Goal: Task Accomplishment & Management: Use online tool/utility

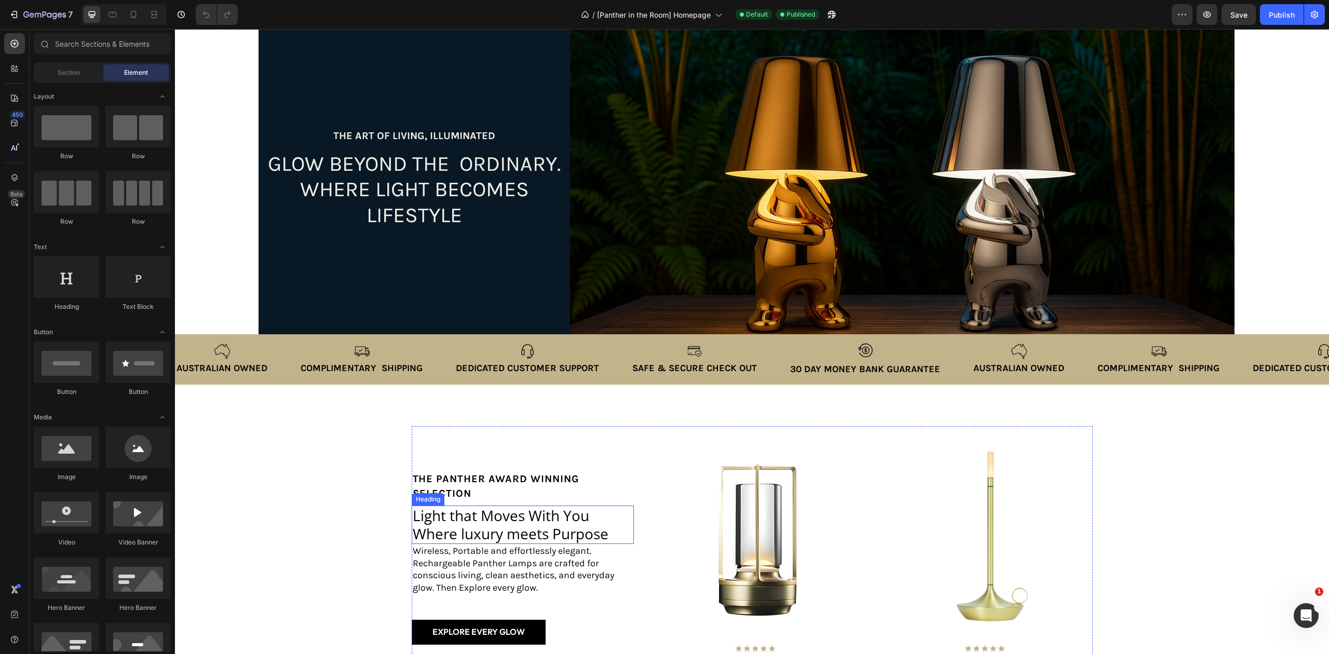
scroll to position [208, 0]
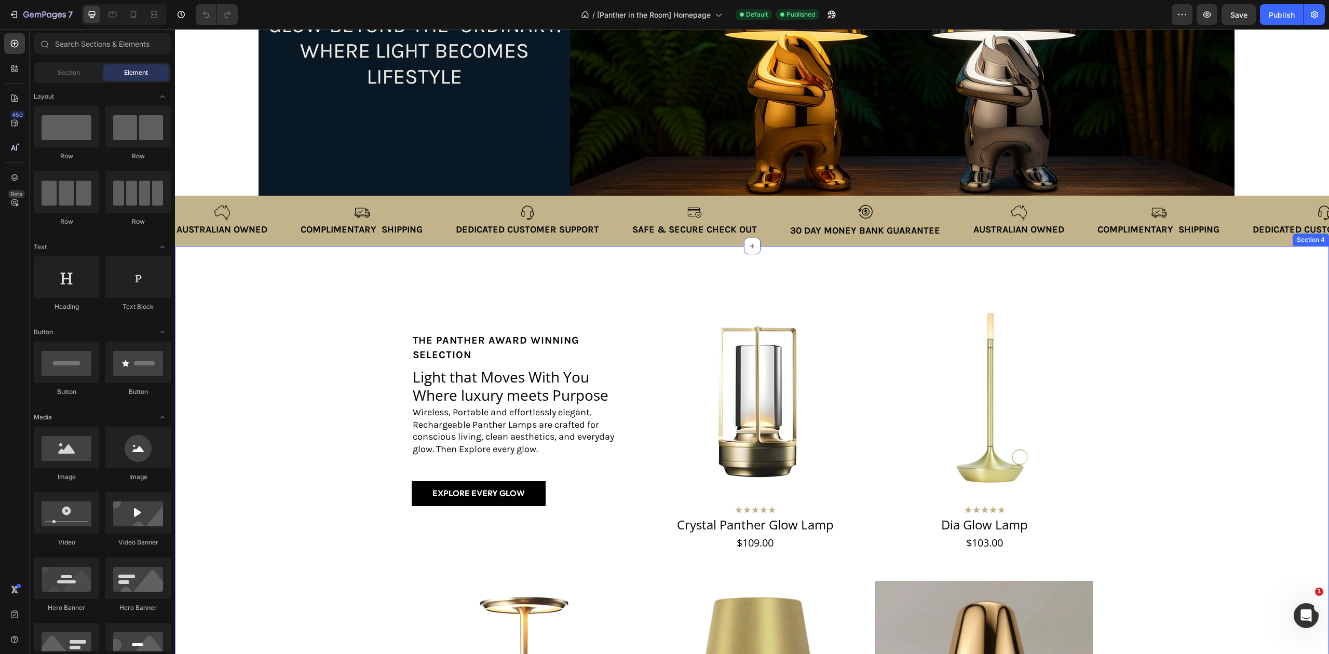
drag, startPoint x: 576, startPoint y: 569, endPoint x: 573, endPoint y: 563, distance: 6.1
click at [576, 569] on div "the panther Award winning selection Text Block Light that Moves With You Where …" at bounding box center [751, 566] width 1133 height 557
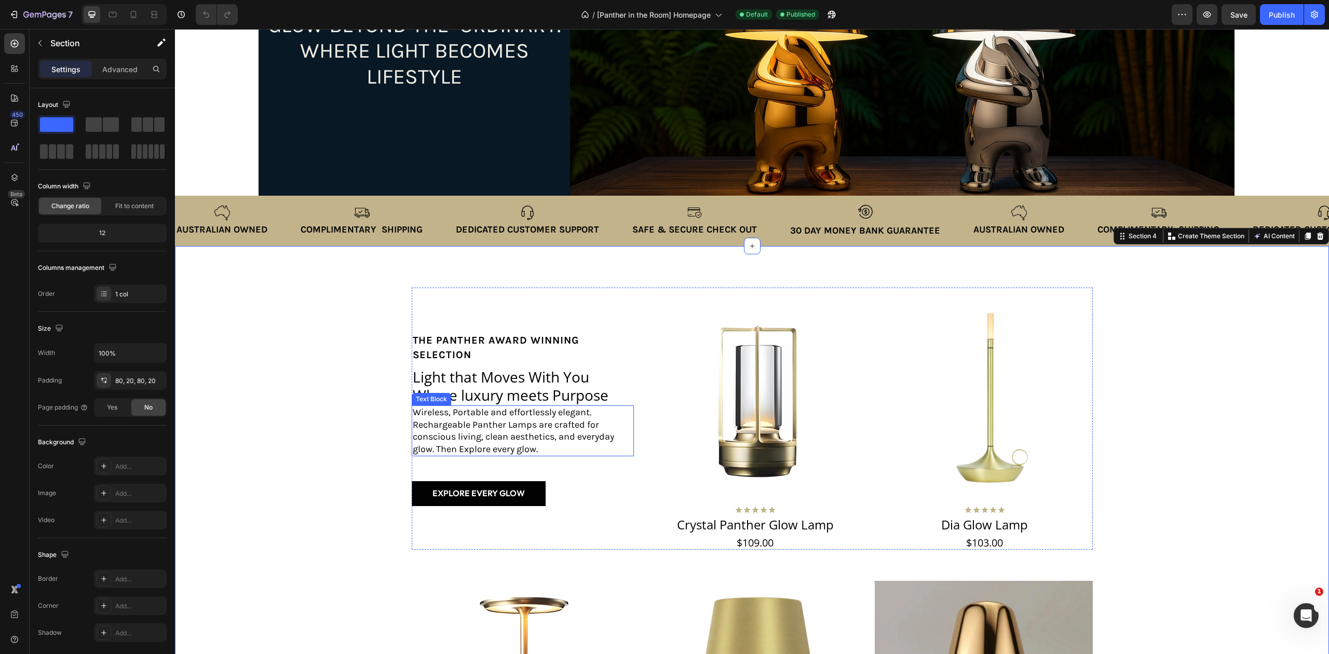
click at [470, 379] on h2 "Light that Moves With You Where luxury meets Purpose" at bounding box center [515, 386] width 206 height 38
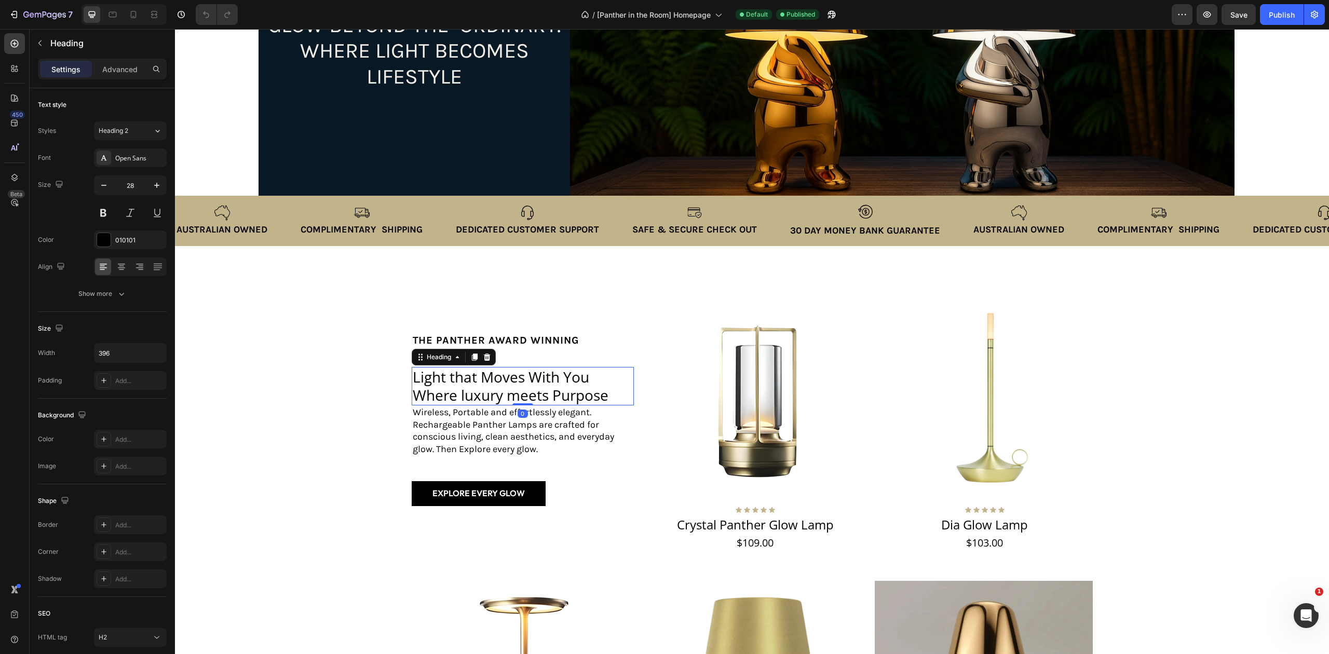
click at [604, 388] on h2 "Light that Moves With You Where luxury meets Purpose" at bounding box center [515, 386] width 206 height 38
click at [603, 393] on p "Light that Moves With You Where luxury meets Purpose" at bounding box center [514, 386] width 203 height 36
click at [463, 386] on p "Light that Moves With You Where luxury meets Purpose" at bounding box center [514, 386] width 203 height 36
click at [412, 375] on h2 "Light that Moves With You Where luxury meets Purpose" at bounding box center [515, 386] width 206 height 38
drag, startPoint x: 407, startPoint y: 377, endPoint x: 609, endPoint y: 398, distance: 202.4
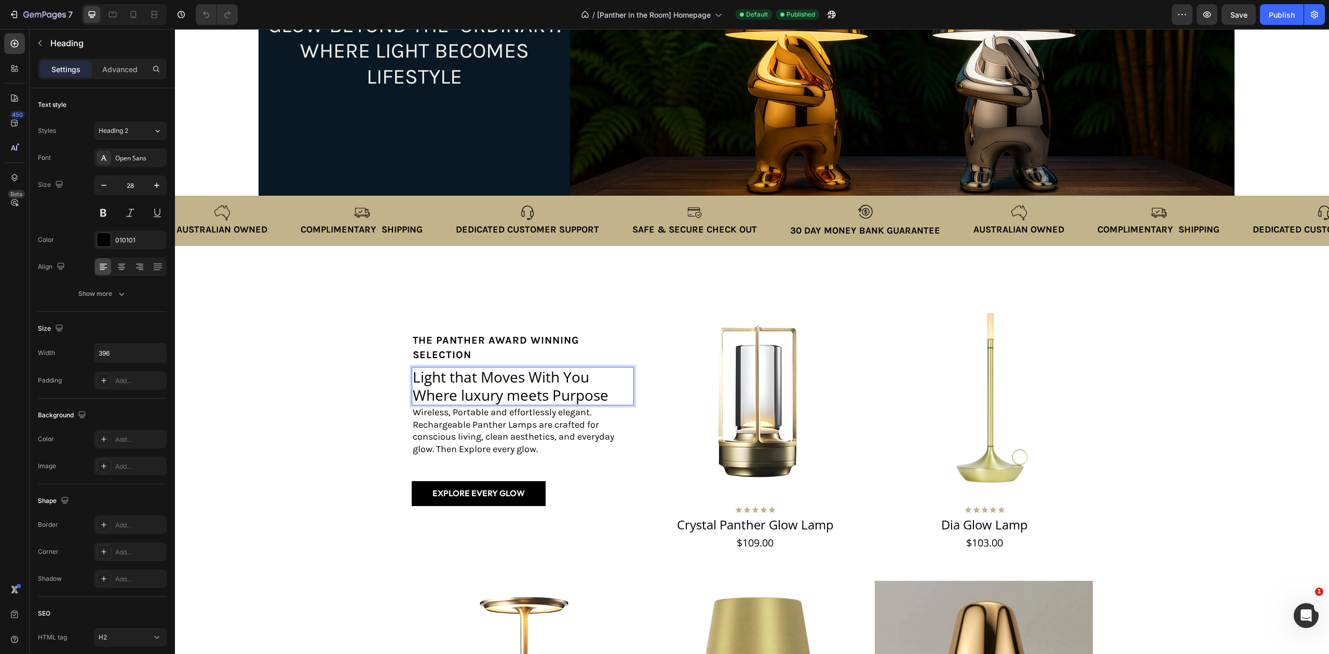
click at [609, 398] on p "Light that Moves With You Where luxury meets Purpose" at bounding box center [514, 386] width 203 height 36
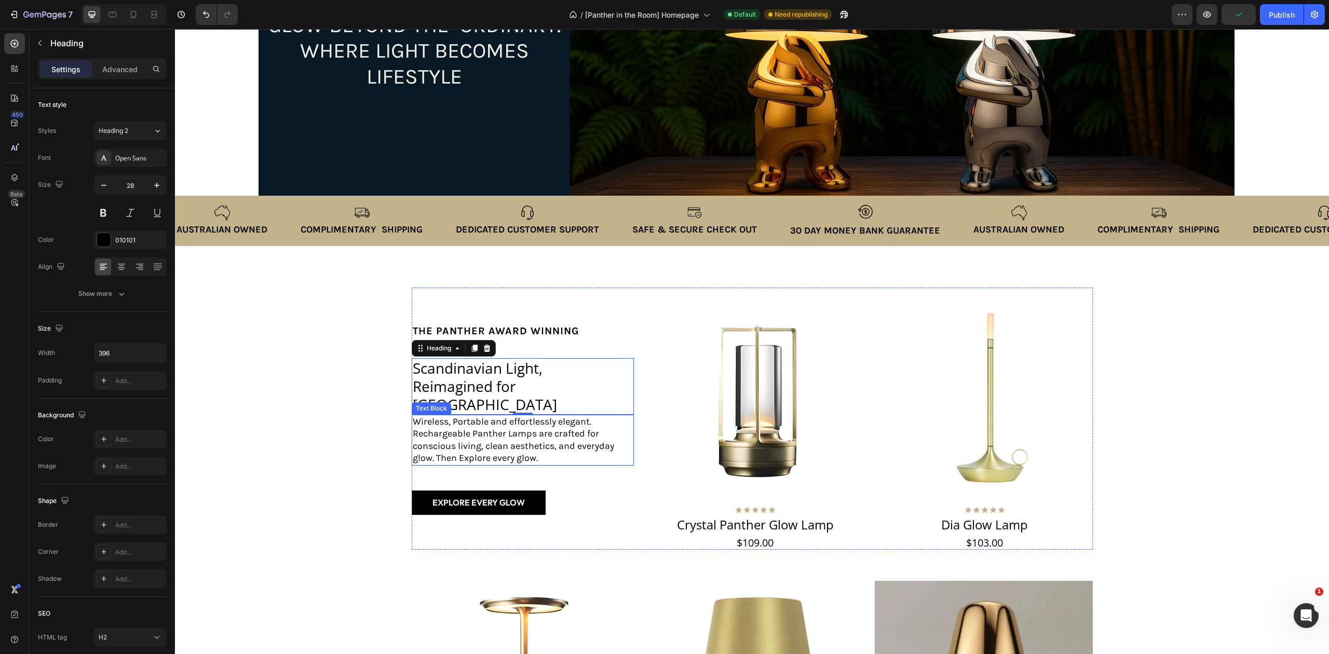
drag, startPoint x: 522, startPoint y: 430, endPoint x: 578, endPoint y: 439, distance: 56.2
click at [522, 430] on p "Wireless, Portable and effortlessly elegant. Rechargeable Panther Lamps are cra…" at bounding box center [514, 440] width 203 height 49
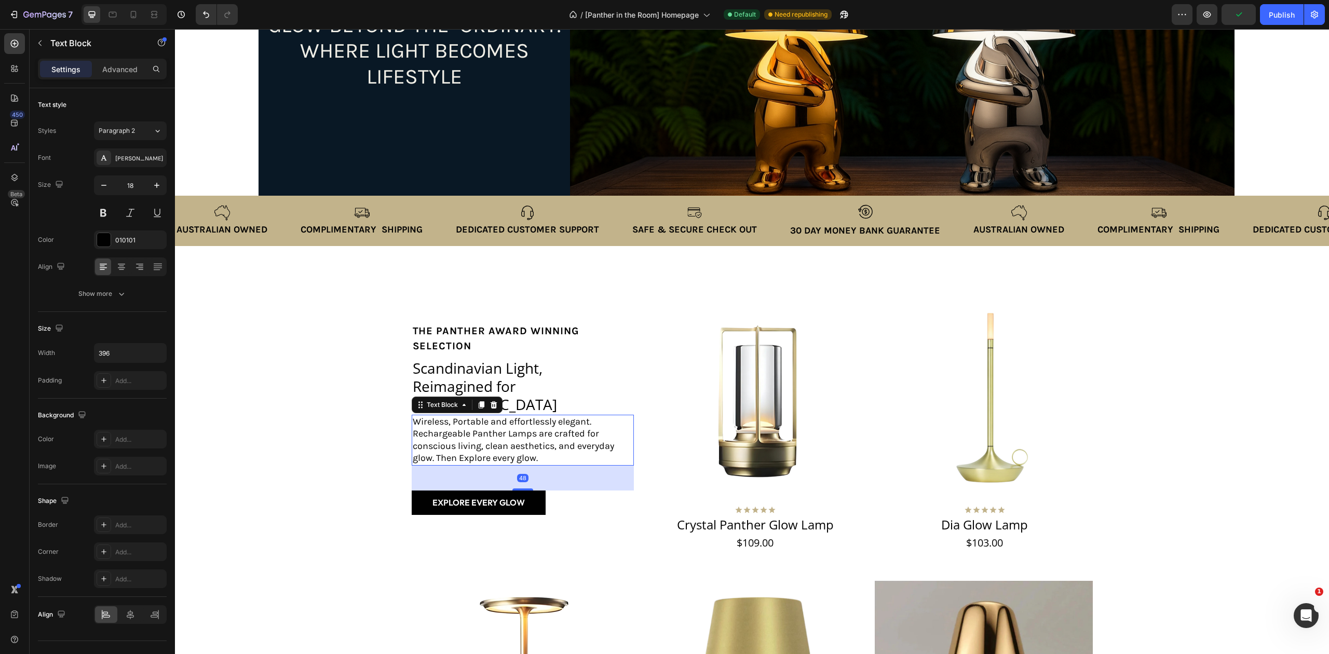
click at [586, 443] on p "Wireless, Portable and effortlessly elegant. Rechargeable Panther Lamps are cra…" at bounding box center [514, 440] width 203 height 49
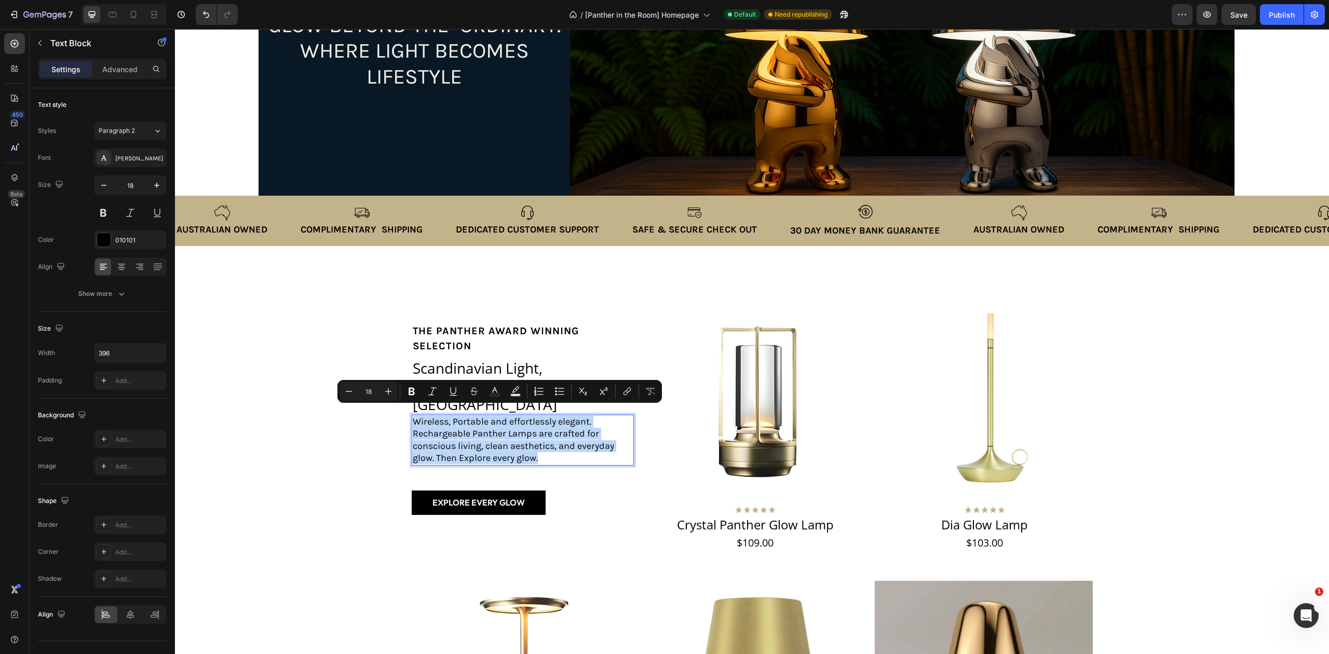
drag, startPoint x: 584, startPoint y: 445, endPoint x: 406, endPoint y: 413, distance: 181.3
click at [412, 415] on div "Wireless, Portable and effortlessly elegant. Rechargeable Panther Lamps are cra…" at bounding box center [515, 440] width 206 height 51
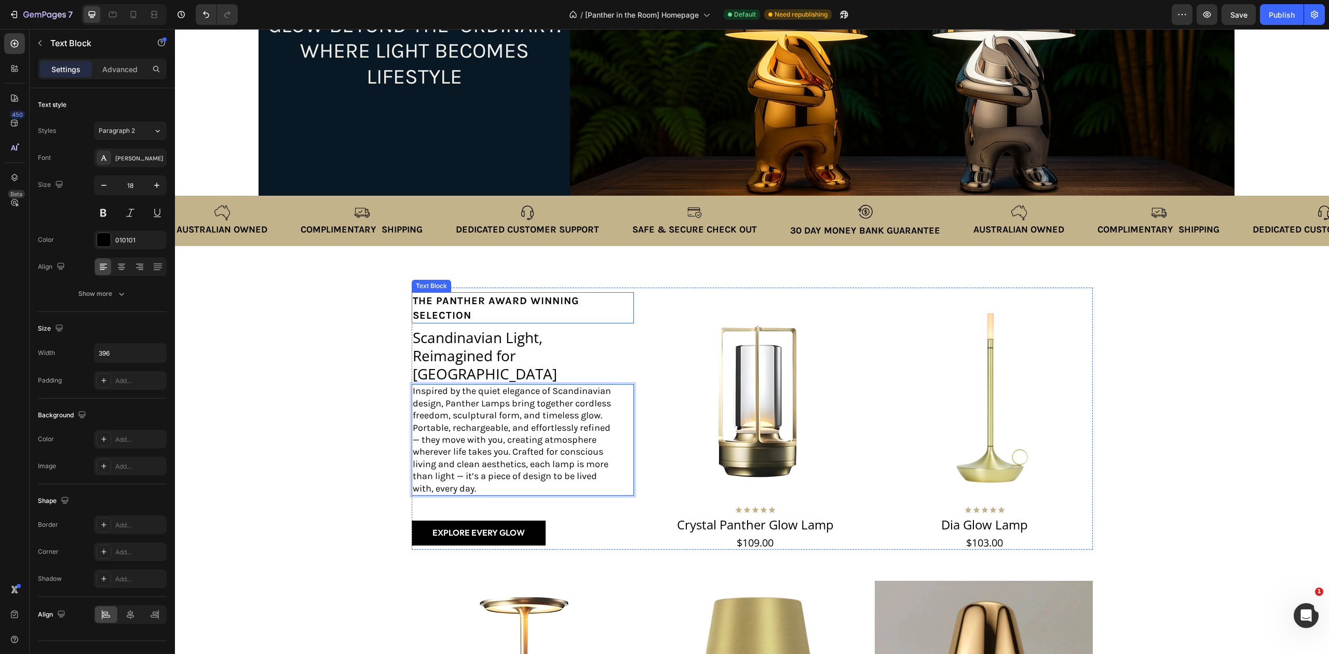
click at [515, 317] on p "the panther Award winning selection" at bounding box center [514, 308] width 203 height 30
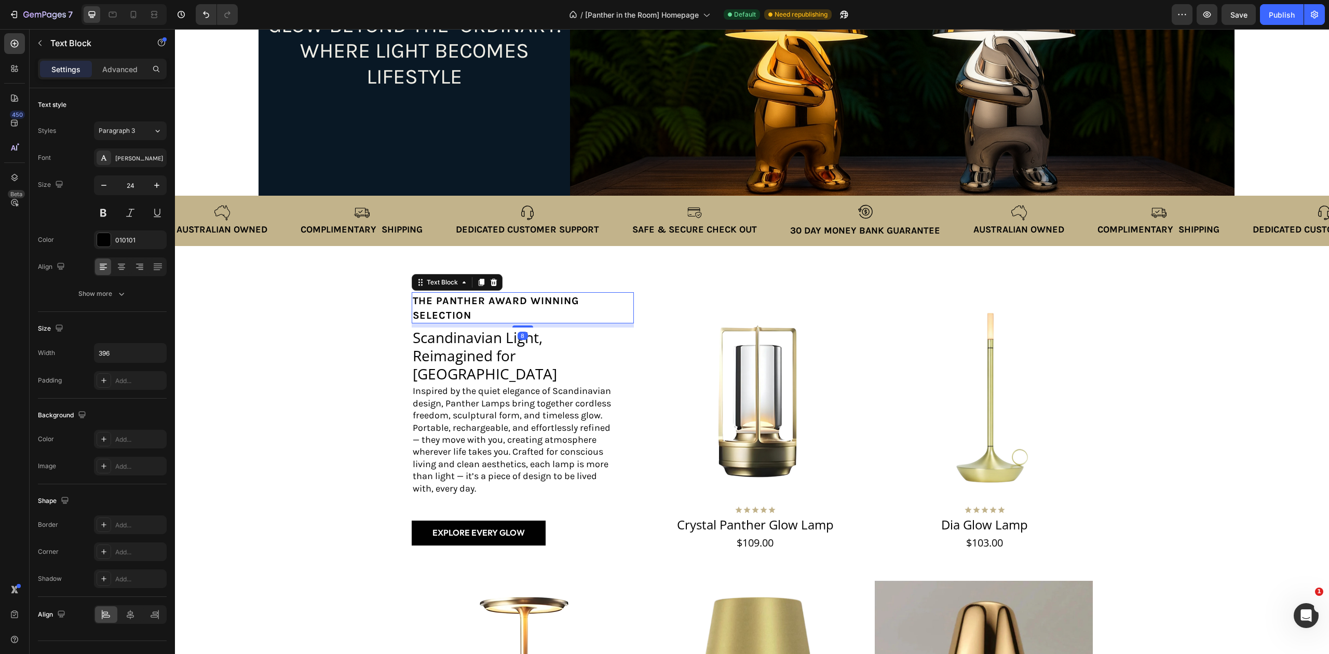
click at [474, 322] on p "the panther Award winning selection" at bounding box center [514, 308] width 203 height 30
drag, startPoint x: 472, startPoint y: 322, endPoint x: 406, endPoint y: 309, distance: 67.2
click at [412, 309] on div "the panther Award winning selection" at bounding box center [515, 308] width 206 height 32
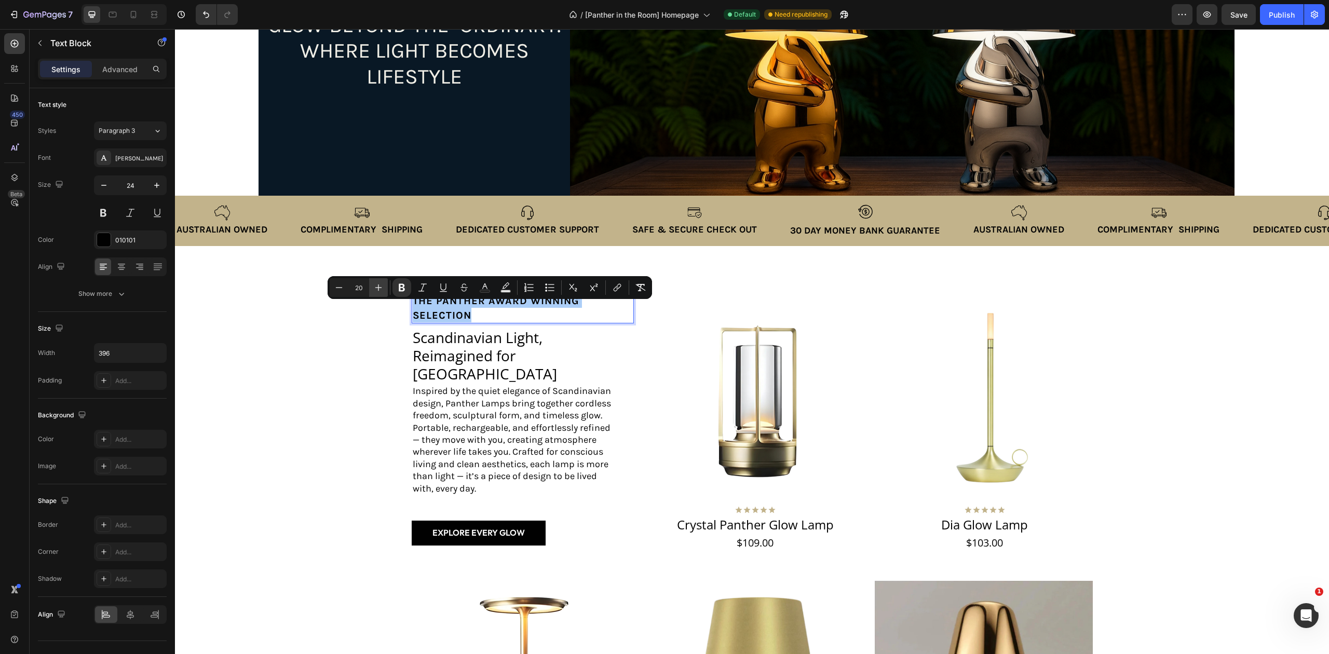
click at [376, 289] on icon "Editor contextual toolbar" at bounding box center [378, 287] width 10 height 10
drag, startPoint x: 376, startPoint y: 289, endPoint x: 331, endPoint y: 394, distance: 114.6
click at [376, 289] on icon "Editor contextual toolbar" at bounding box center [378, 287] width 10 height 10
type input "23"
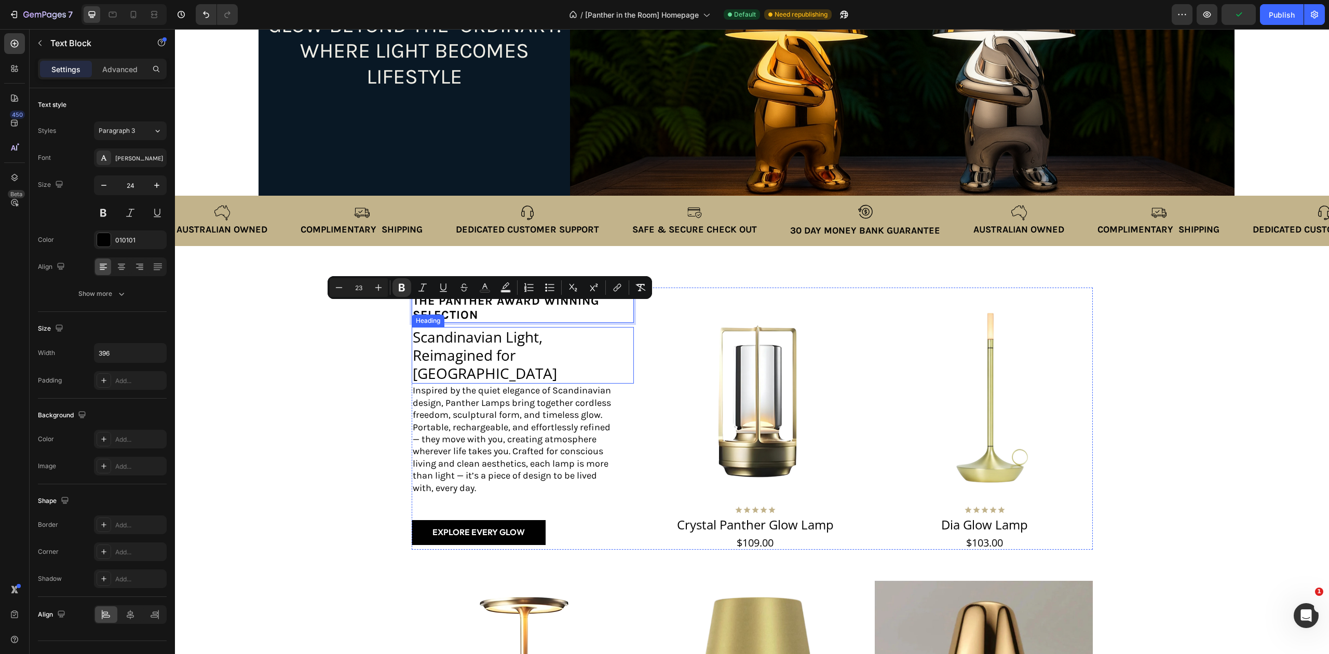
click at [512, 359] on p "Scandinavian Light, Reimagined for Australia" at bounding box center [514, 355] width 203 height 54
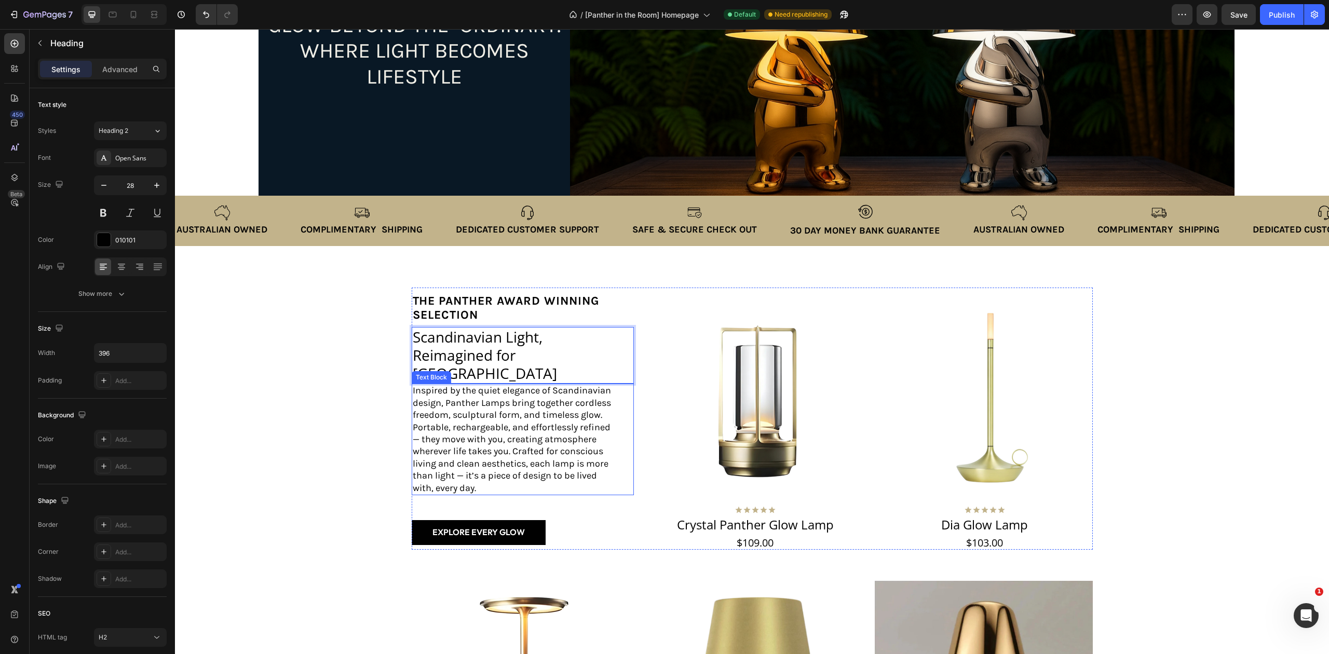
click at [414, 385] on p "Inspired by the quiet elegance of Scandinavian design, Panther Lamps bring toge…" at bounding box center [514, 440] width 203 height 110
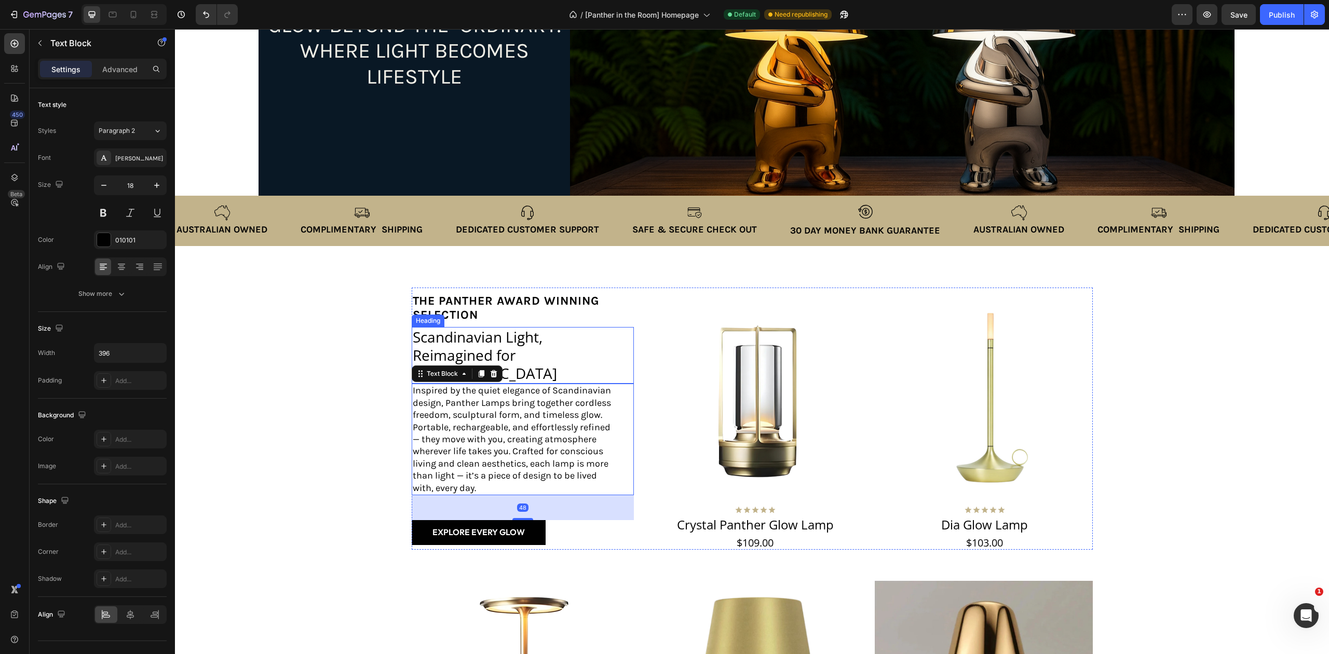
click at [555, 358] on p "Scandinavian Light, Reimagined for Australia" at bounding box center [514, 355] width 203 height 54
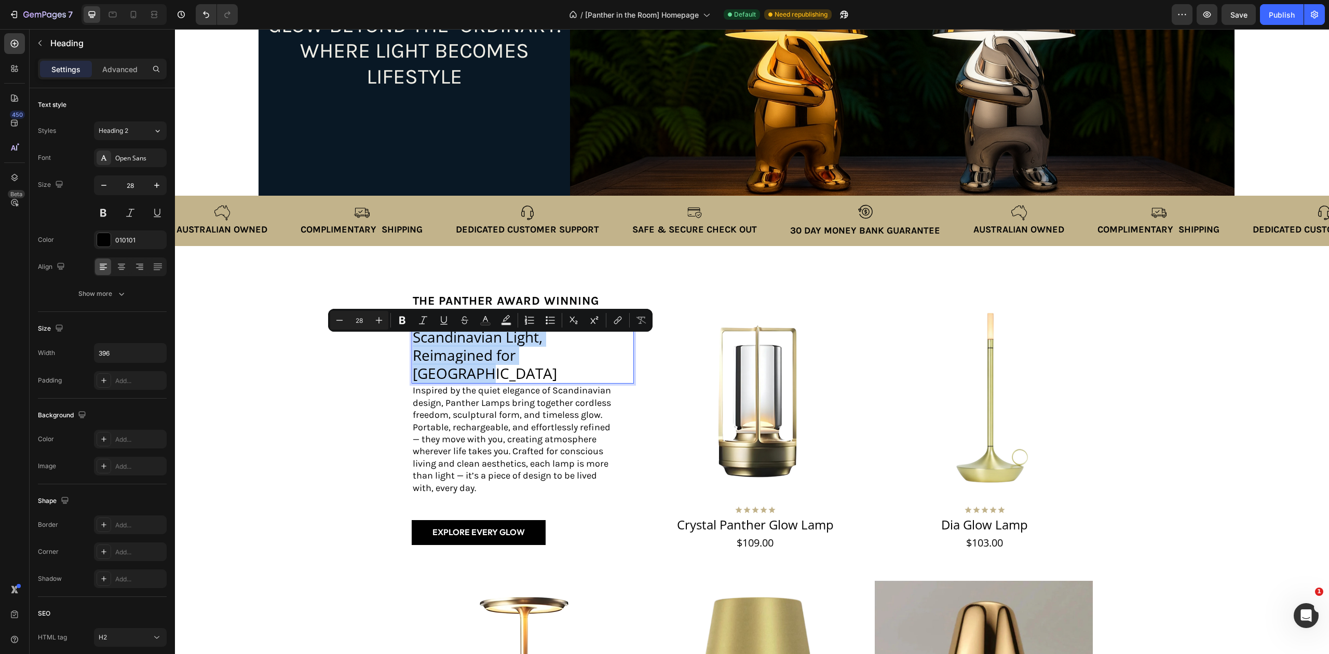
drag, startPoint x: 573, startPoint y: 363, endPoint x: 407, endPoint y: 343, distance: 167.9
click at [413, 343] on p "Scandinavian Light, Reimagined for Australia" at bounding box center [514, 355] width 203 height 54
drag, startPoint x: 466, startPoint y: 430, endPoint x: 476, endPoint y: 443, distance: 16.7
click at [467, 430] on p "Inspired by the quiet elegance of Scandinavian design, Panther Lamps bring toge…" at bounding box center [514, 440] width 203 height 110
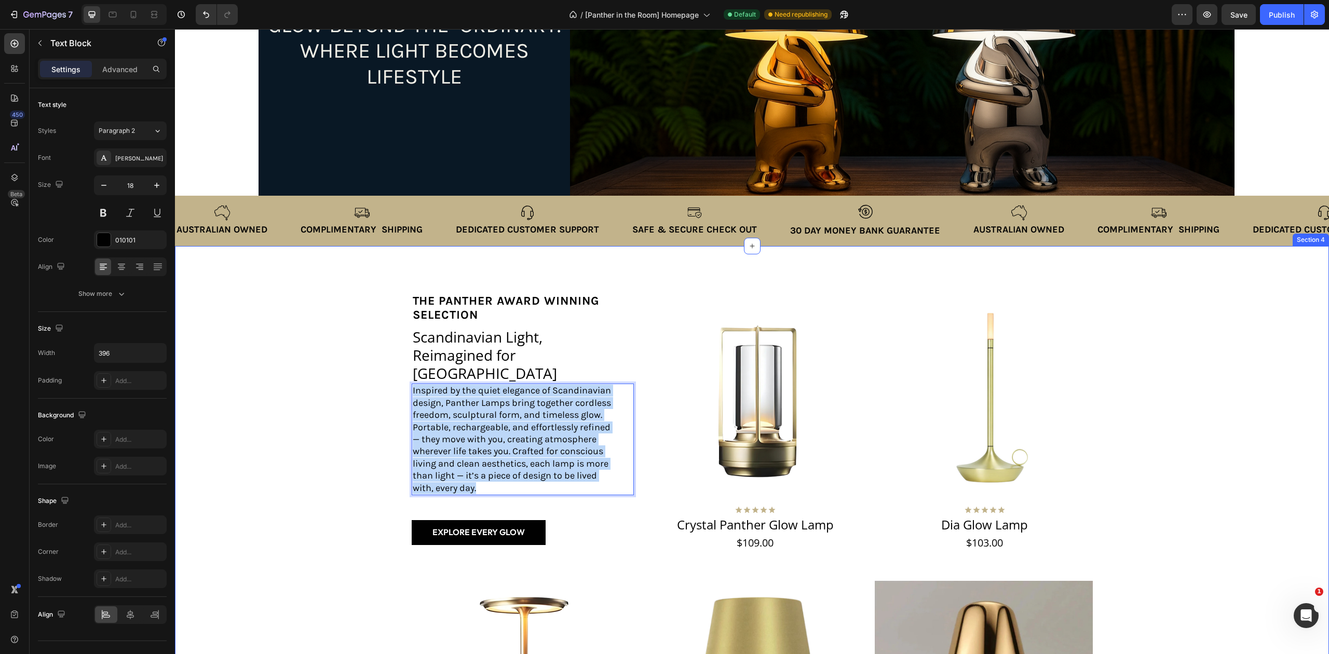
drag, startPoint x: 478, startPoint y: 477, endPoint x: 403, endPoint y: 381, distance: 122.1
click at [403, 381] on div "the panther Award winning selection Text Block Scandinavian Light, Reimagined f…" at bounding box center [751, 566] width 1133 height 557
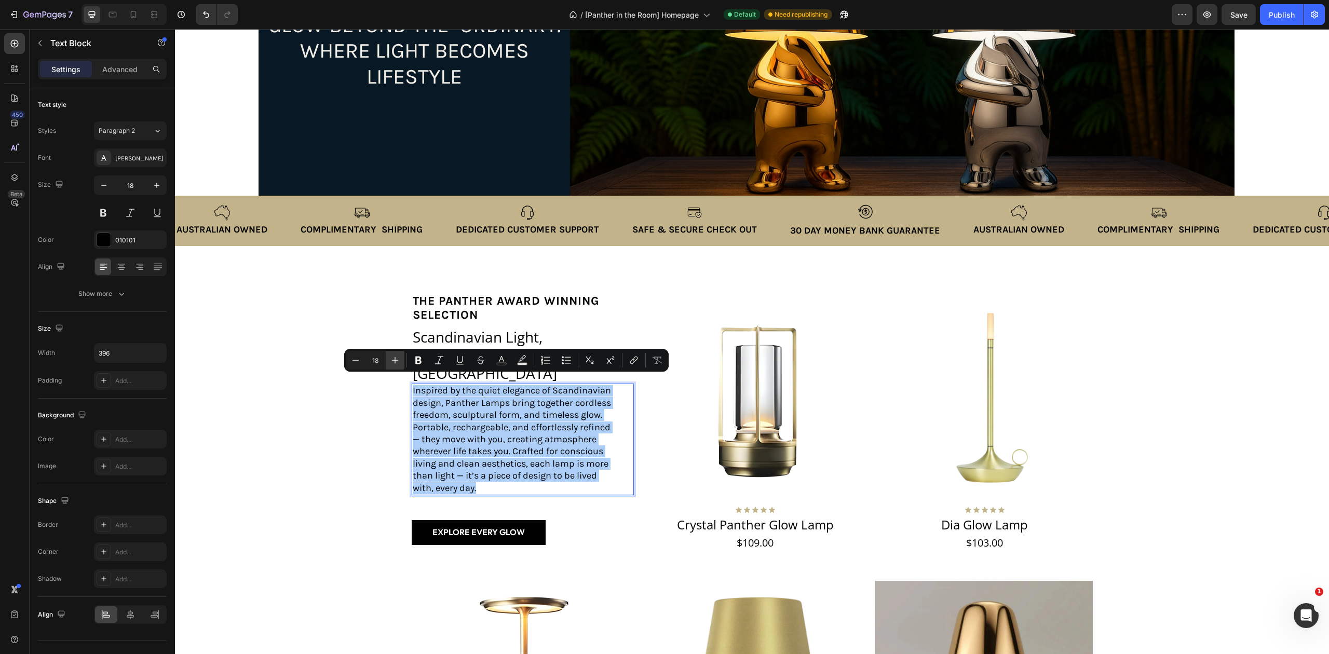
click at [393, 356] on icon "Editor contextual toolbar" at bounding box center [395, 360] width 10 height 10
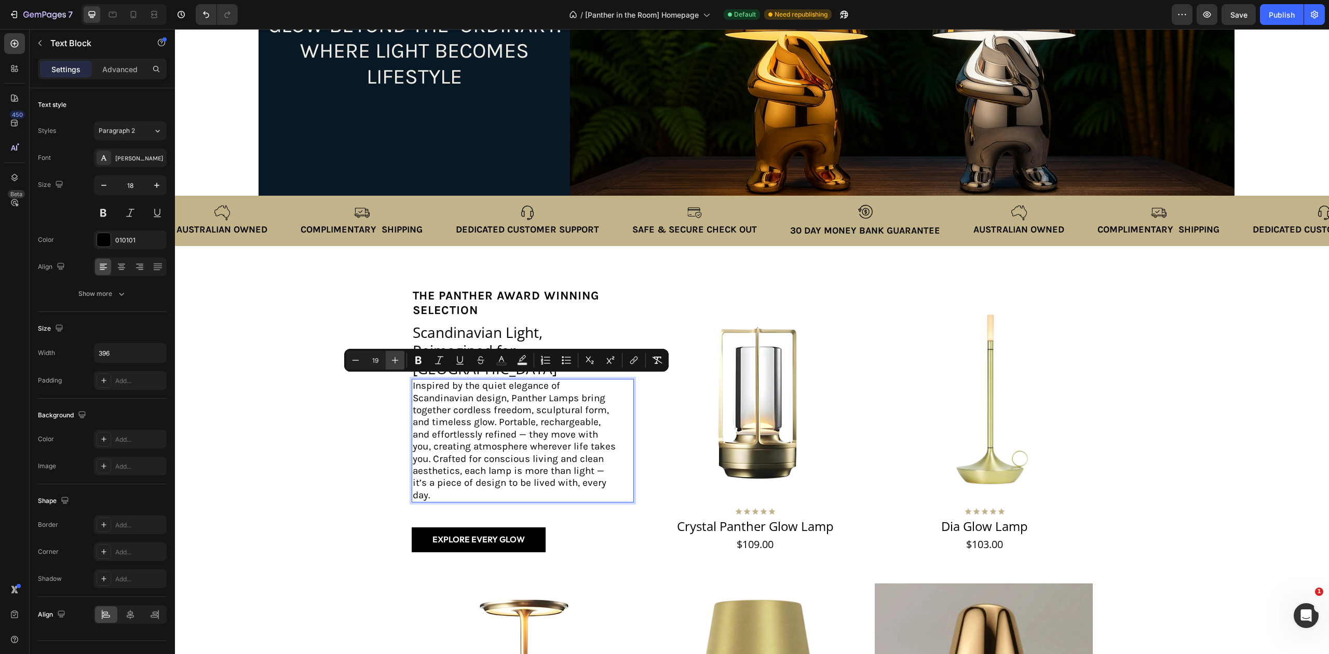
click at [393, 356] on icon "Editor contextual toolbar" at bounding box center [395, 360] width 10 height 10
type input "20"
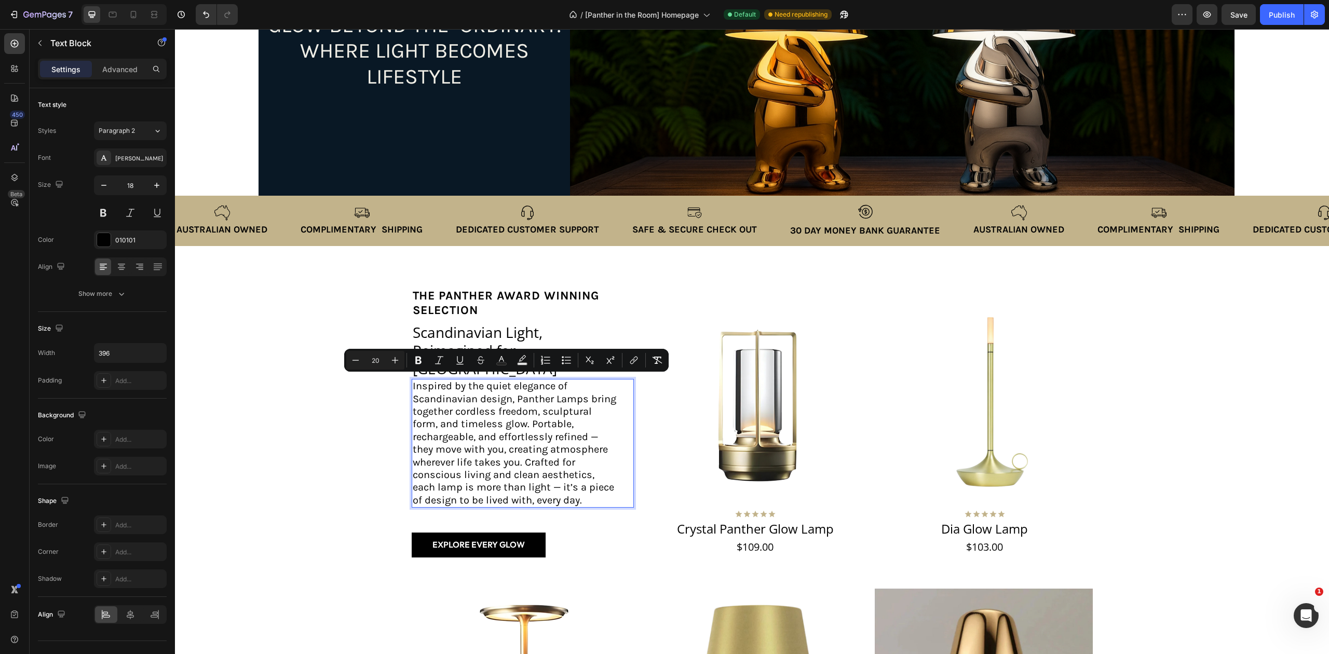
click at [596, 445] on p "Inspired by the quiet elegance of Scandinavian design, Panther Lamps bring toge…" at bounding box center [514, 443] width 203 height 127
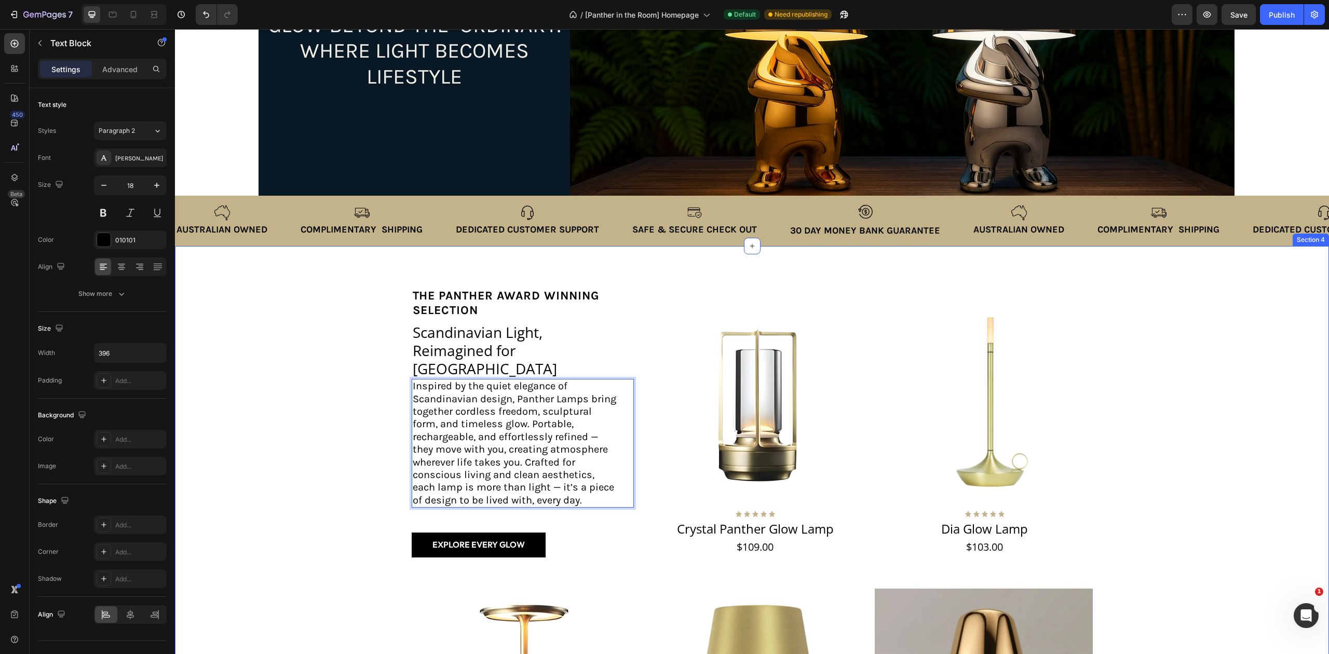
click at [337, 331] on div "the panther Award winning selection Text Block Scandinavian Light, Reimagined f…" at bounding box center [751, 570] width 1133 height 565
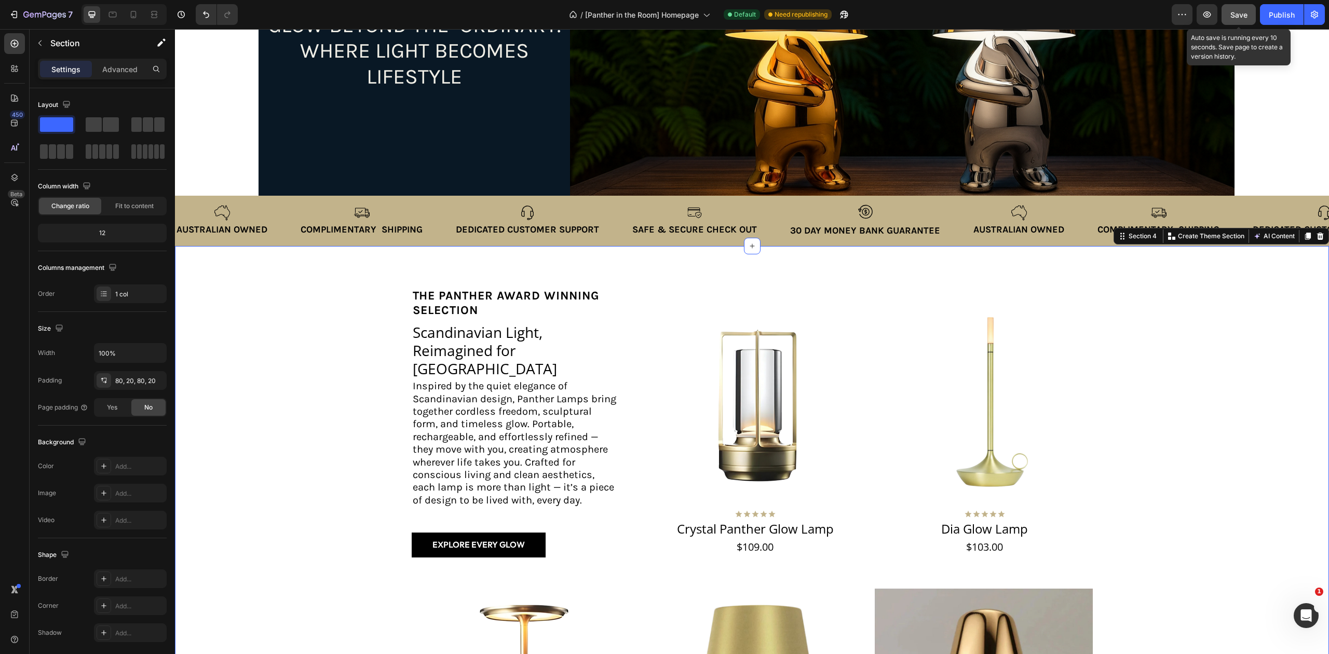
click at [1239, 12] on span "Save" at bounding box center [1238, 14] width 17 height 9
click at [1286, 11] on div "Publish" at bounding box center [1281, 14] width 26 height 11
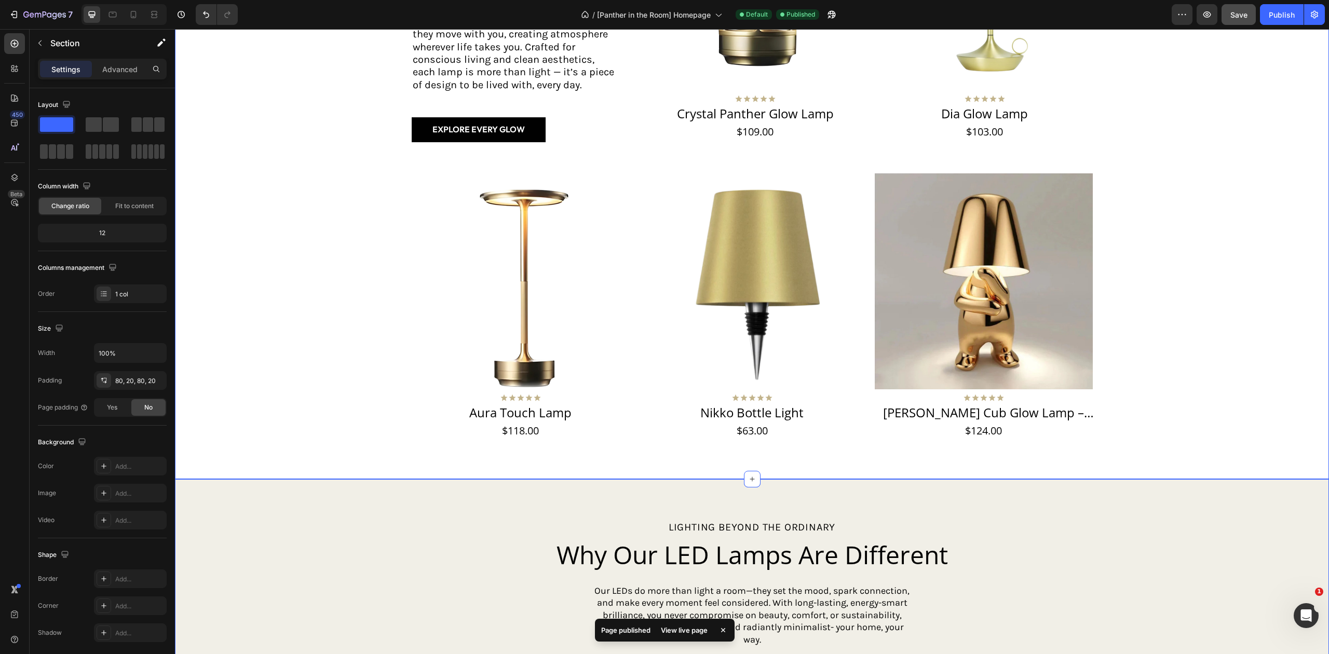
scroll to position [761, 0]
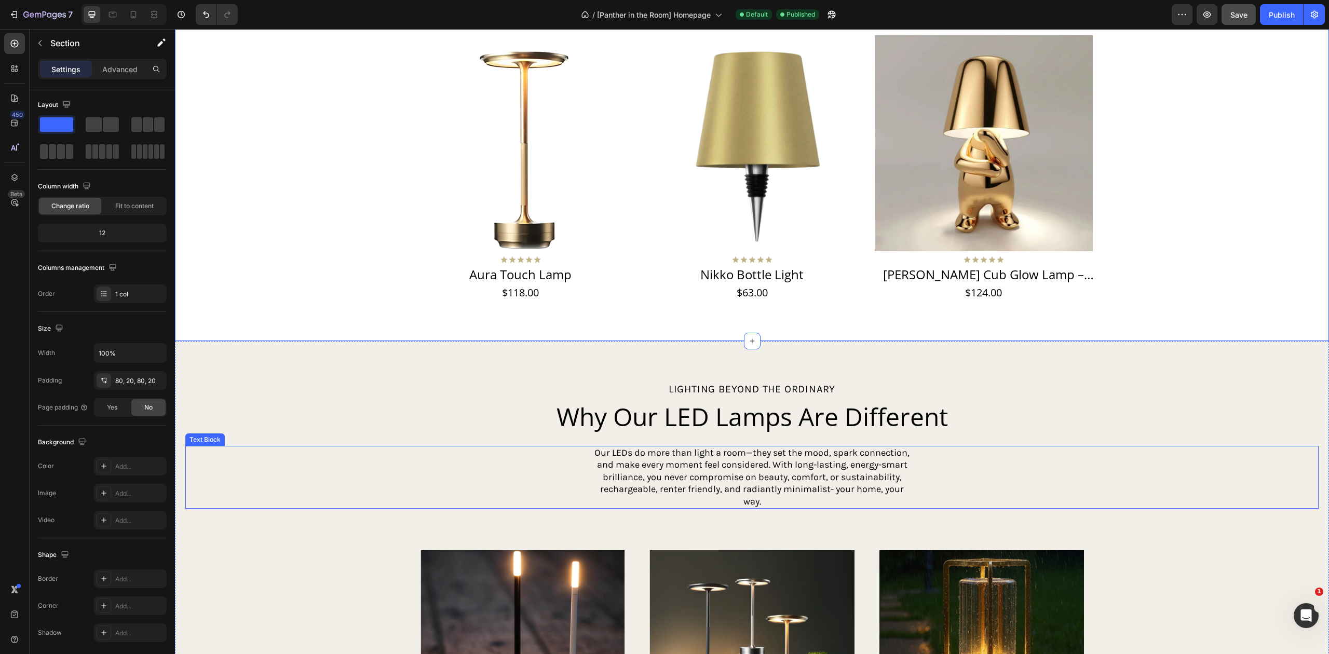
click at [792, 491] on p "Our LEDs do more than light a room—they set the mood, spark connection, and mak…" at bounding box center [752, 477] width 321 height 61
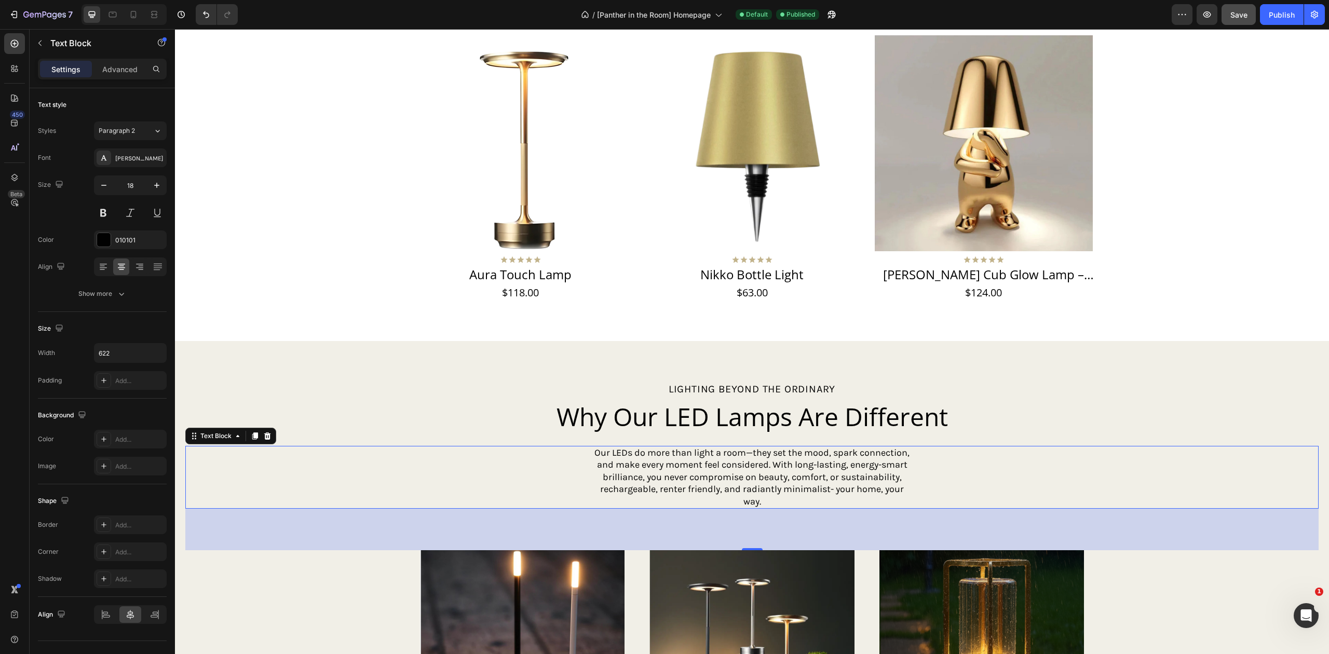
click at [598, 447] on p "Our LEDs do more than light a room—they set the mood, spark connection, and mak…" at bounding box center [752, 477] width 321 height 61
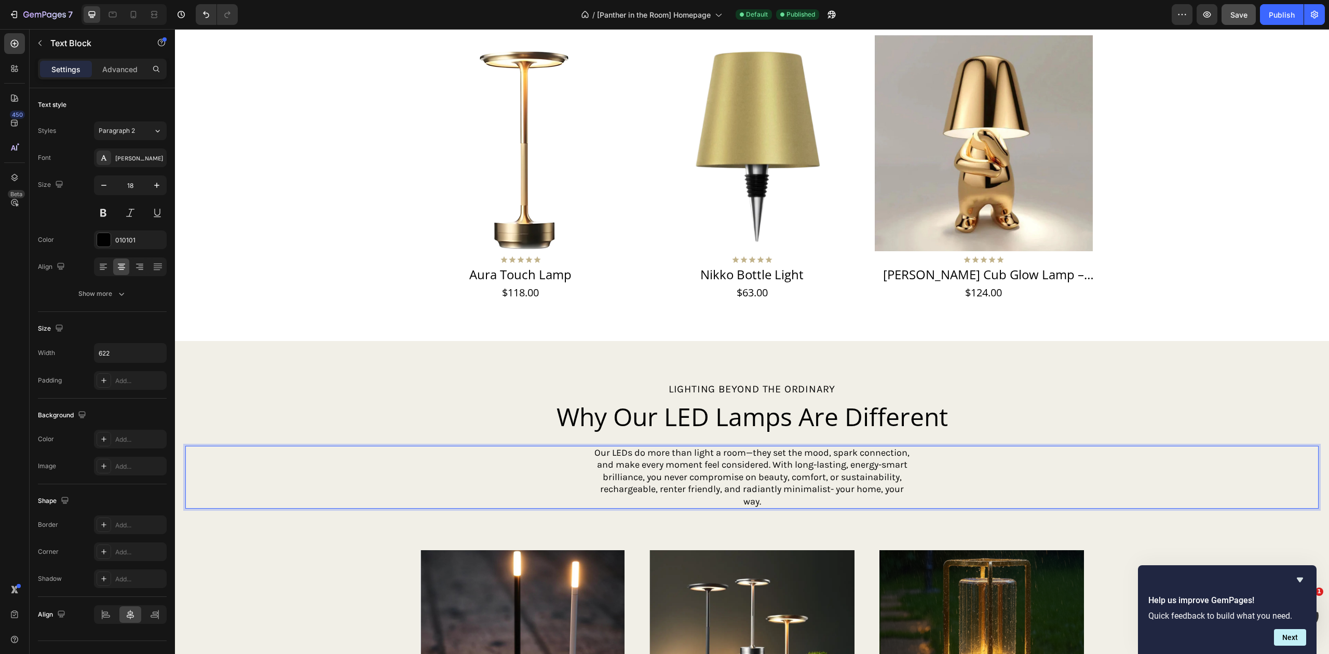
click at [598, 447] on p "Our LEDs do more than light a room—they set the mood, spark connection, and mak…" at bounding box center [752, 477] width 321 height 61
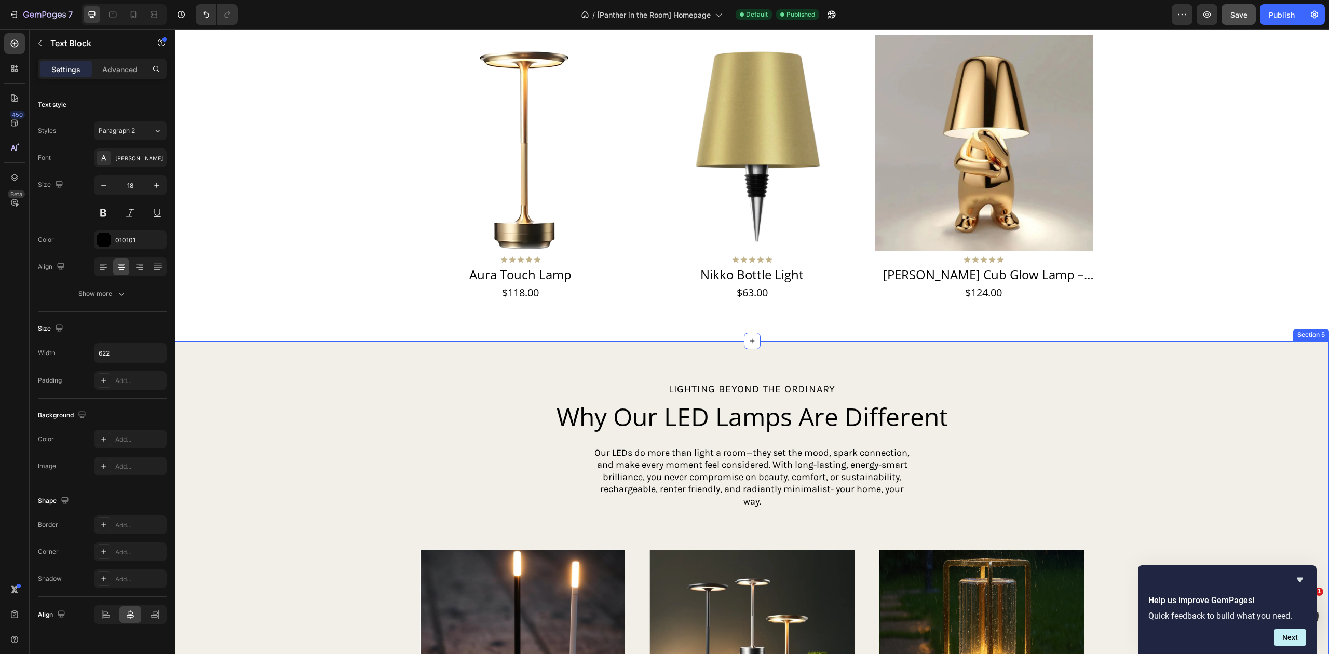
drag, startPoint x: 305, startPoint y: 598, endPoint x: 285, endPoint y: 350, distance: 249.4
click at [305, 598] on div "lighting beyond the ordinary Text Block Why Our LED Lamps Are Different Heading…" at bounding box center [751, 591] width 1133 height 418
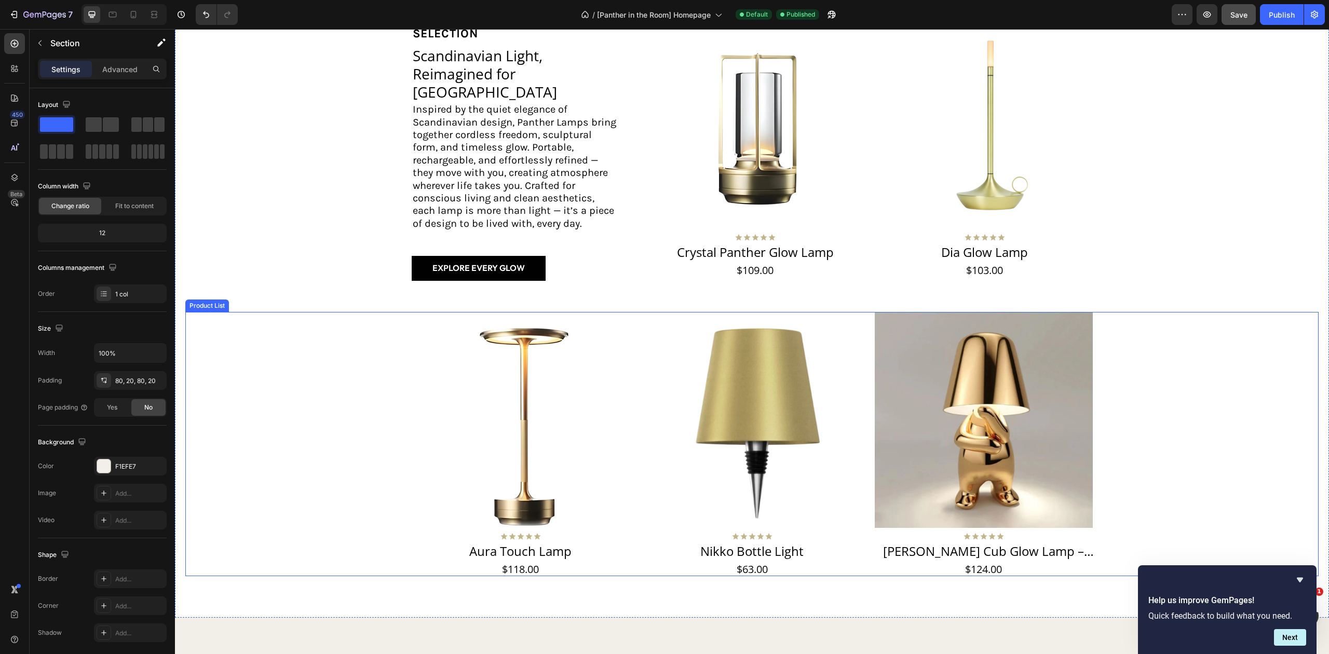
scroll to position [138, 0]
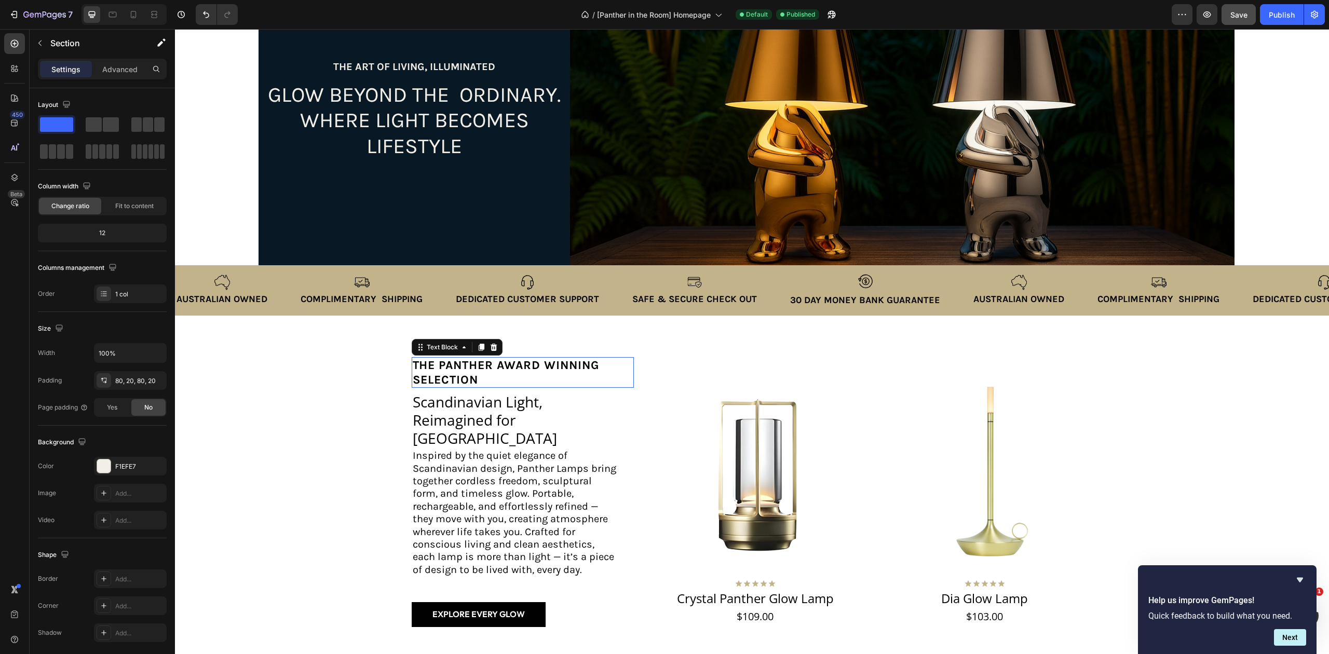
click at [538, 372] on strong "the panther Award winning selection" at bounding box center [506, 372] width 187 height 28
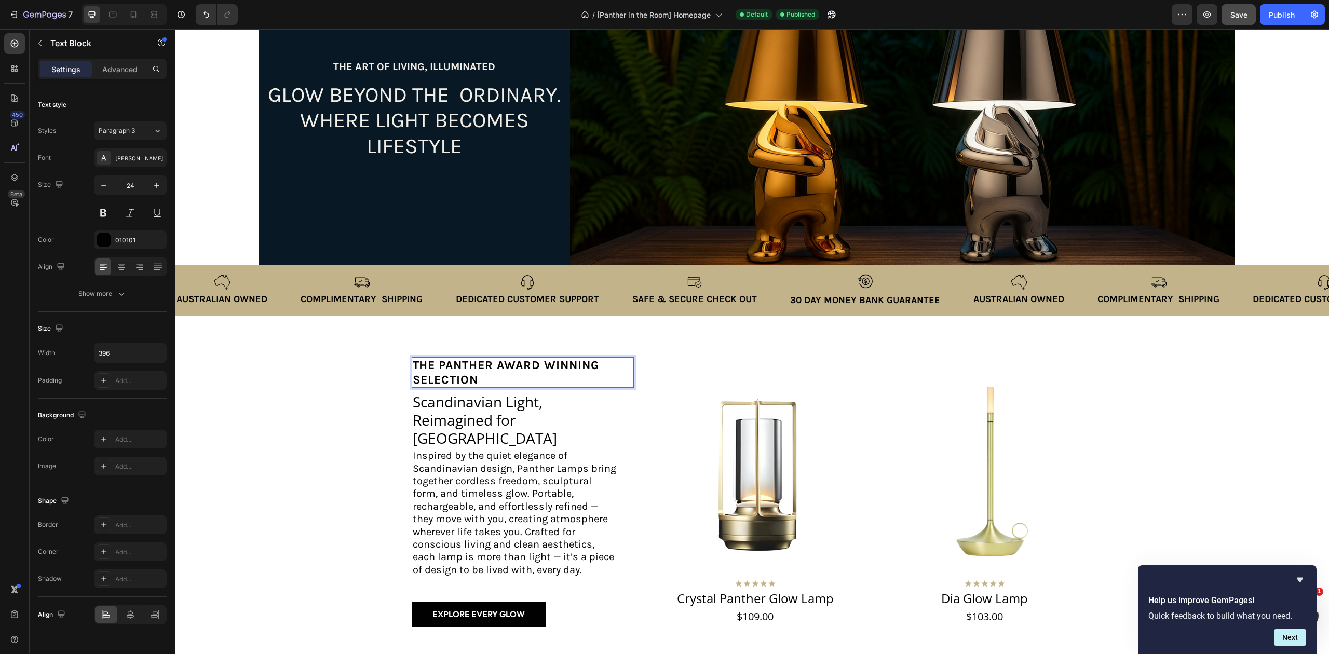
click at [536, 374] on strong "the panther Award winning selection" at bounding box center [506, 372] width 187 height 28
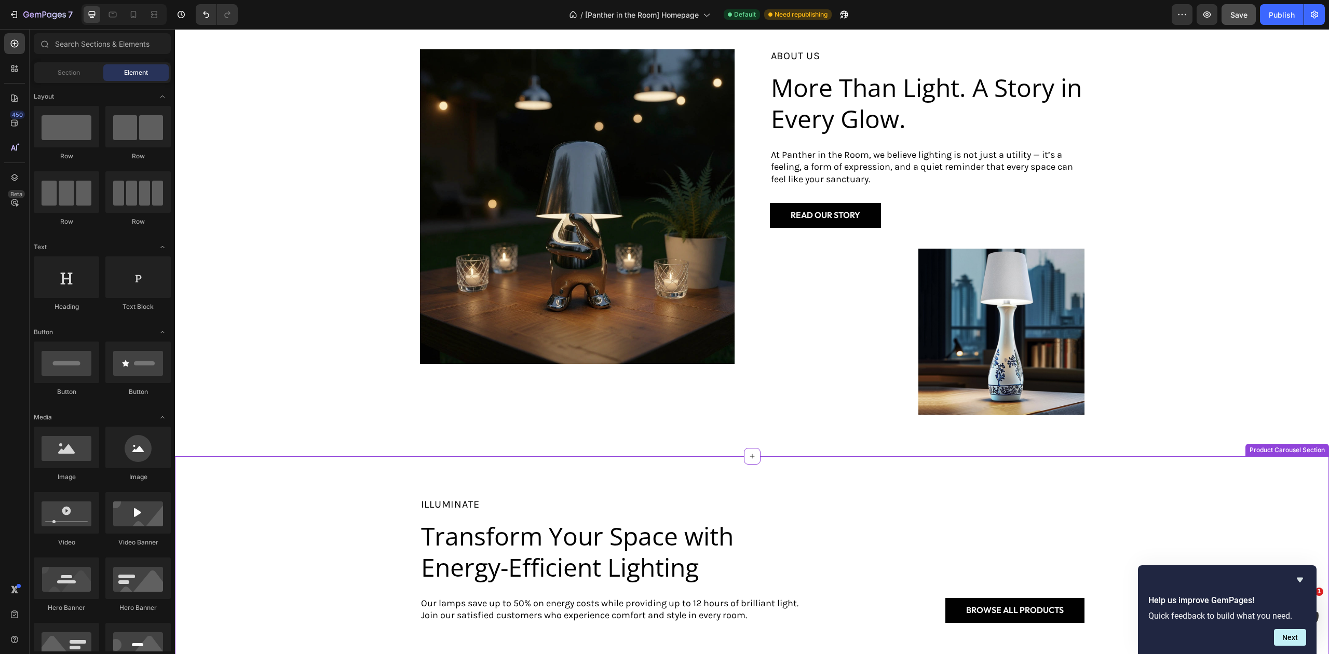
scroll to position [2896, 0]
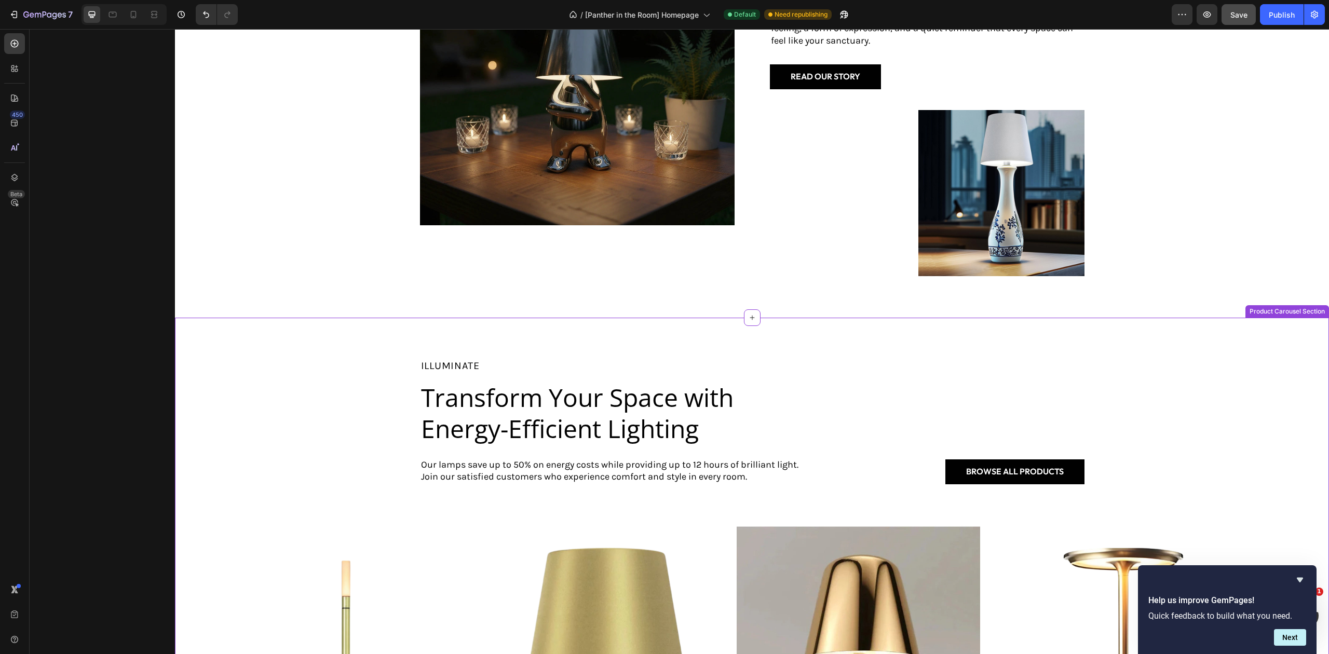
click at [655, 468] on p "Our lamps save up to 50% on energy costs while providing up to 12 hours of bril…" at bounding box center [617, 471] width 392 height 24
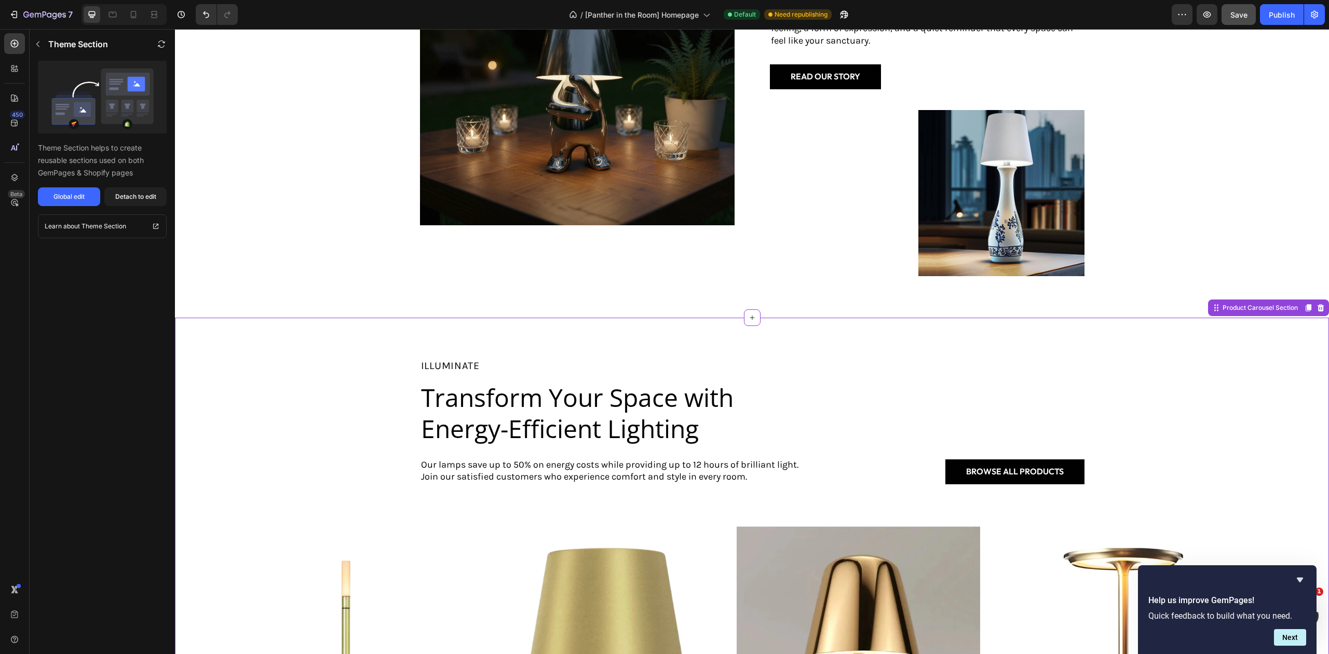
click at [654, 472] on p "Our lamps save up to 50% on energy costs while providing up to 12 hours of bril…" at bounding box center [617, 471] width 392 height 24
click at [630, 466] on p "Our lamps save up to 50% on energy costs while providing up to 12 hours of bril…" at bounding box center [617, 471] width 392 height 24
click at [671, 472] on p "Our lamps save up to 50% on energy costs while providing up to 12 hours of bril…" at bounding box center [617, 471] width 392 height 24
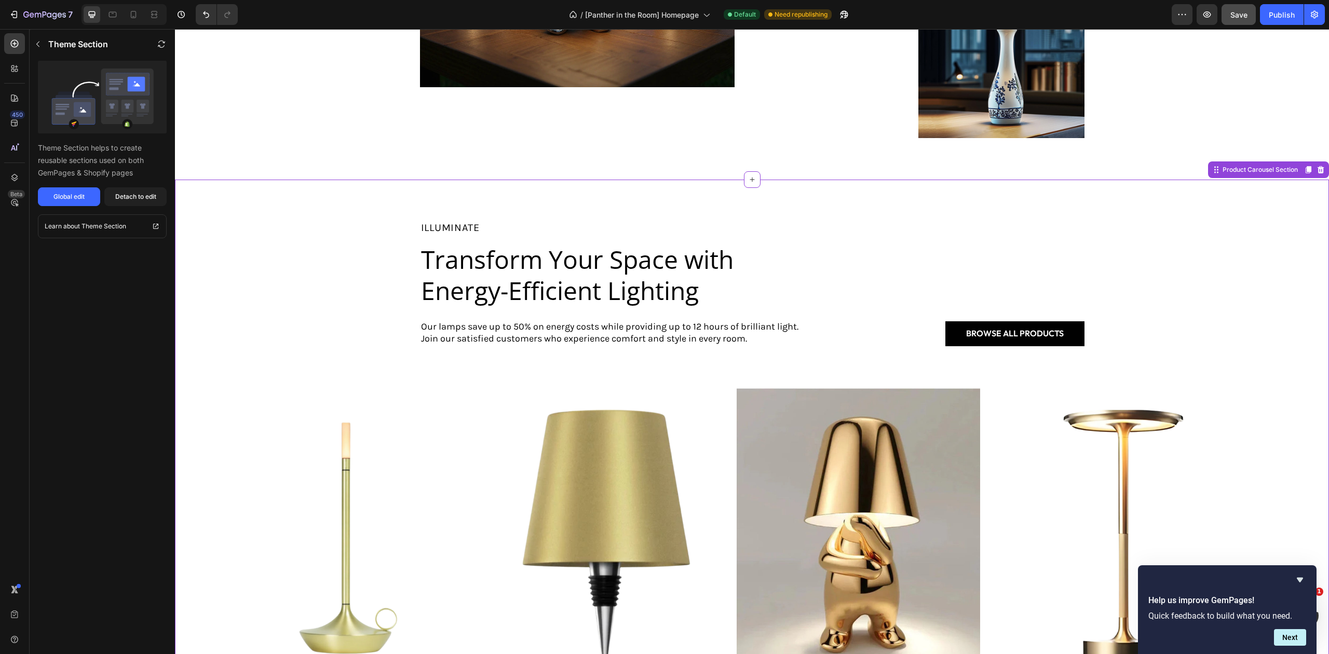
click at [683, 335] on p "Our lamps save up to 50% on energy costs while providing up to 12 hours of bril…" at bounding box center [617, 333] width 392 height 24
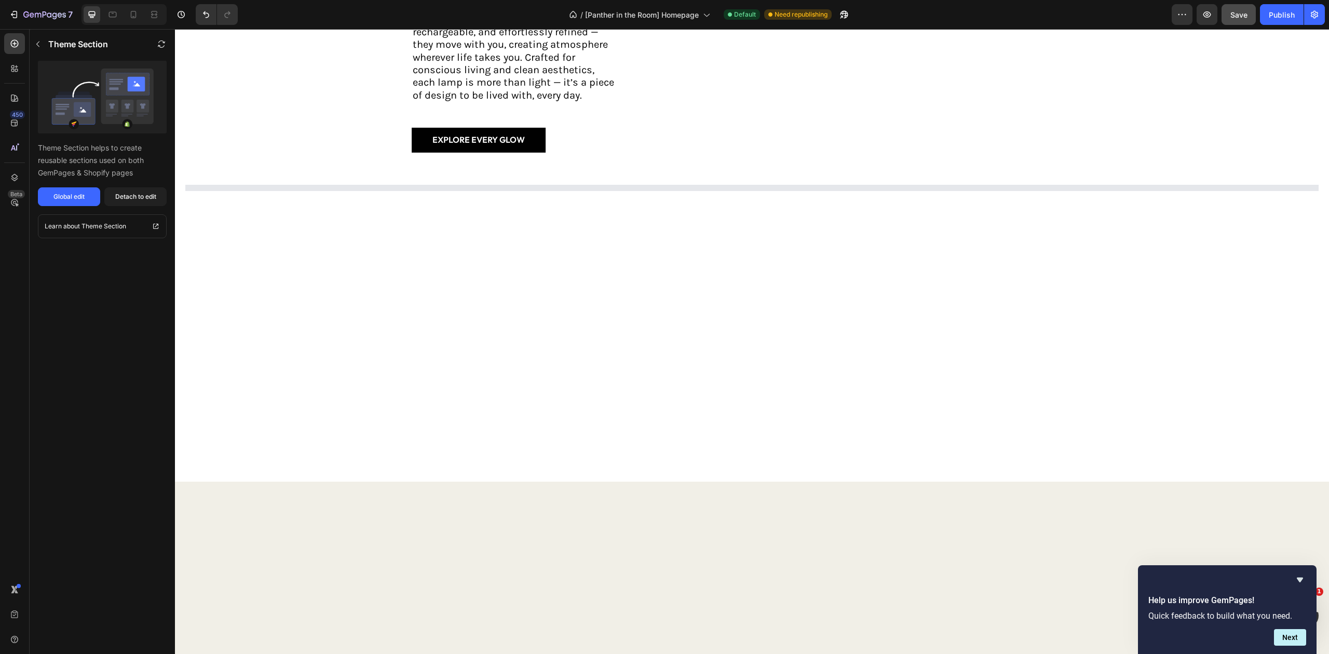
scroll to position [128, 0]
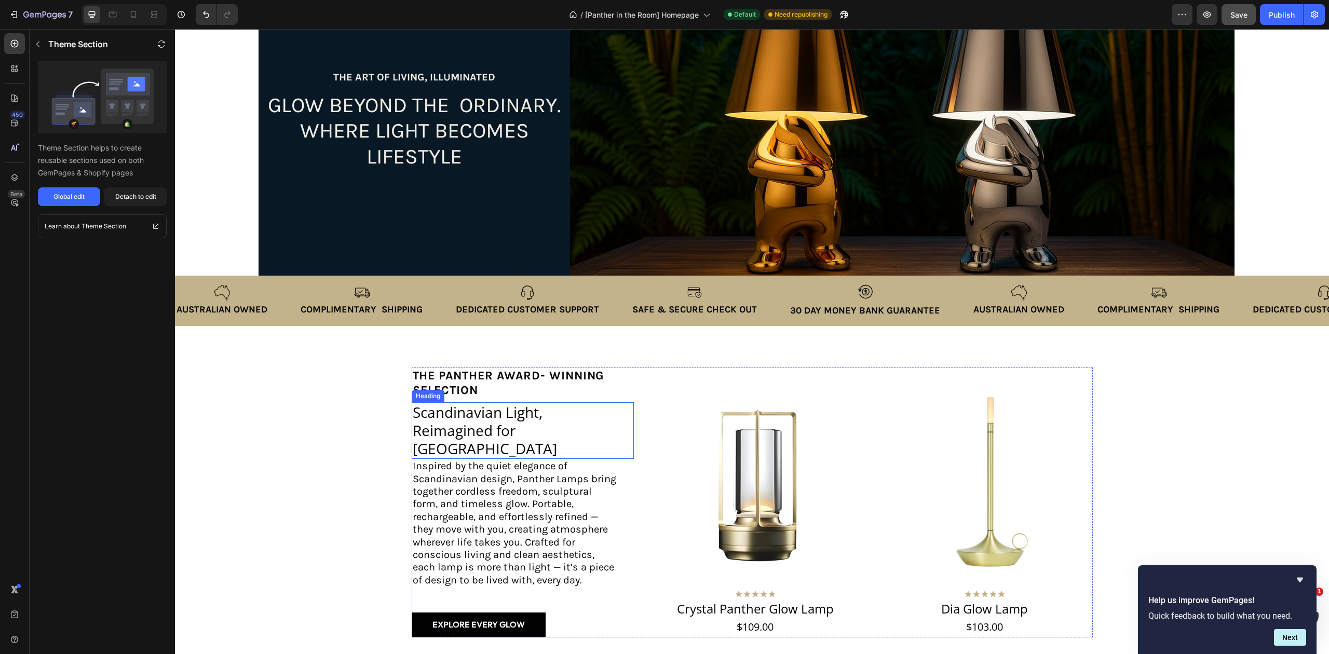
click at [520, 429] on h2 "Scandinavian Light, Reimagined for Australia" at bounding box center [515, 430] width 206 height 57
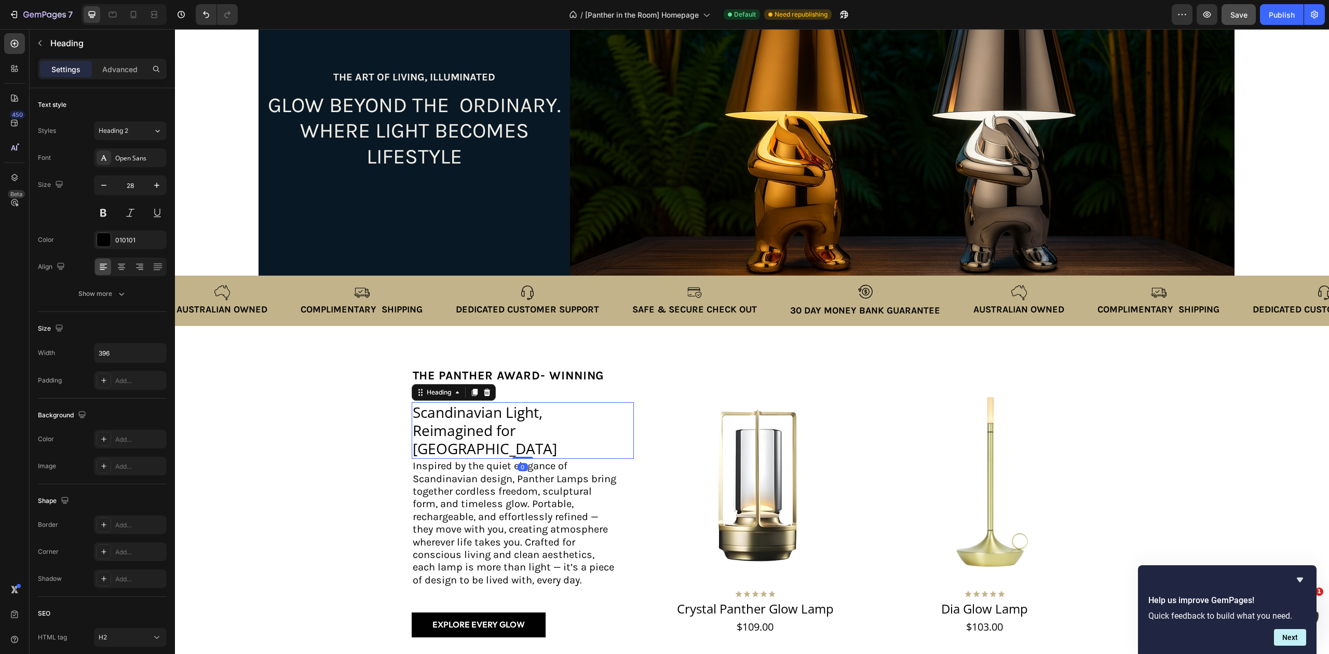
click at [571, 435] on h2 "Scandinavian Light, Reimagined for Australia" at bounding box center [515, 430] width 206 height 57
click at [578, 436] on p "Scandinavian Light, Reimagined for Australia" at bounding box center [514, 430] width 203 height 54
drag, startPoint x: 563, startPoint y: 436, endPoint x: 407, endPoint y: 422, distance: 156.8
click at [413, 422] on p "Scandinavian Light, Reimagined for Australia" at bounding box center [514, 430] width 203 height 54
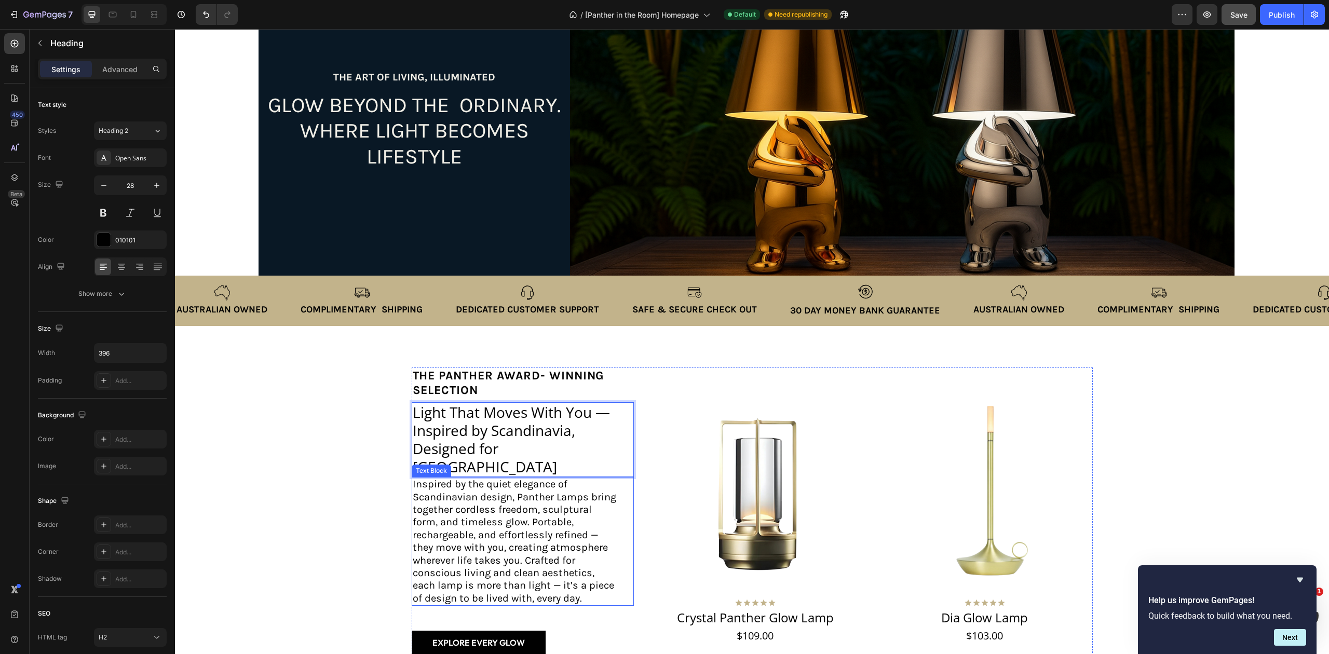
click at [597, 548] on p "Inspired by the quiet elegance of Scandinavian design, Panther Lamps bring toge…" at bounding box center [514, 541] width 203 height 127
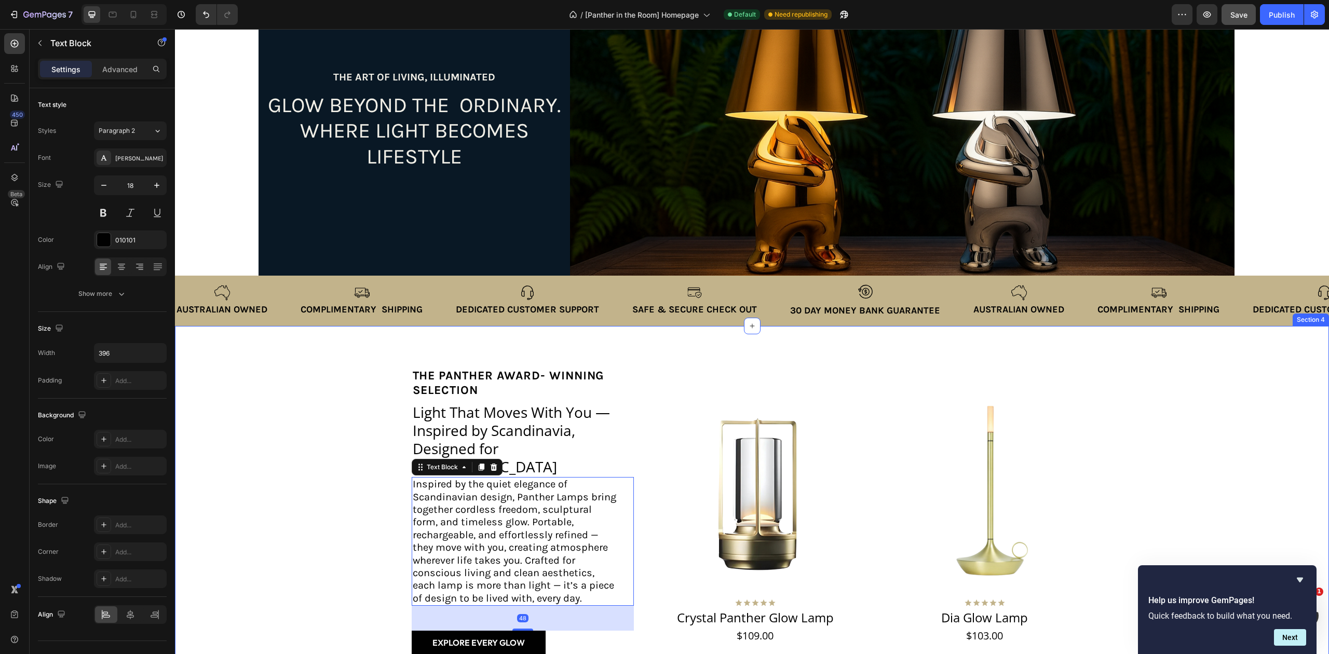
click at [1159, 461] on div "the panther Award- winning selection Text Block Light That Moves With You — Ins…" at bounding box center [751, 658] width 1133 height 583
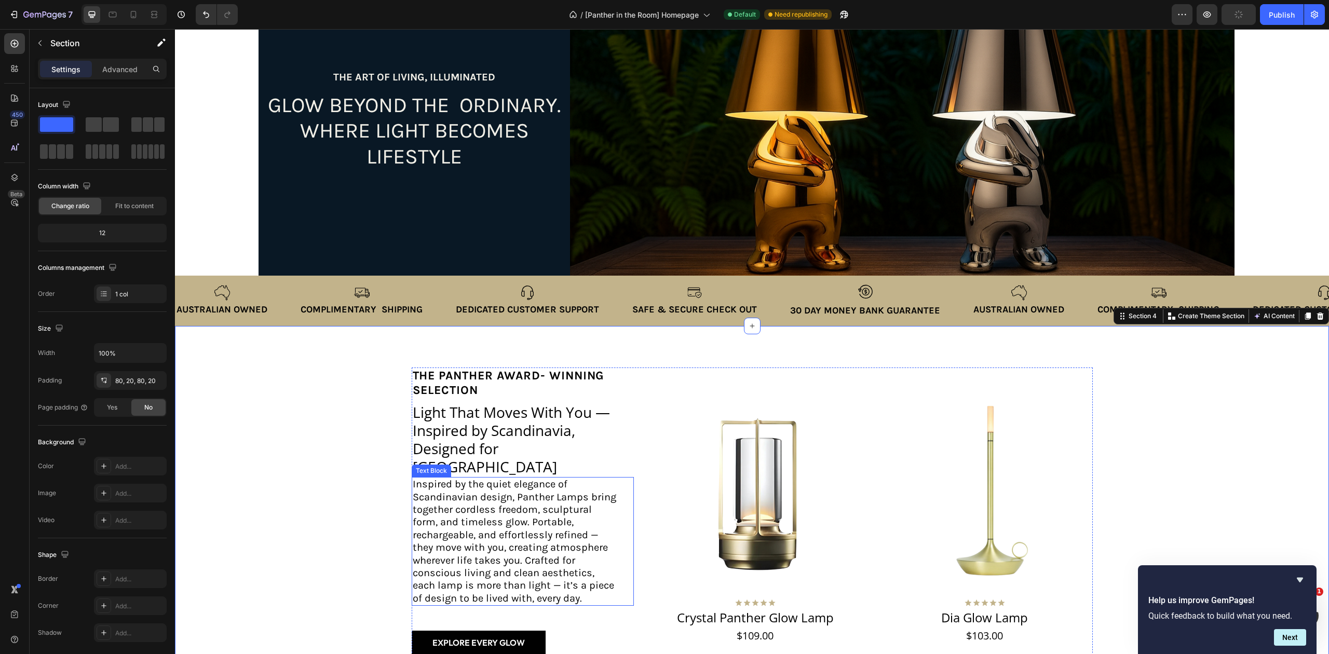
click at [509, 536] on span "Inspired by the quiet elegance of Scandinavian design, Panther Lamps bring toge…" at bounding box center [514, 541] width 203 height 126
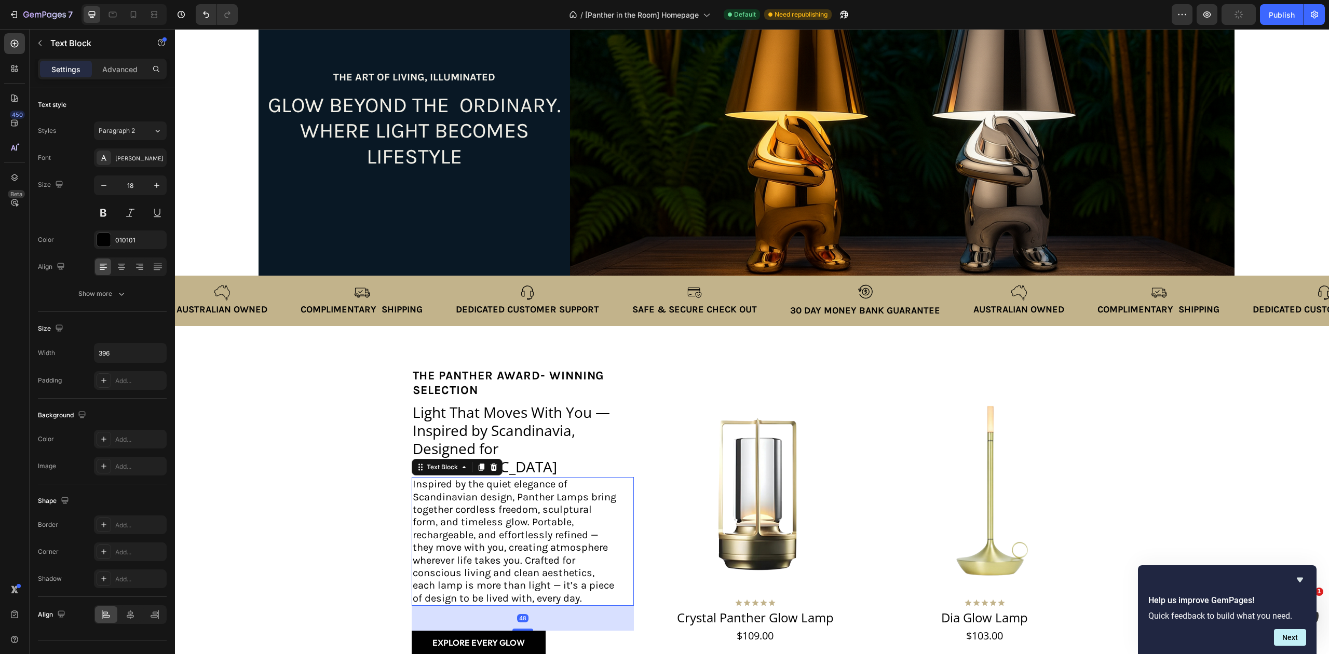
click at [581, 571] on p "Inspired by the quiet elegance of Scandinavian design, Panther Lamps bring toge…" at bounding box center [514, 541] width 203 height 127
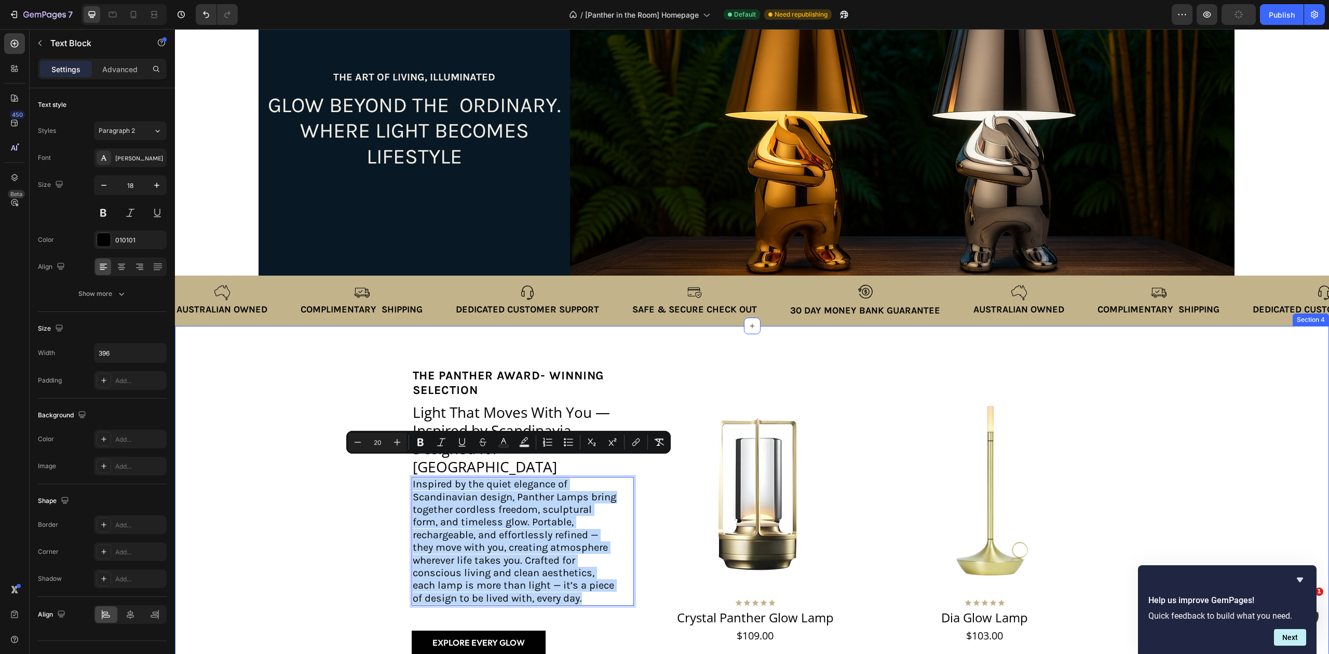
drag, startPoint x: 581, startPoint y: 571, endPoint x: 399, endPoint y: 470, distance: 208.6
click at [399, 470] on div "the panther Award- winning selection Text Block Light That Moves With You — Ins…" at bounding box center [751, 658] width 1133 height 583
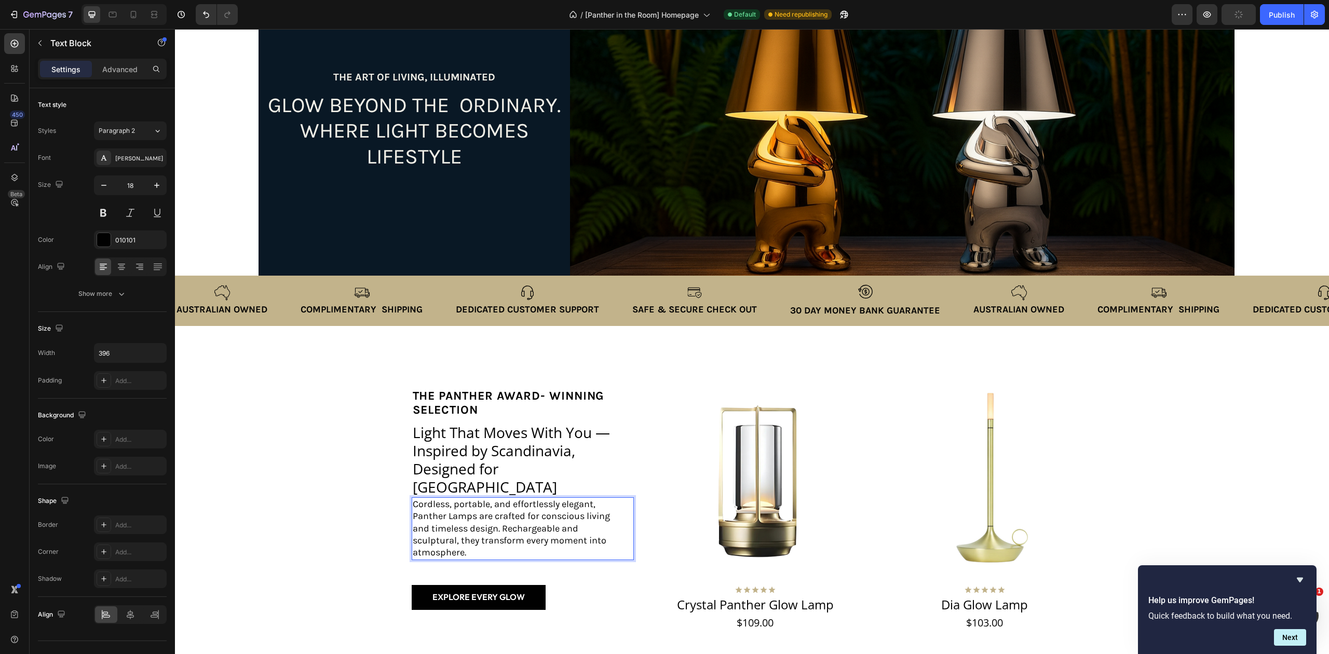
click at [468, 538] on p "Cordless, portable, and effortlessly elegant, Panther Lamps are crafted for con…" at bounding box center [514, 528] width 203 height 61
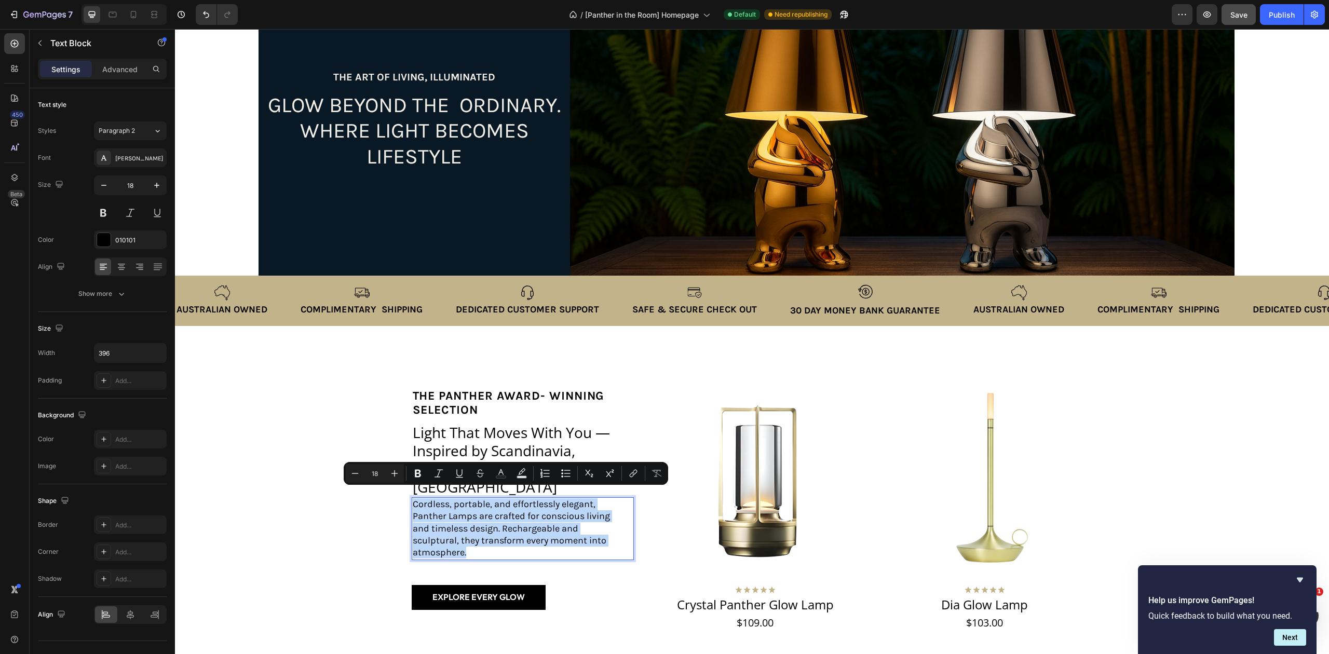
drag, startPoint x: 466, startPoint y: 542, endPoint x: 406, endPoint y: 494, distance: 76.8
click at [413, 498] on p "Cordless, portable, and effortlessly elegant, Panther Lamps are crafted for con…" at bounding box center [514, 528] width 203 height 61
click at [397, 471] on icon "Editor contextual toolbar" at bounding box center [394, 473] width 10 height 10
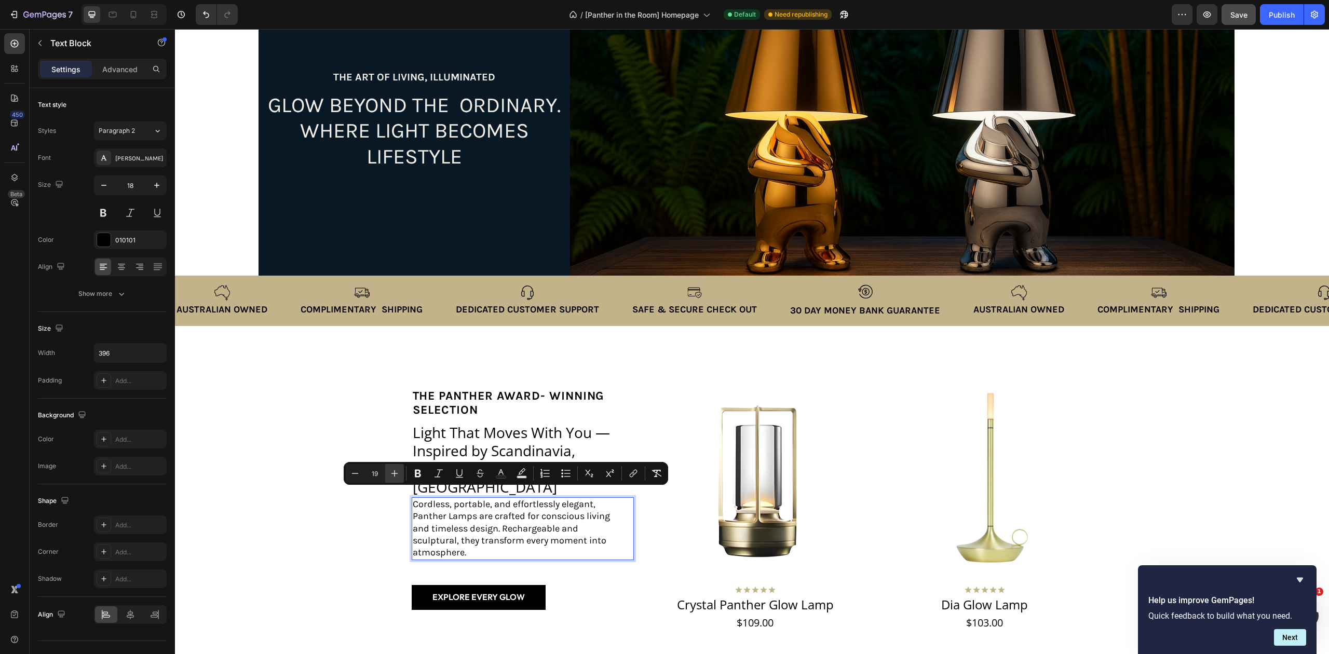
click at [397, 471] on icon "Editor contextual toolbar" at bounding box center [394, 473] width 10 height 10
type input "20"
click at [633, 436] on div "the panther Award- winning selection Text Block Light That Moves With You — Ins…" at bounding box center [752, 498] width 681 height 262
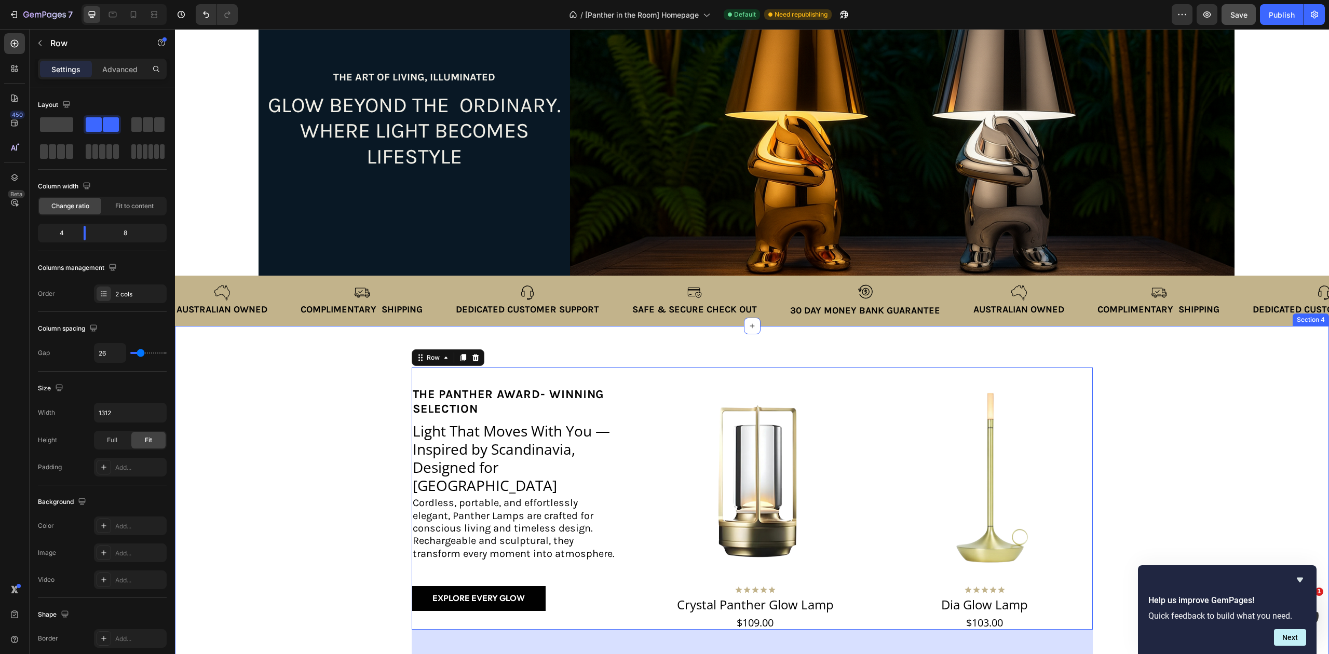
click at [1155, 439] on div "the panther Award- winning selection Text Block Light That Moves With You — Ins…" at bounding box center [751, 645] width 1133 height 557
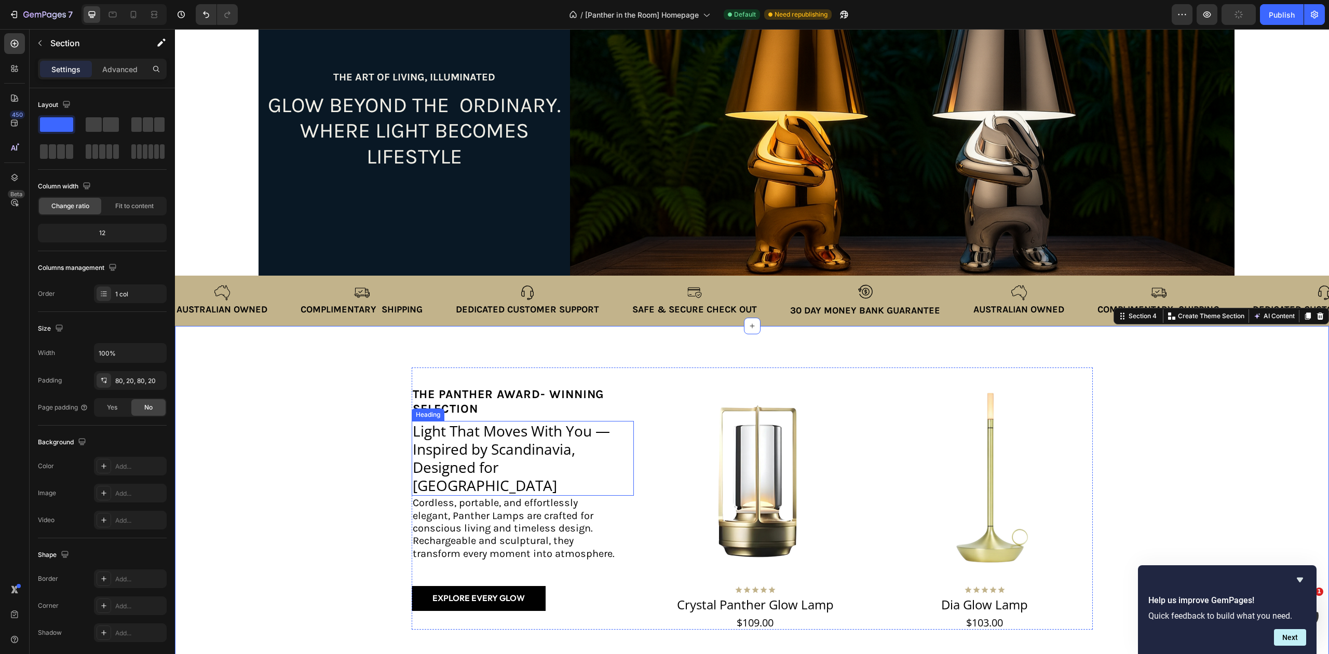
click at [567, 472] on p "Light That Moves With You — Inspired by Scandinavia, Designed for Australia" at bounding box center [514, 458] width 203 height 73
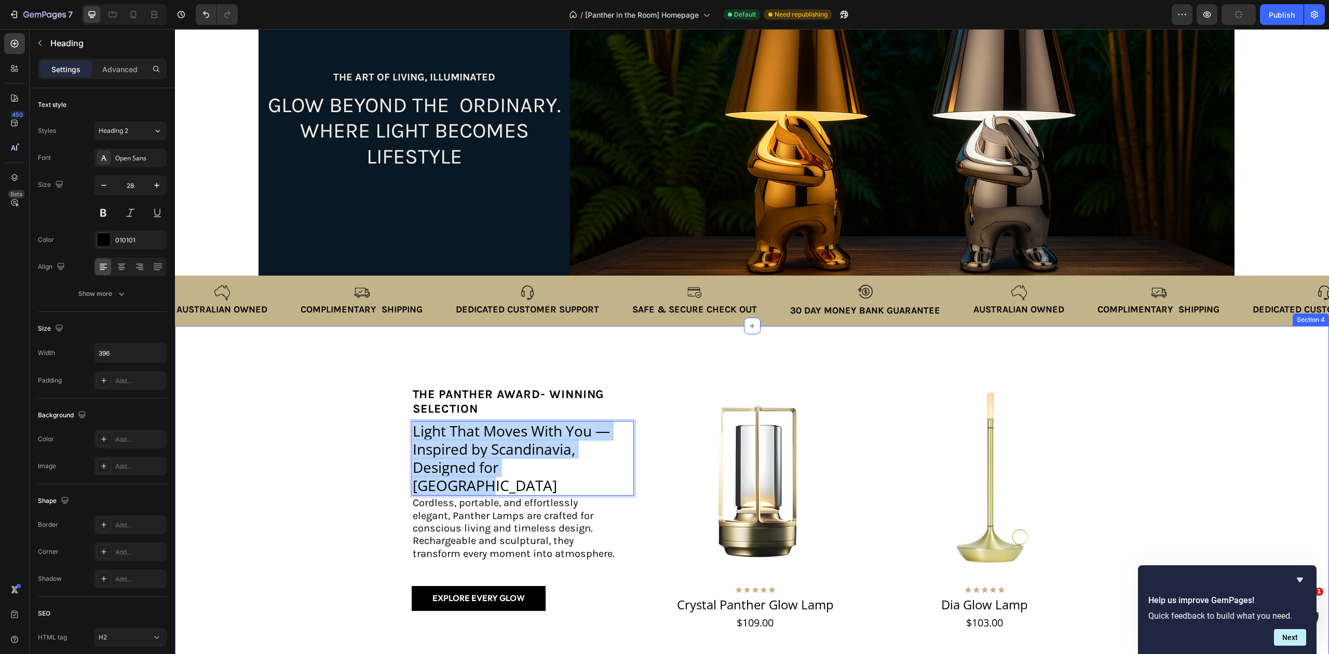
drag, startPoint x: 565, startPoint y: 478, endPoint x: 400, endPoint y: 439, distance: 169.7
click at [400, 439] on div "the panther Award- winning selection Text Block Light That Moves With You — Ins…" at bounding box center [751, 645] width 1133 height 557
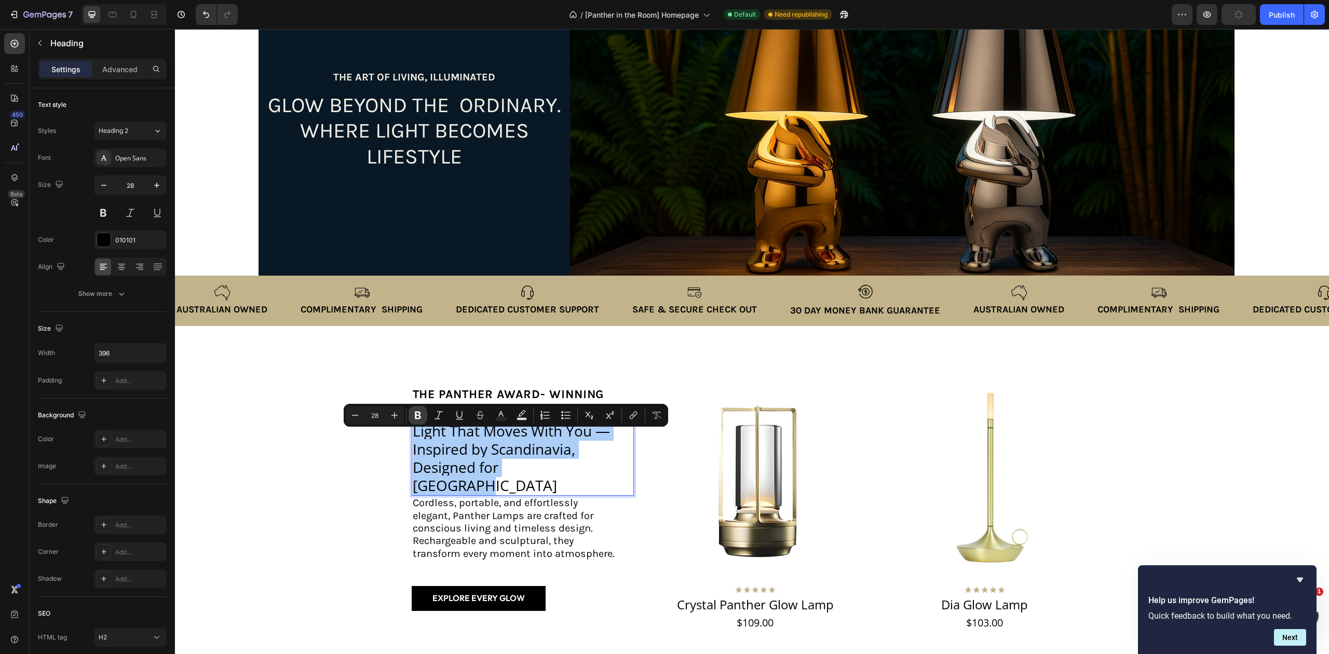
click at [417, 416] on icon "Editor contextual toolbar" at bounding box center [418, 416] width 6 height 8
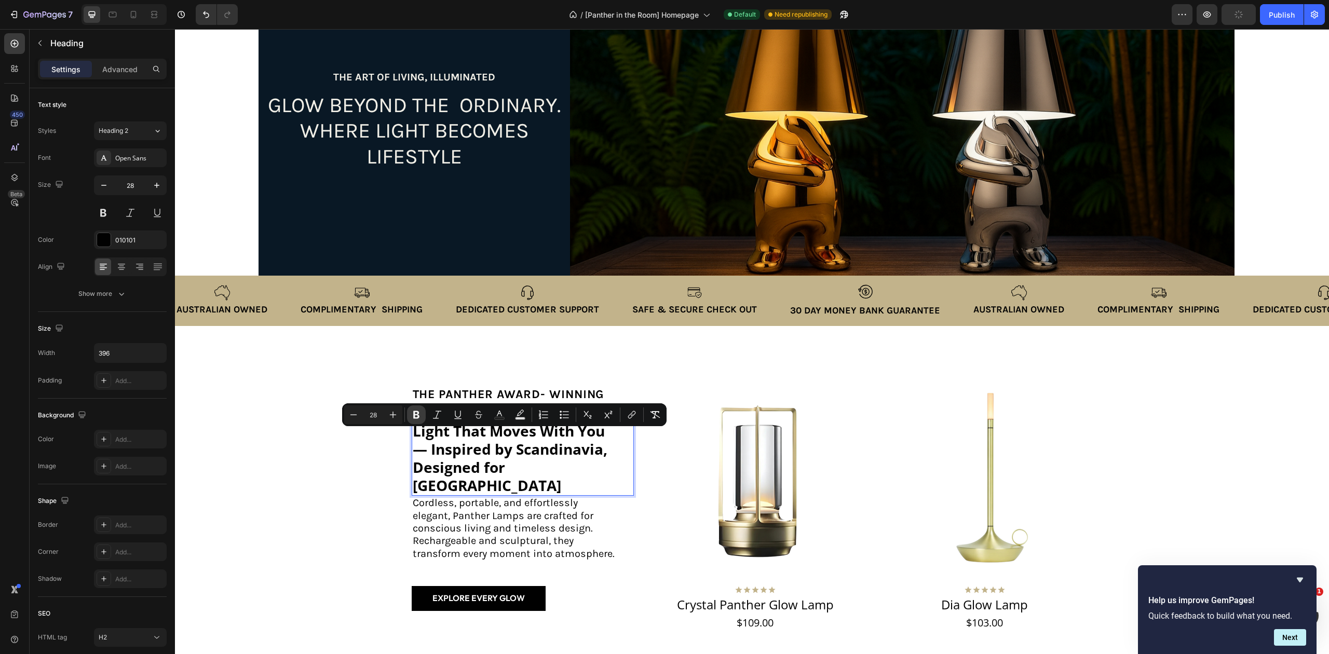
scroll to position [129, 0]
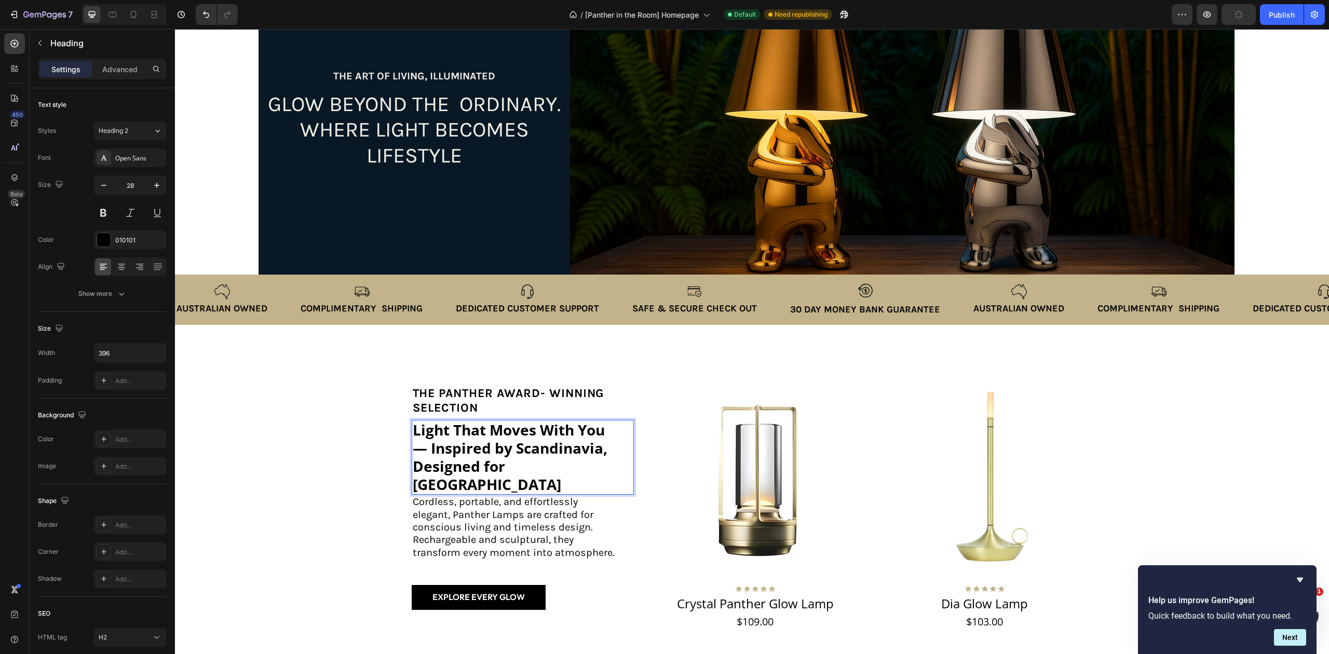
click at [582, 473] on p "Light That Moves With You — Inspired by Scandinavia, Designed for Australia" at bounding box center [514, 457] width 203 height 73
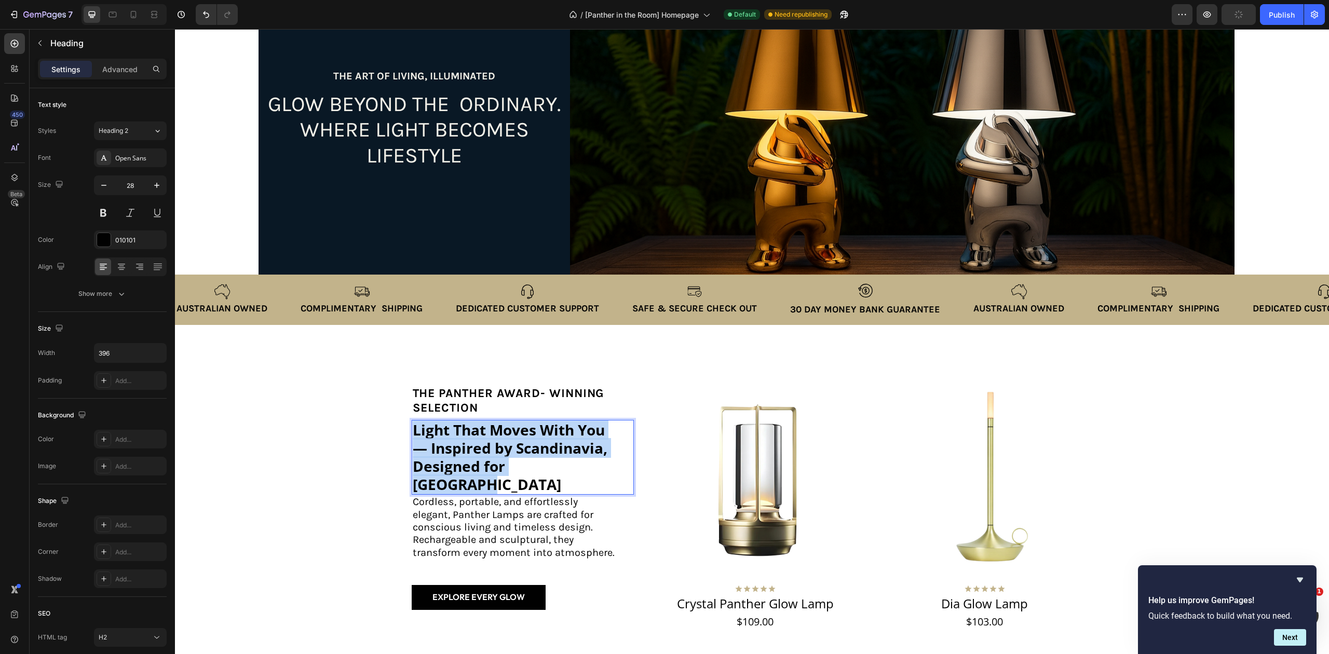
drag, startPoint x: 582, startPoint y: 473, endPoint x: 409, endPoint y: 437, distance: 176.6
click at [413, 437] on p "Light That Moves With You — Inspired by Scandinavia, Designed for Australia" at bounding box center [514, 457] width 203 height 73
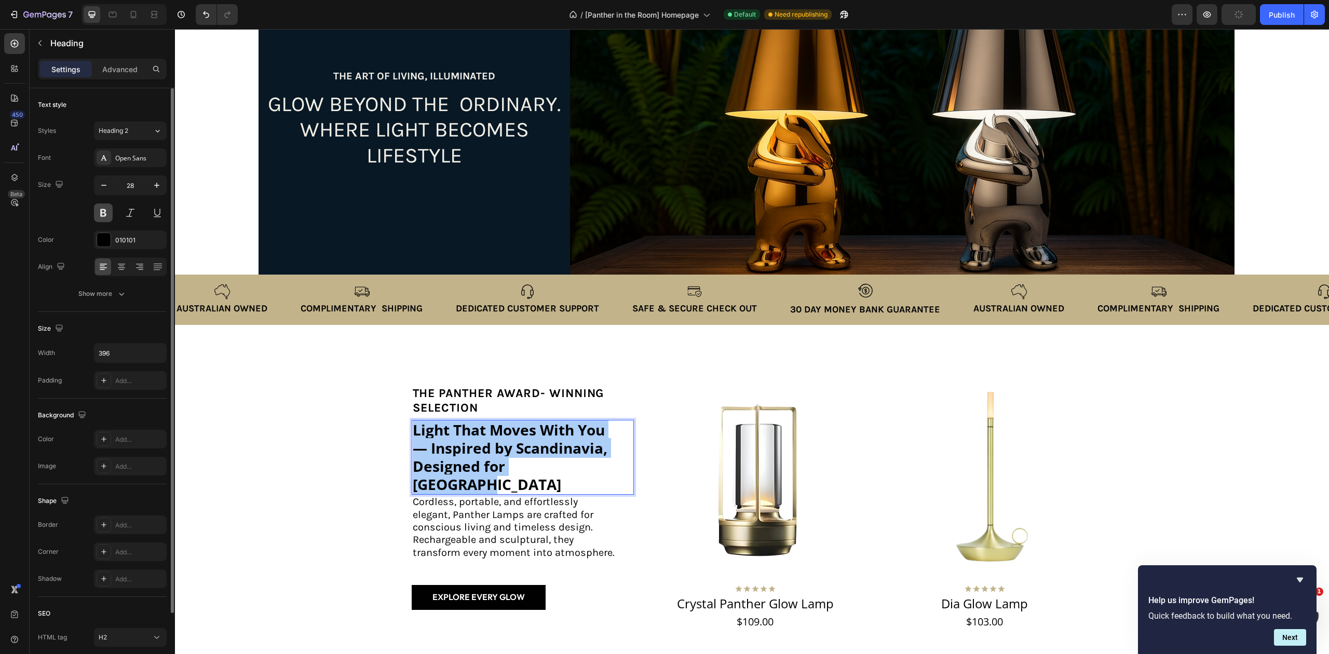
click at [102, 212] on button at bounding box center [103, 212] width 19 height 19
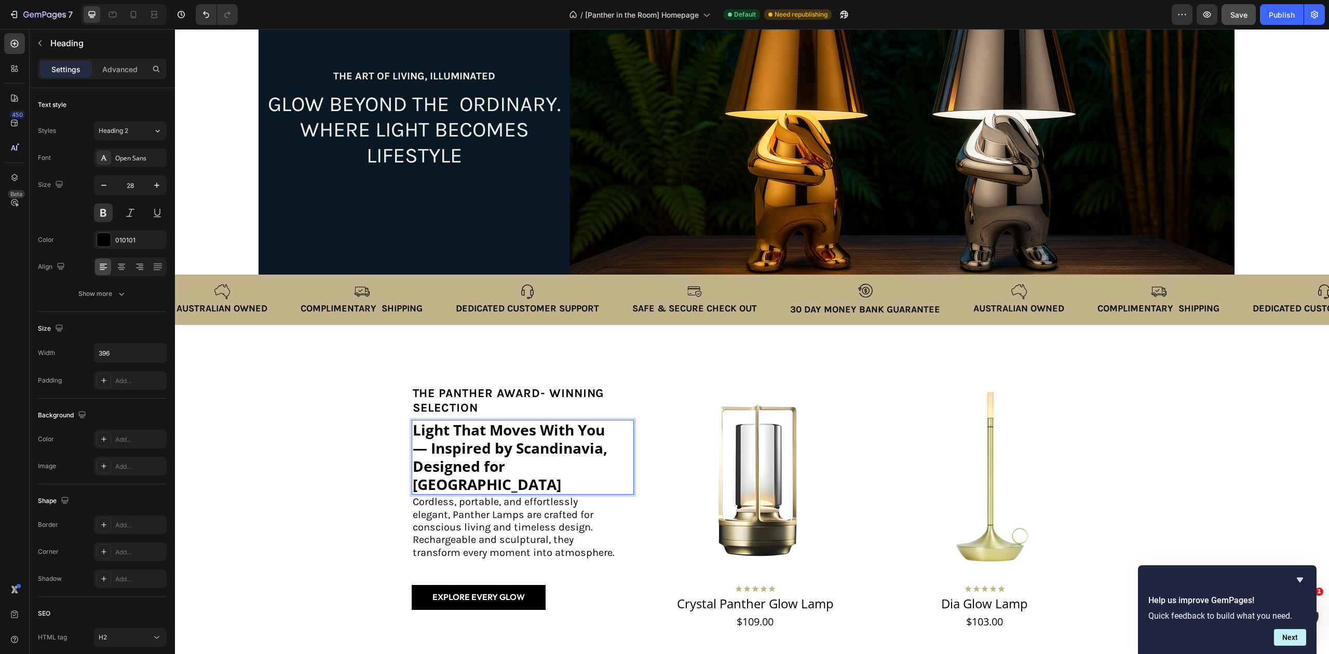
click at [586, 476] on p "Light That Moves With You — Inspired by Scandinavia, Designed for Australia" at bounding box center [514, 457] width 203 height 73
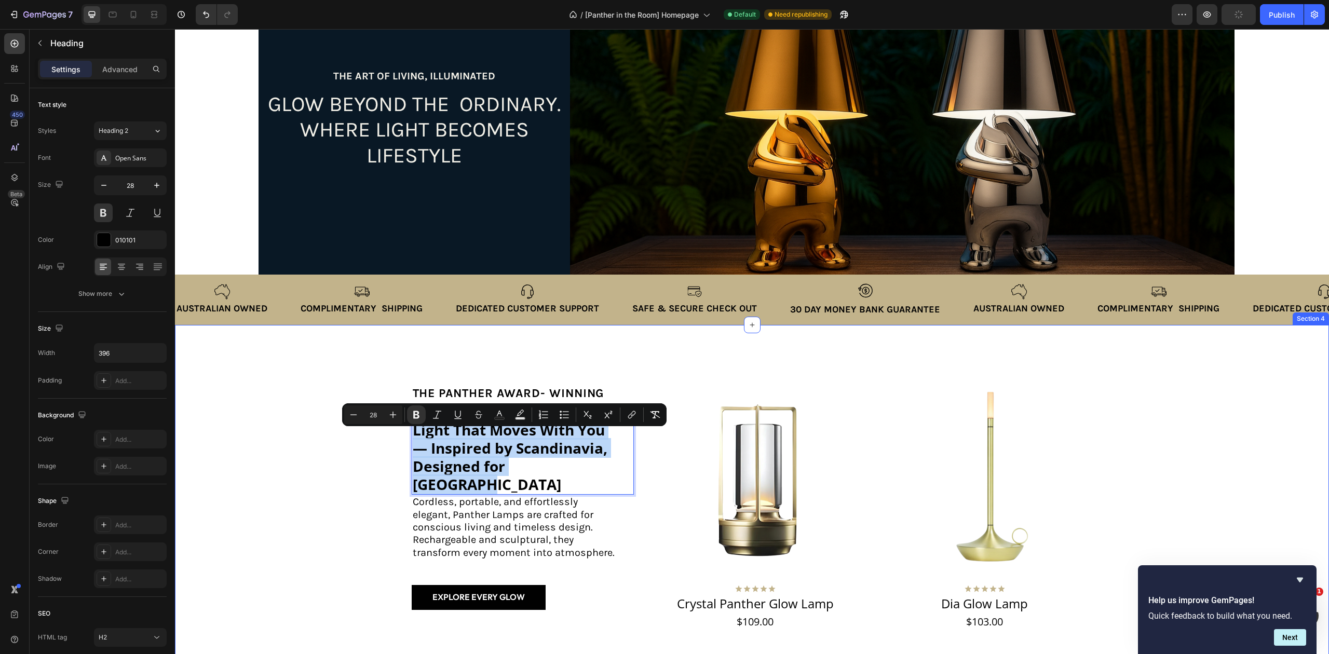
drag, startPoint x: 477, startPoint y: 455, endPoint x: 398, endPoint y: 436, distance: 82.0
click at [398, 436] on div "the panther Award- winning selection Text Block Light That Moves With You — Ins…" at bounding box center [751, 644] width 1133 height 557
click at [416, 412] on icon "Editor contextual toolbar" at bounding box center [416, 414] width 10 height 10
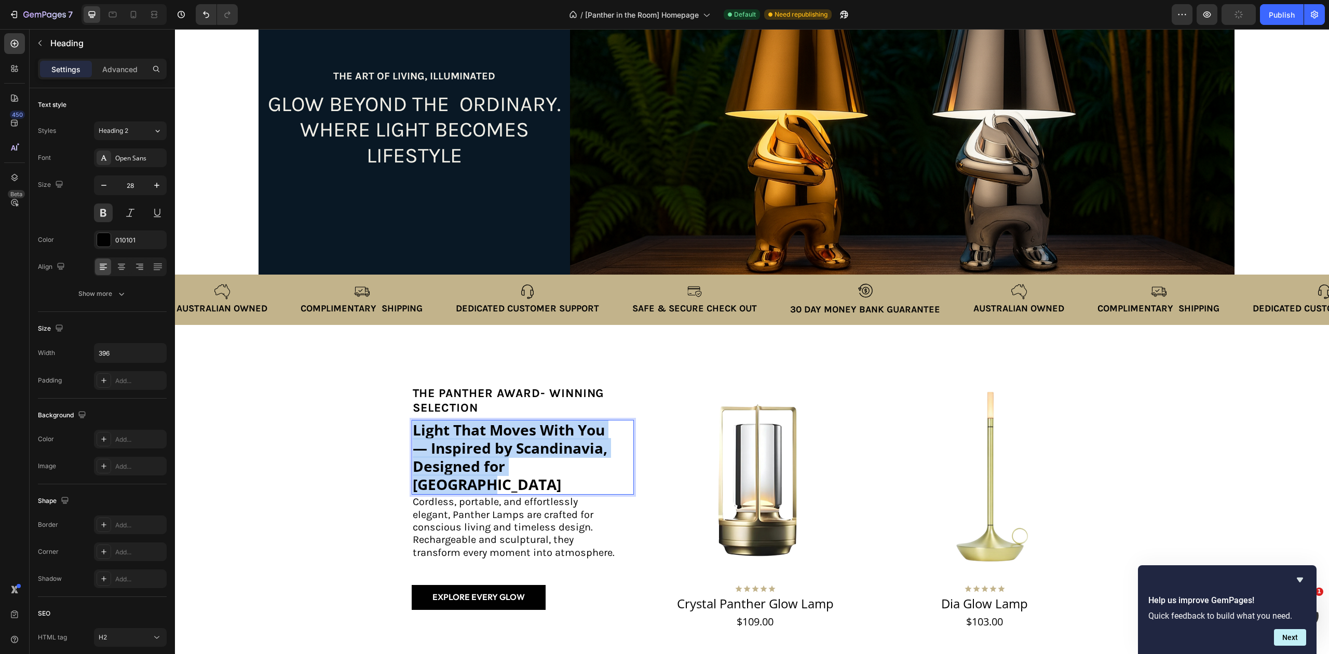
drag, startPoint x: 407, startPoint y: 441, endPoint x: 580, endPoint y: 479, distance: 176.9
click at [580, 479] on p "Light That Moves With You — Inspired by Scandinavia, Designed for Australia" at bounding box center [514, 457] width 203 height 73
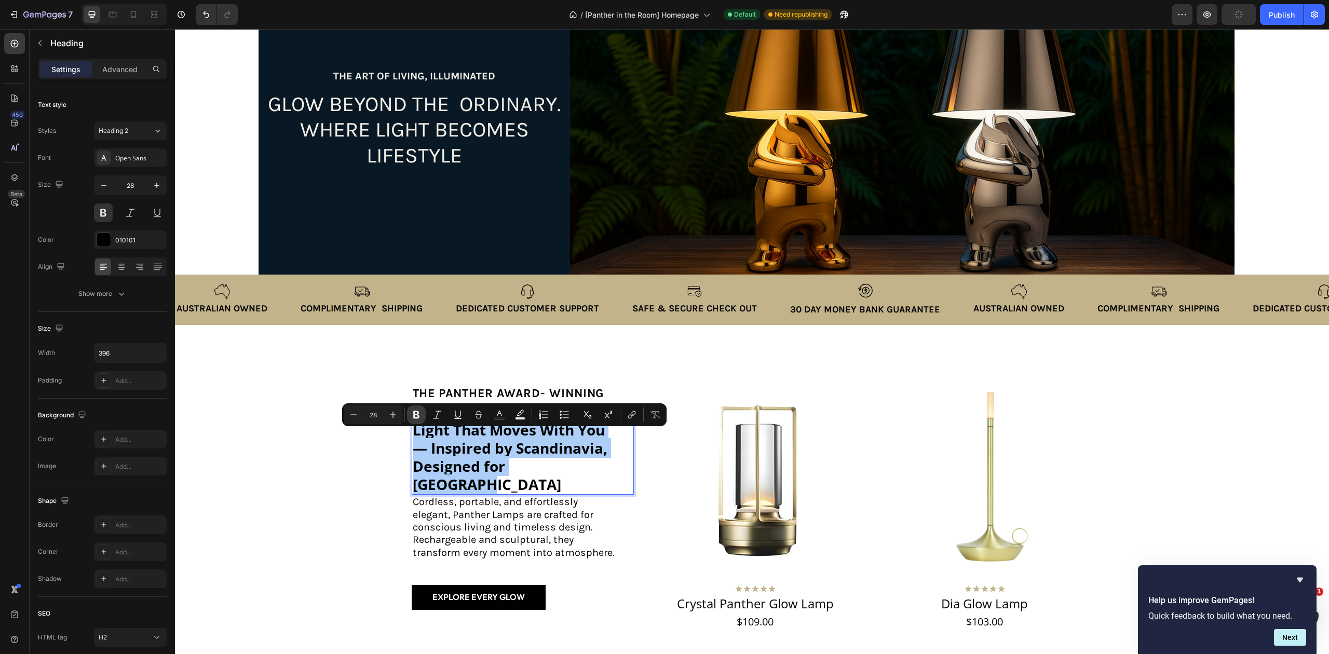
click at [414, 416] on icon "Editor contextual toolbar" at bounding box center [416, 415] width 6 height 8
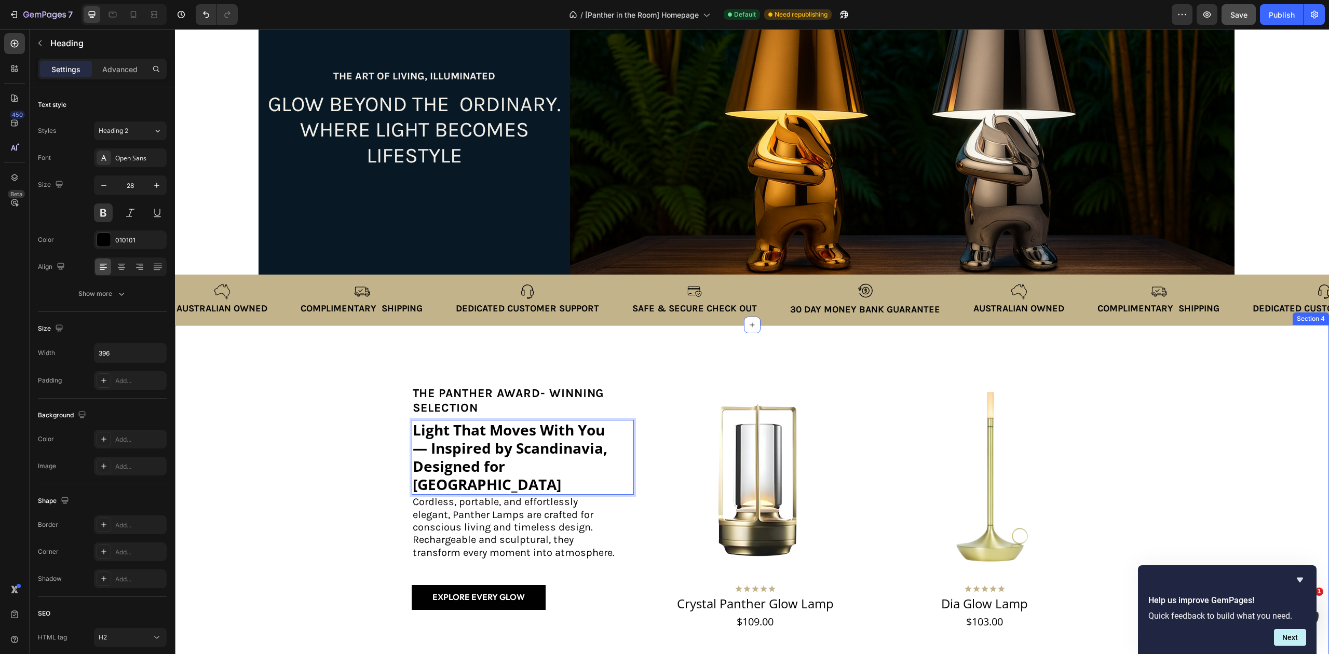
click at [1204, 410] on div "the panther Award- winning selection Text Block Light That Moves With You — Ins…" at bounding box center [751, 644] width 1133 height 557
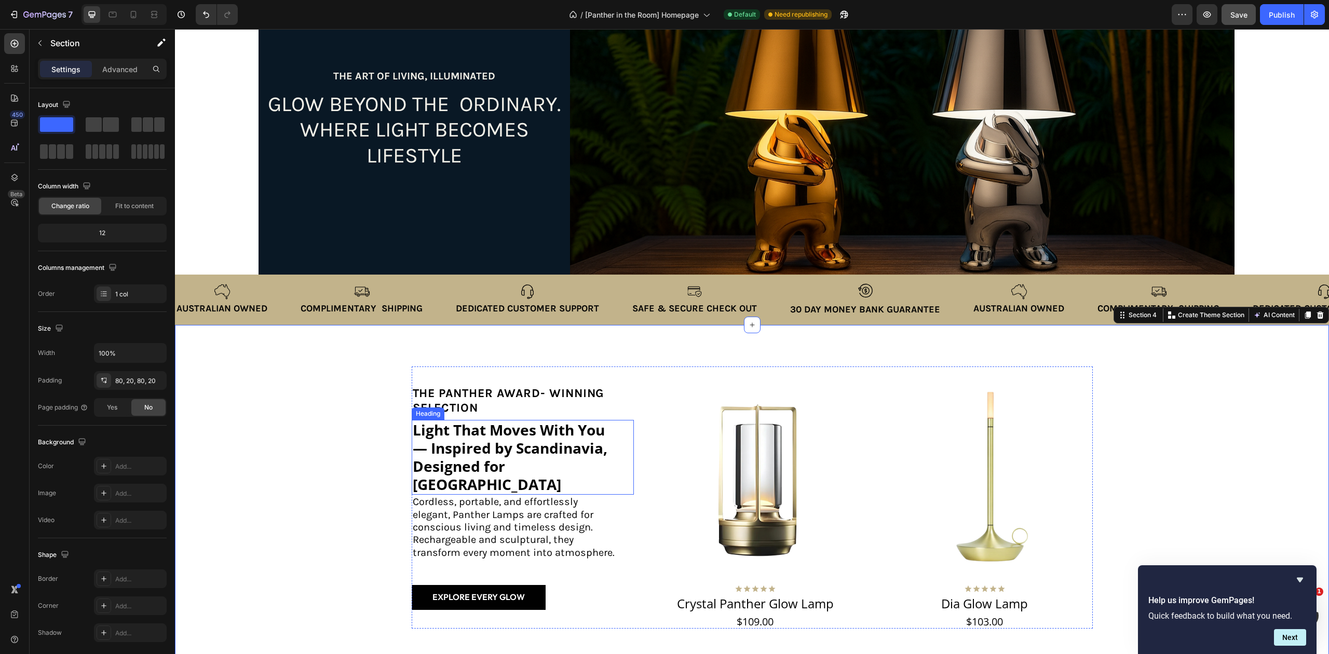
click at [573, 474] on p "⁠⁠⁠⁠⁠⁠⁠ Light That Moves With You — Inspired by Scandinavia, Designed for Austr…" at bounding box center [514, 457] width 203 height 73
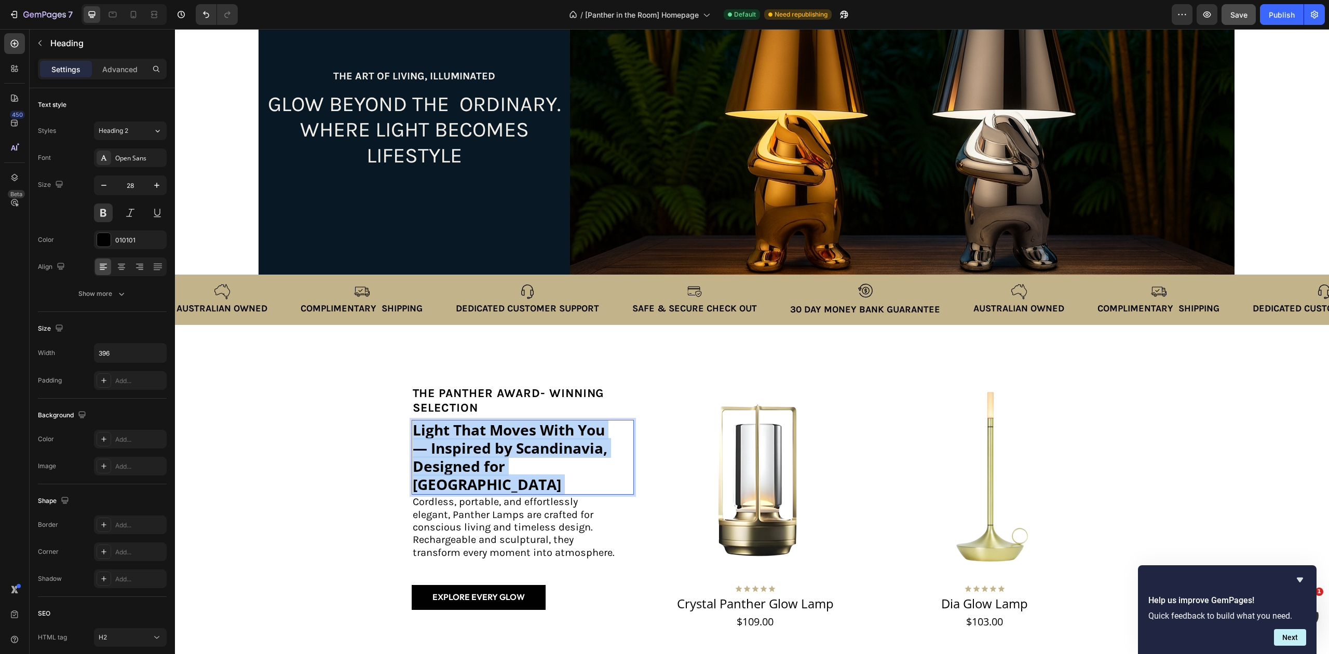
drag, startPoint x: 576, startPoint y: 476, endPoint x: 405, endPoint y: 436, distance: 175.0
click at [412, 436] on h2 "Light That Moves With You — Inspired by Scandinavia, Designed for Australia" at bounding box center [515, 457] width 206 height 75
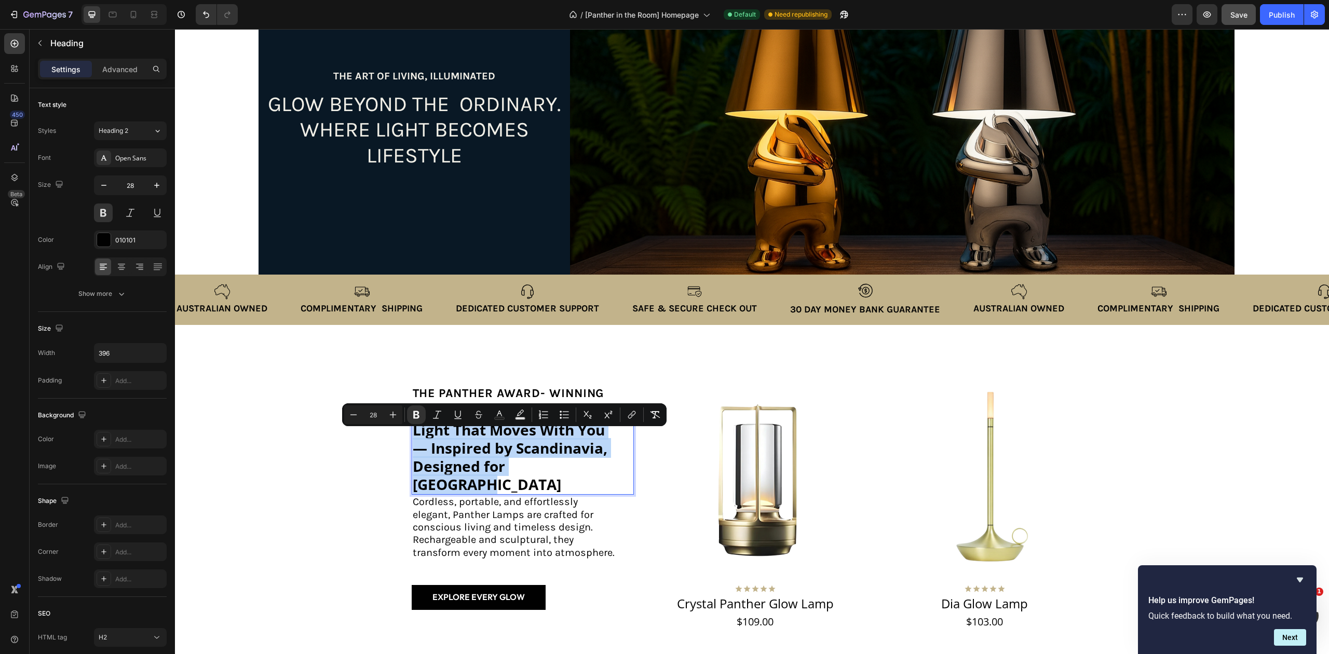
drag, startPoint x: 569, startPoint y: 480, endPoint x: 407, endPoint y: 441, distance: 166.2
click at [413, 441] on p "Light That Moves With You — Inspired by Scandinavia, Designed for Australia" at bounding box center [514, 457] width 203 height 73
click at [352, 414] on icon "Editor contextual toolbar" at bounding box center [353, 414] width 10 height 10
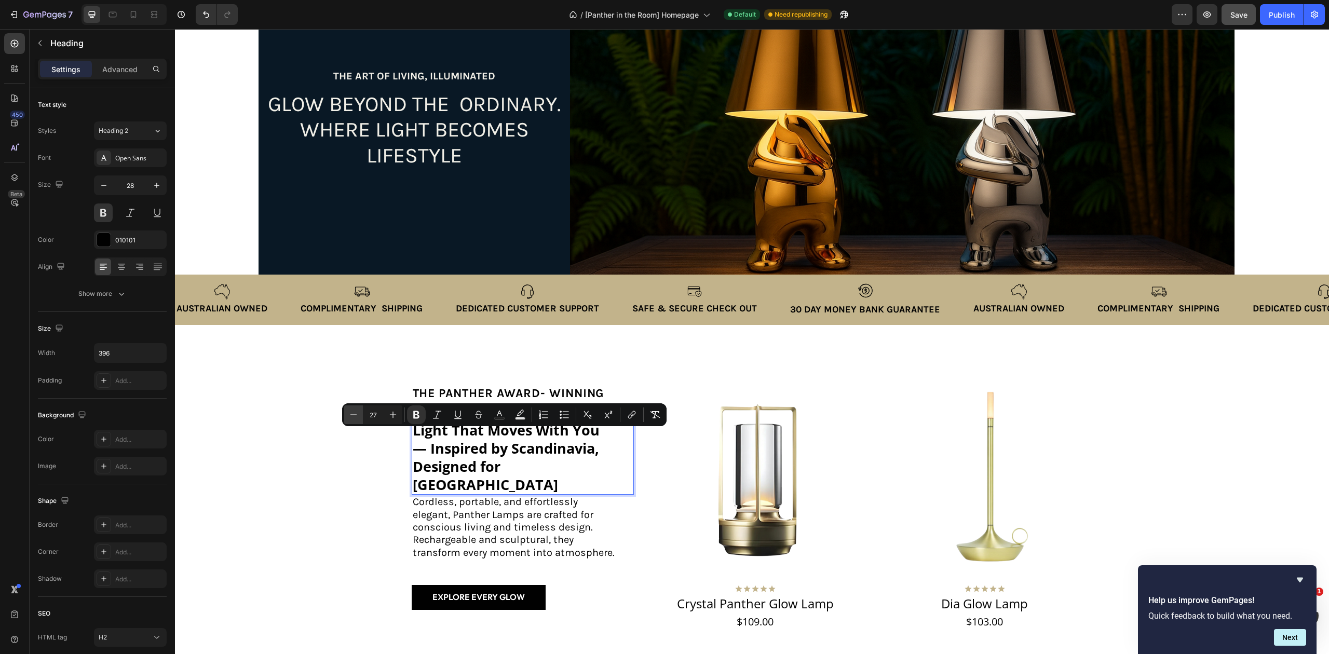
click at [352, 414] on icon "Editor contextual toolbar" at bounding box center [353, 414] width 10 height 10
type input "26"
click at [1140, 414] on div "the panther Award- winning selection Text Block Light That Moves With You — Ins…" at bounding box center [751, 644] width 1133 height 557
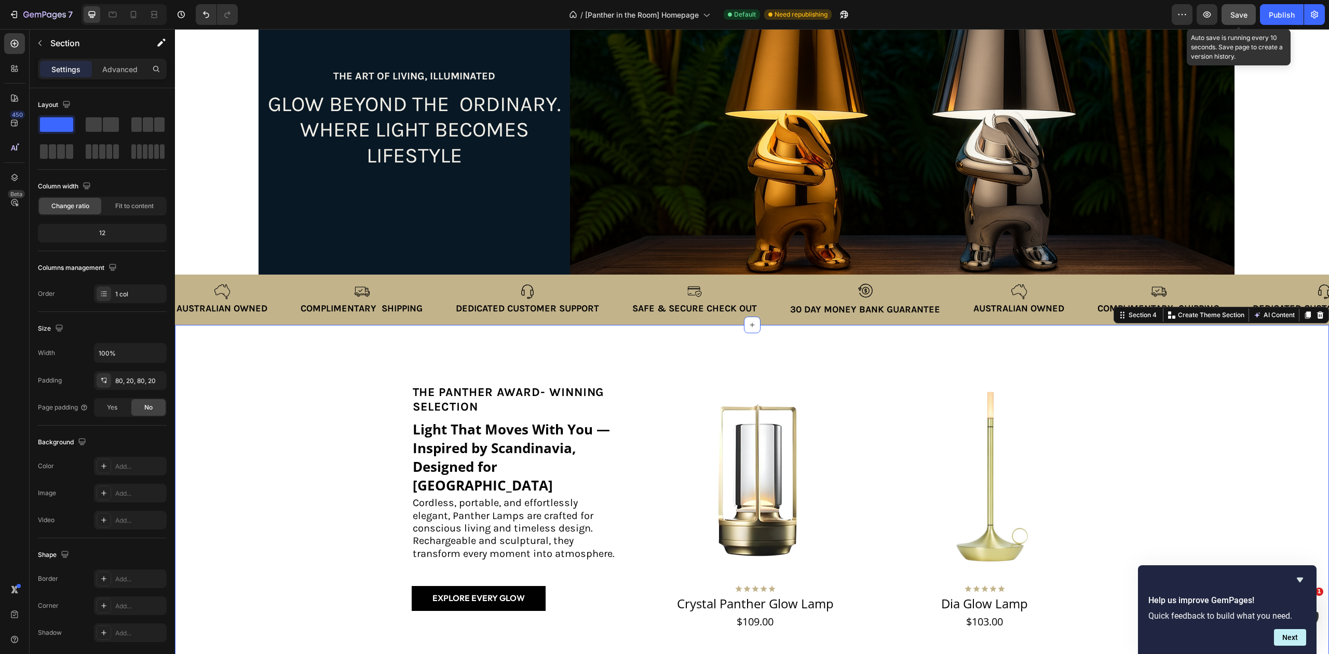
click at [1235, 19] on div "Save" at bounding box center [1238, 14] width 17 height 11
click at [1275, 19] on div "Publish" at bounding box center [1281, 14] width 26 height 11
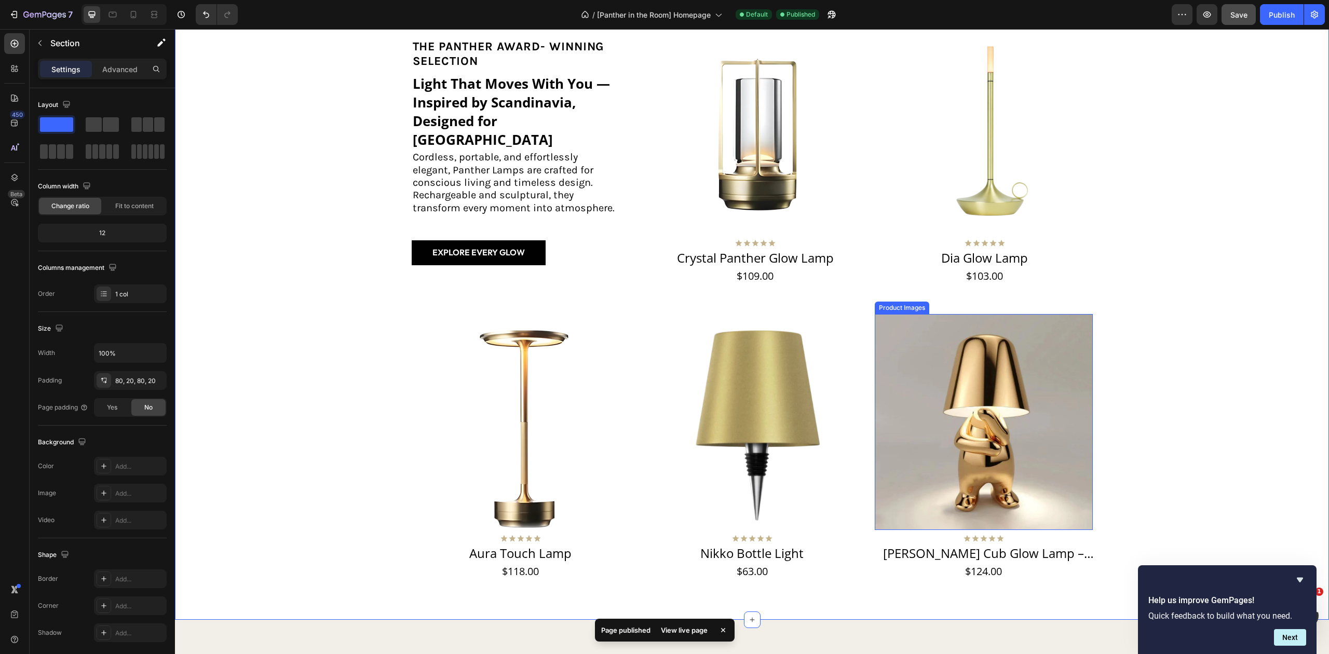
scroll to position [682, 0]
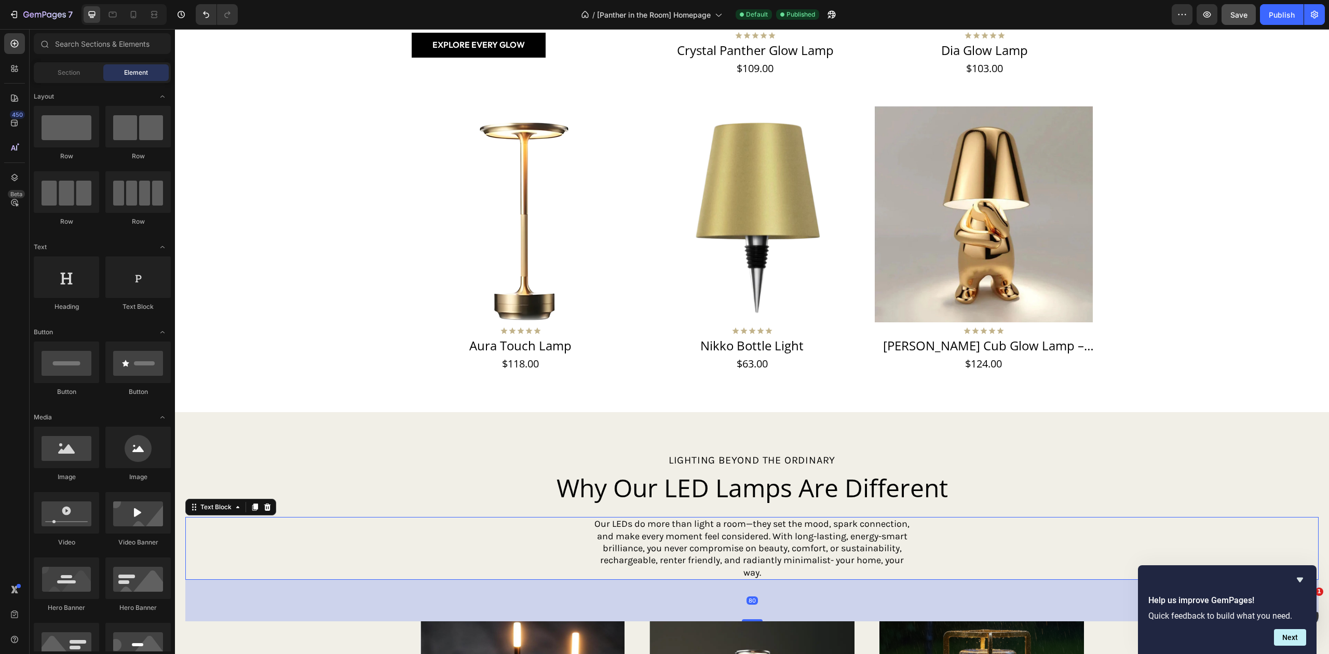
click at [742, 520] on p "Our LEDs do more than light a room—they set the mood, spark connection, and mak…" at bounding box center [752, 548] width 321 height 61
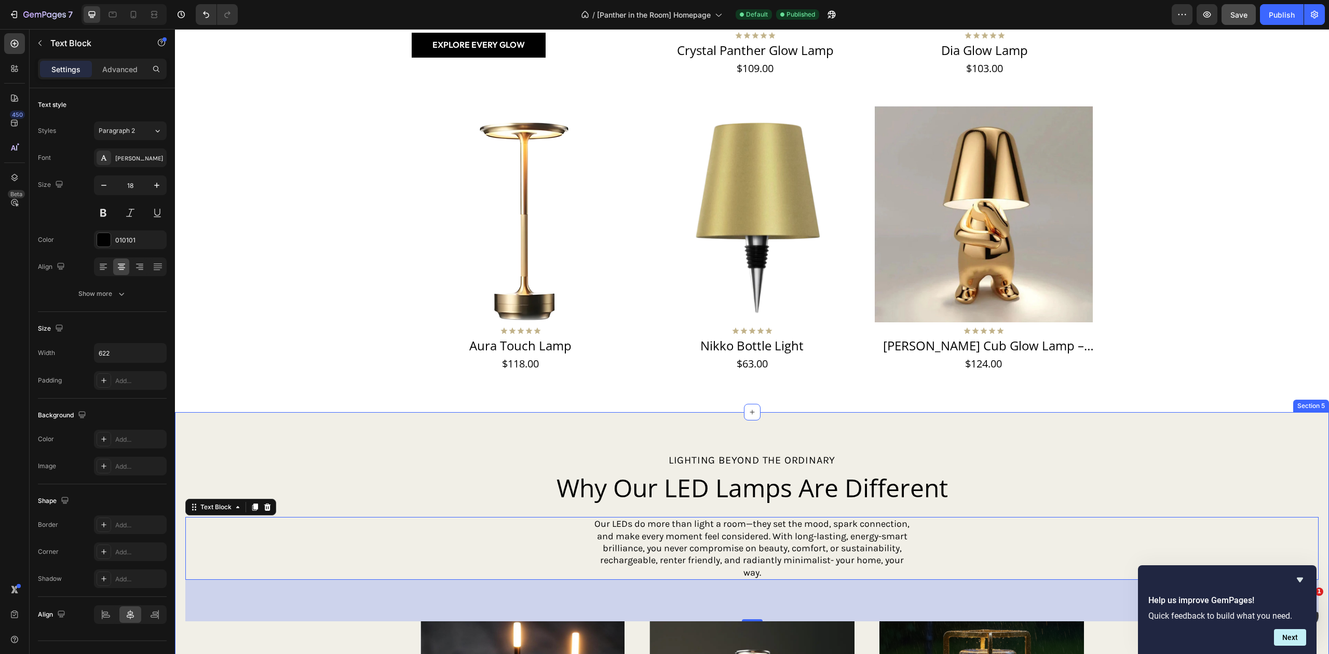
click at [813, 499] on h2 "Why Our LED Lamps Are Different" at bounding box center [751, 487] width 1133 height 33
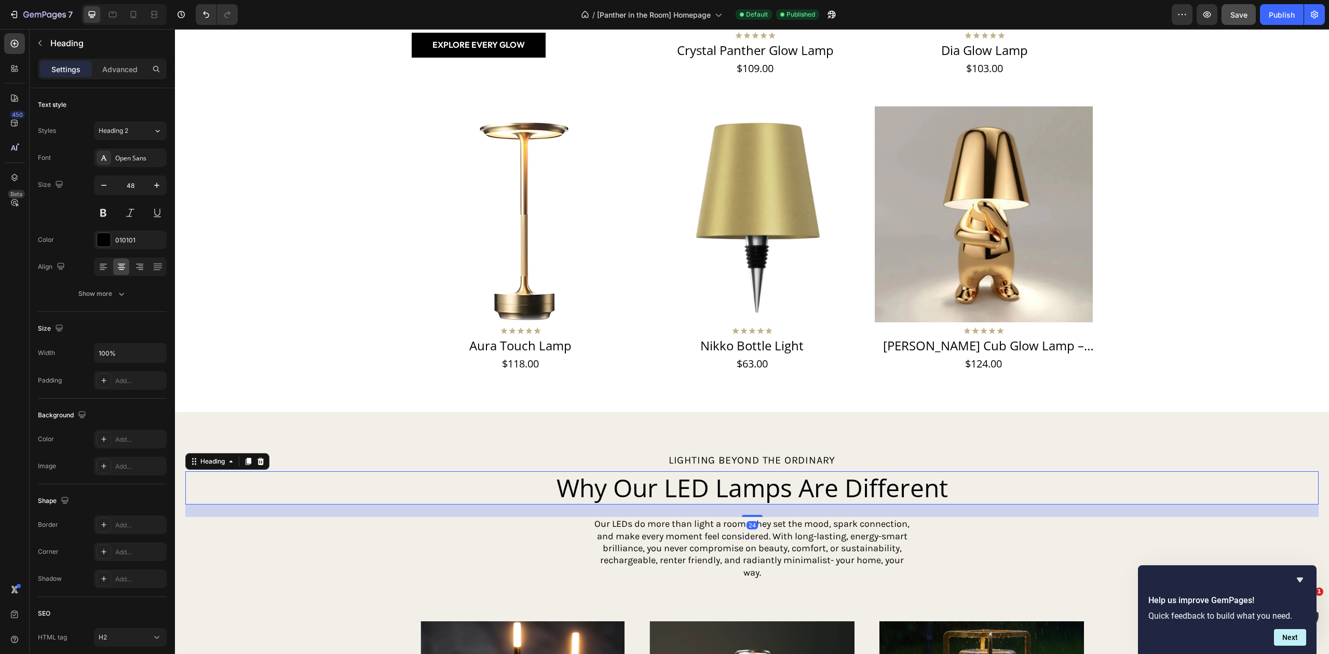
click at [953, 483] on h2 "Why Our LED Lamps Are Different" at bounding box center [751, 487] width 1133 height 33
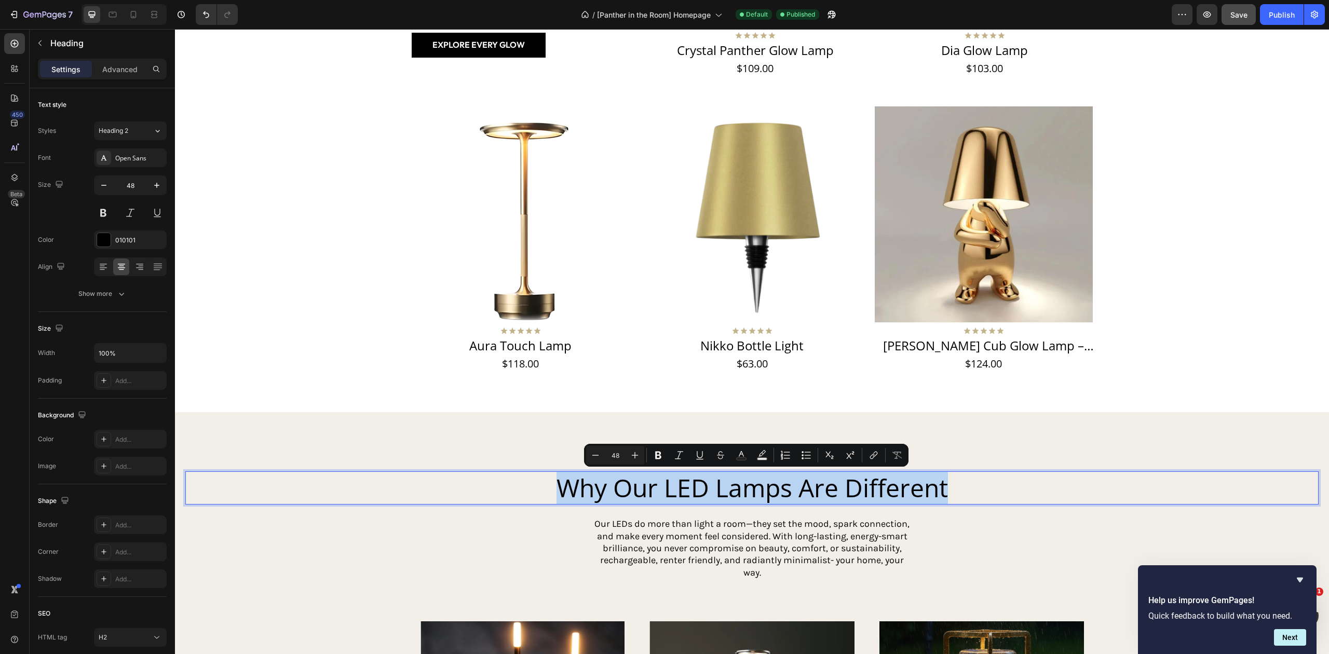
drag, startPoint x: 955, startPoint y: 483, endPoint x: 555, endPoint y: 482, distance: 400.7
click at [555, 482] on p "Why Our LED Lamps Are Different" at bounding box center [751, 487] width 1131 height 31
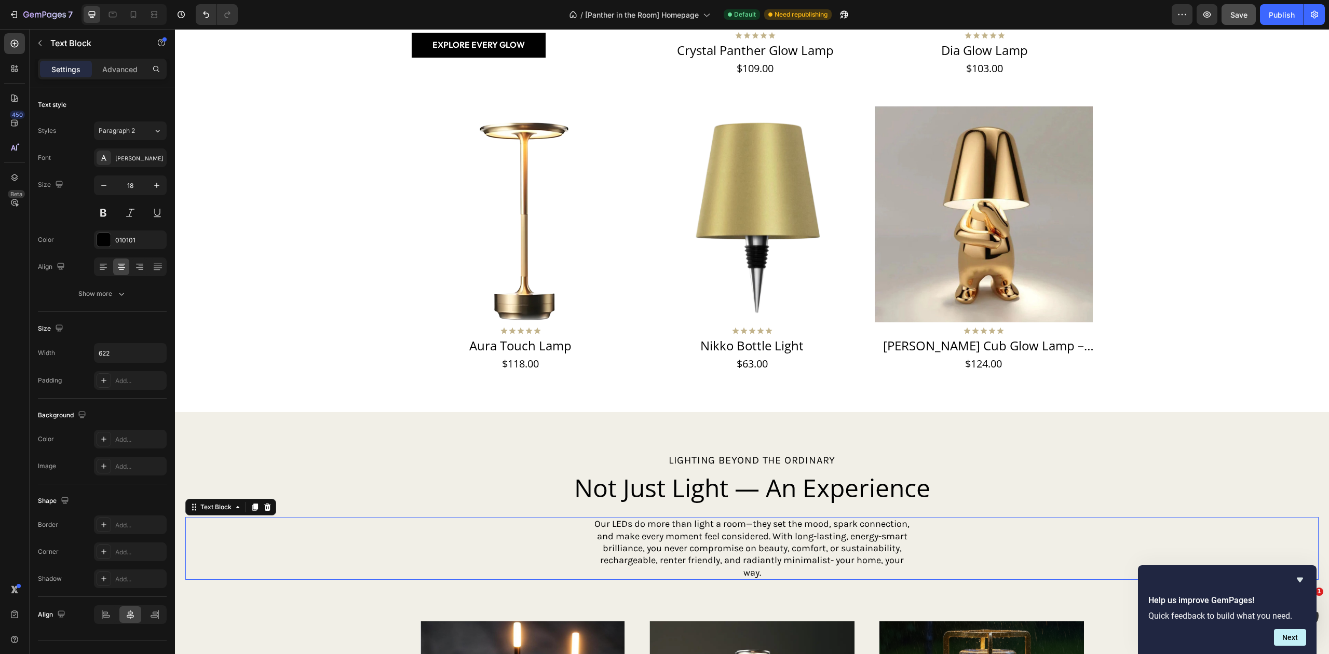
click at [792, 546] on p "Our LEDs do more than light a room—they set the mood, spark connection, and mak…" at bounding box center [752, 548] width 321 height 61
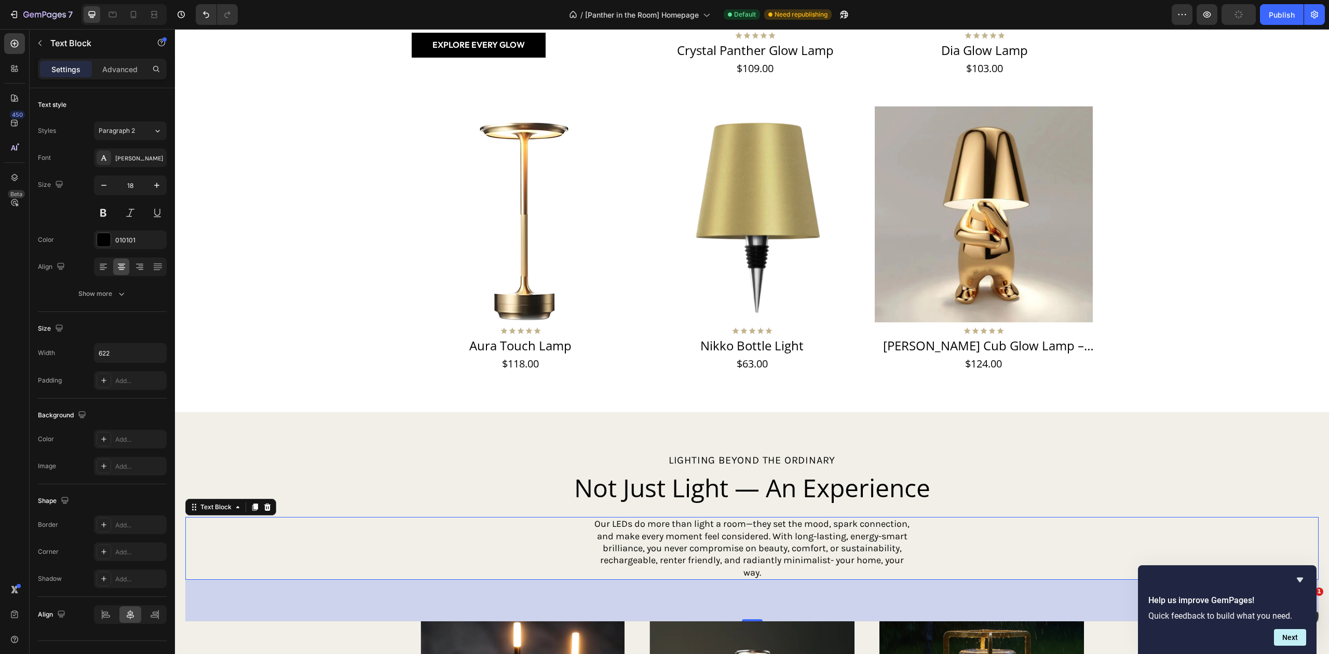
click at [764, 547] on p "Our LEDs do more than light a room—they set the mood, spark connection, and mak…" at bounding box center [752, 548] width 321 height 61
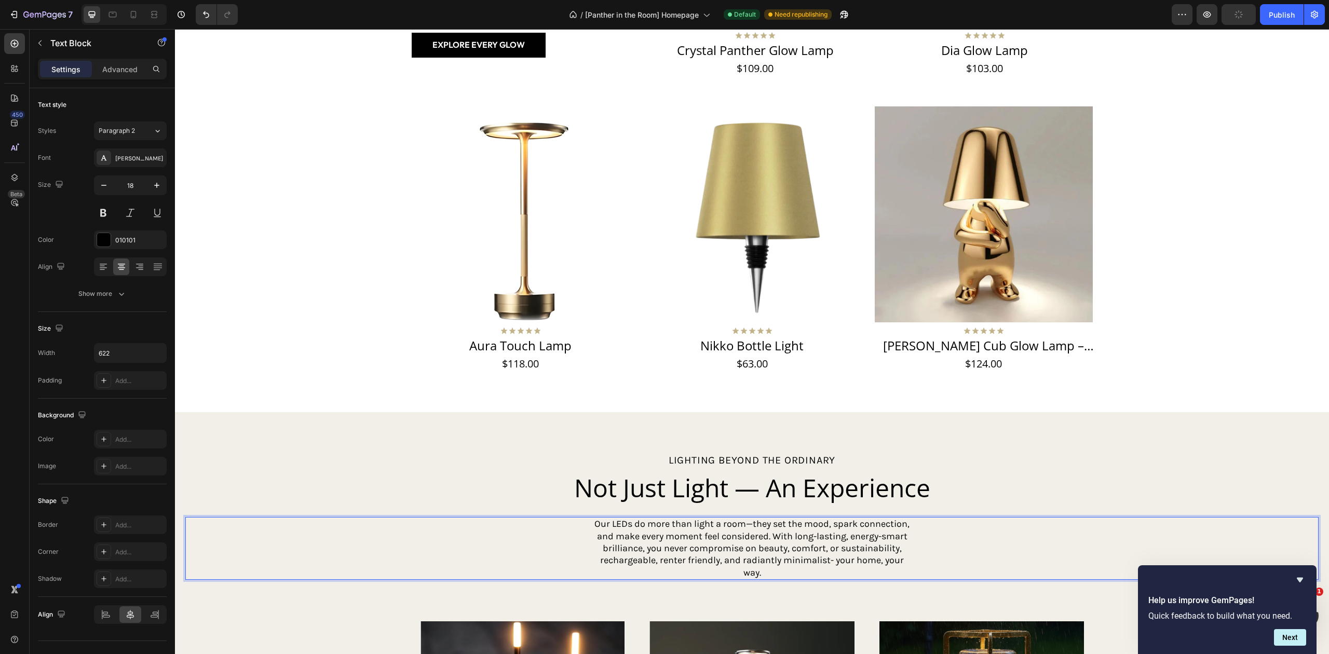
click at [777, 570] on p "Our LEDs do more than light a room—they set the mood, spark connection, and mak…" at bounding box center [752, 548] width 321 height 61
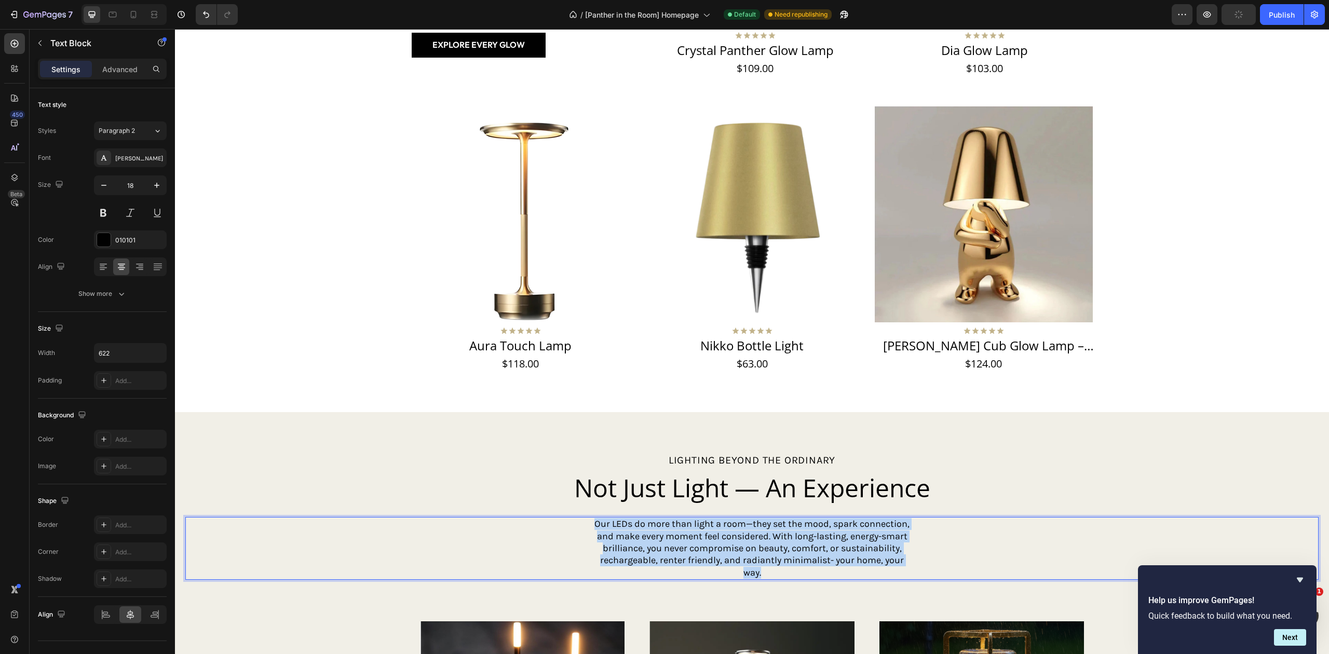
drag, startPoint x: 761, startPoint y: 571, endPoint x: 586, endPoint y: 527, distance: 180.3
click at [592, 527] on p "Our LEDs do more than light a room—they set the mood, spark connection, and mak…" at bounding box center [752, 548] width 321 height 61
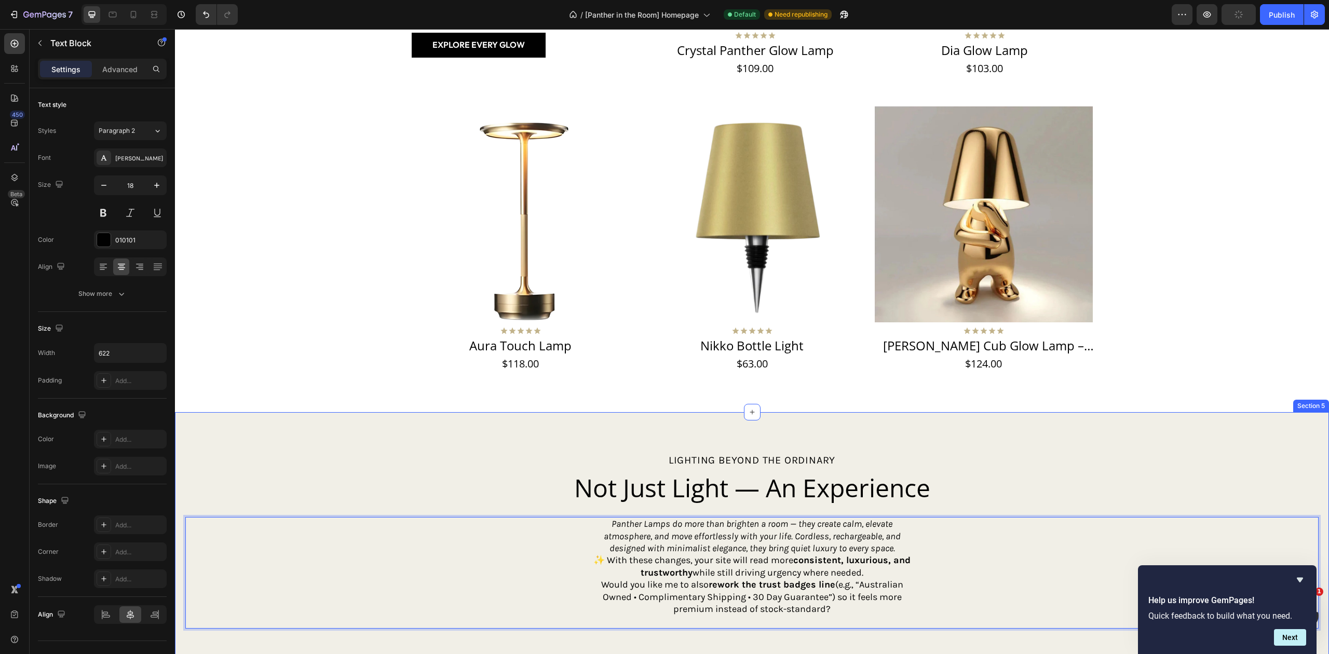
scroll to position [751, 0]
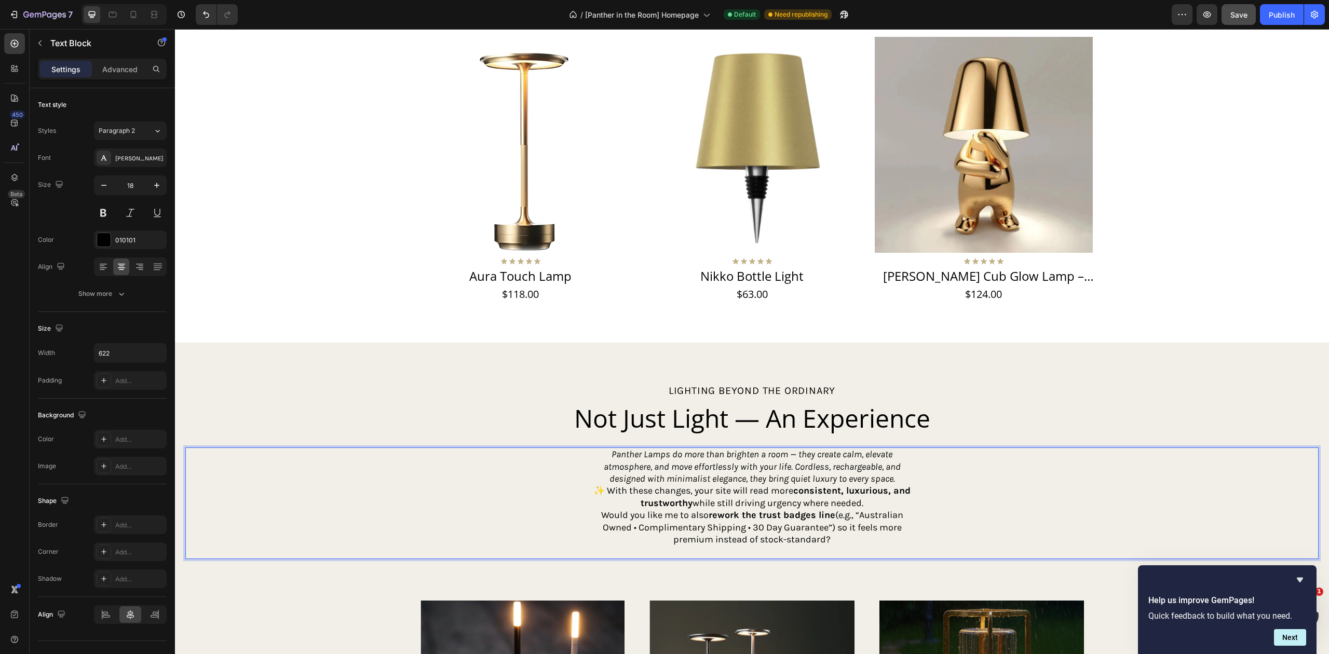
drag, startPoint x: 606, startPoint y: 493, endPoint x: 843, endPoint y: 543, distance: 242.4
click at [843, 543] on div "Panther Lamps do more than brighten a room — they create calm, elevate atmosphe…" at bounding box center [752, 503] width 323 height 112
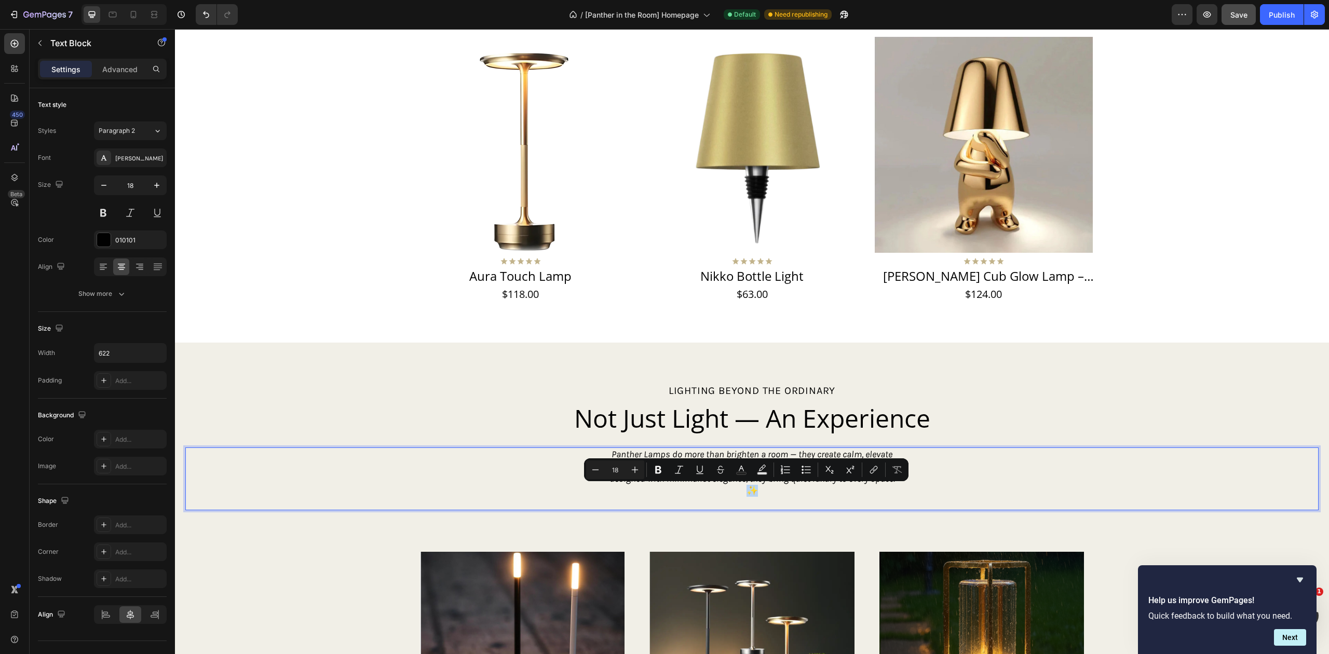
drag, startPoint x: 753, startPoint y: 488, endPoint x: 729, endPoint y: 492, distance: 24.1
click at [729, 492] on p "✨" at bounding box center [752, 491] width 321 height 12
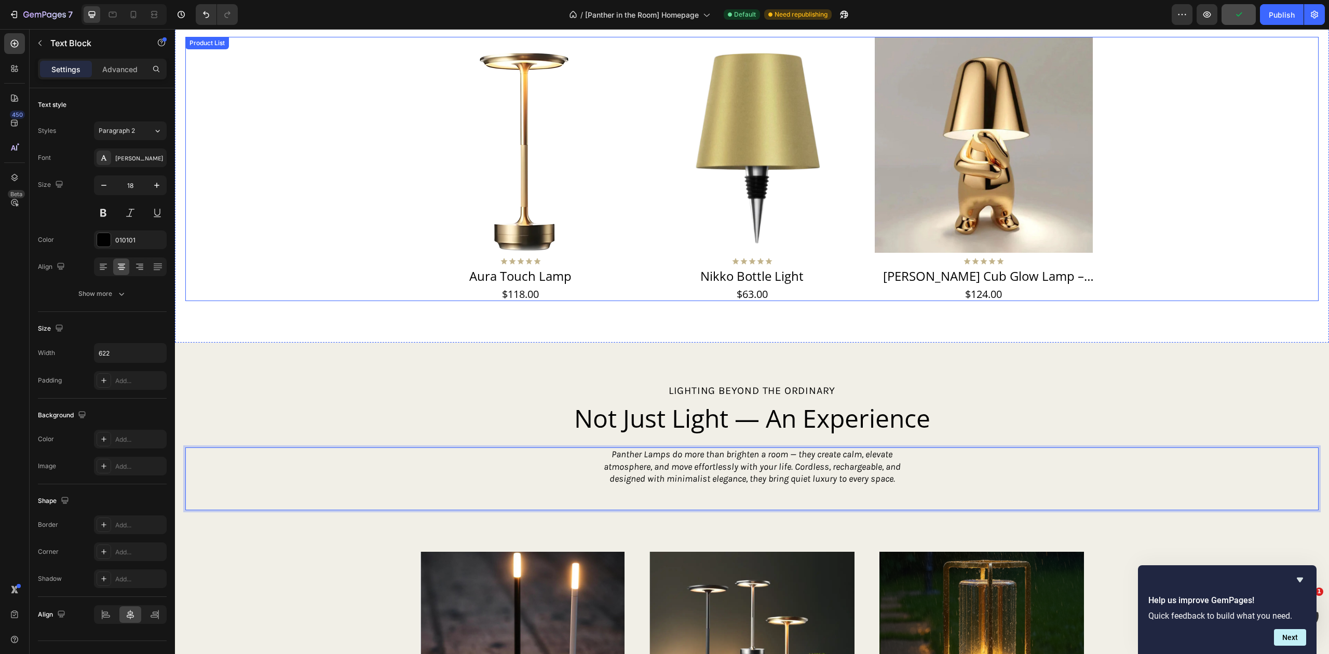
click at [1211, 89] on div "Product Images Icon Icon Icon Icon Icon Icon List Aura Touch Lamp Product Title…" at bounding box center [751, 169] width 1133 height 264
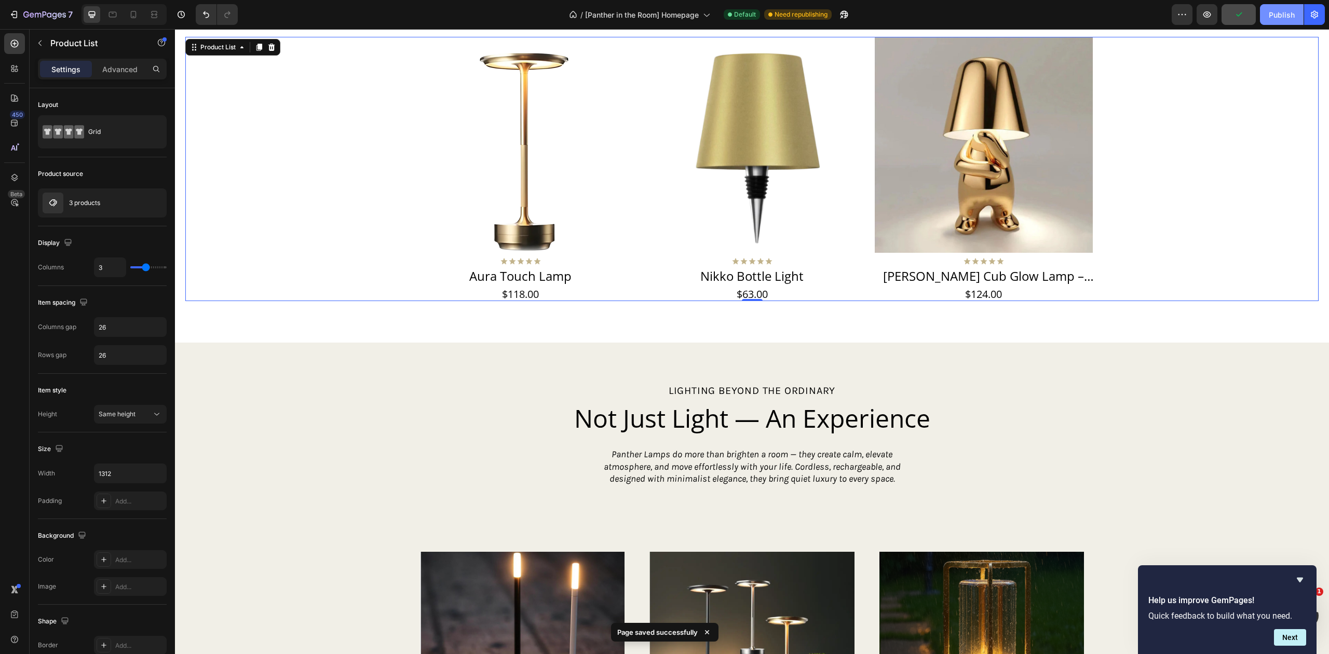
click at [1286, 17] on div "Publish" at bounding box center [1281, 14] width 26 height 11
click at [889, 482] on p "Panther Lamps do more than brighten a room — they create calm, elevate atmosphe…" at bounding box center [752, 466] width 321 height 36
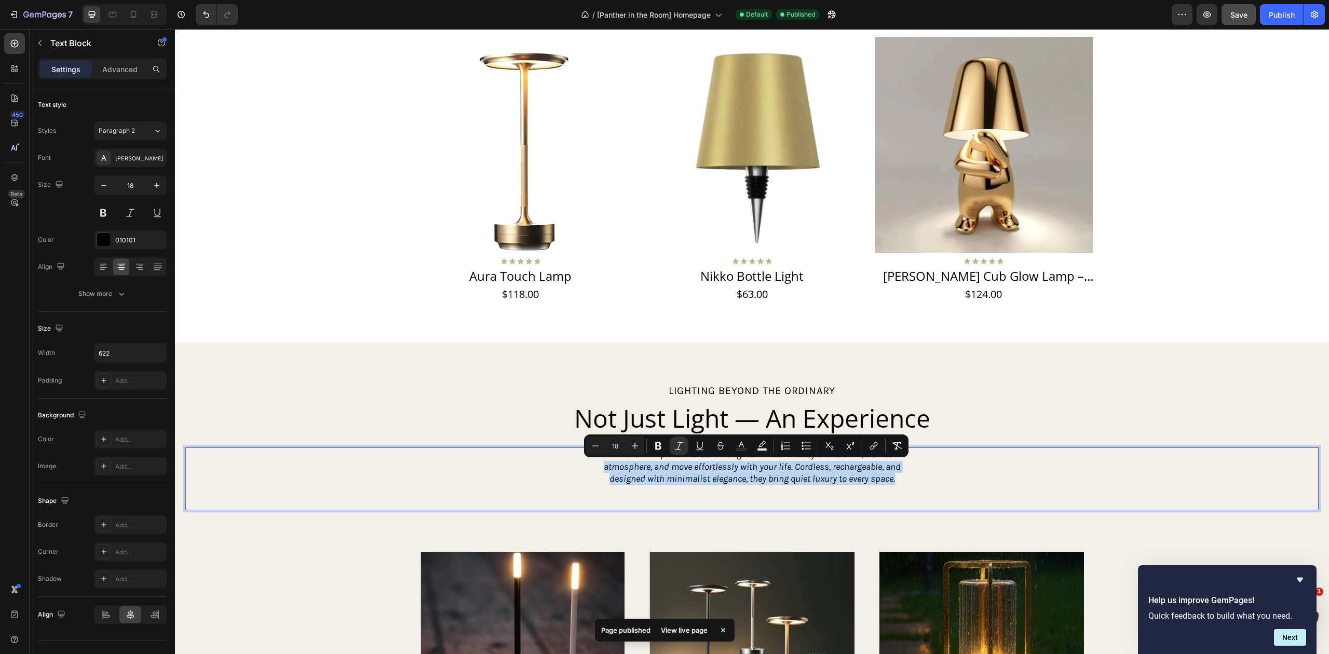
drag, startPoint x: 897, startPoint y: 480, endPoint x: 595, endPoint y: 462, distance: 302.6
click at [637, 441] on icon "Editor contextual toolbar" at bounding box center [635, 446] width 10 height 10
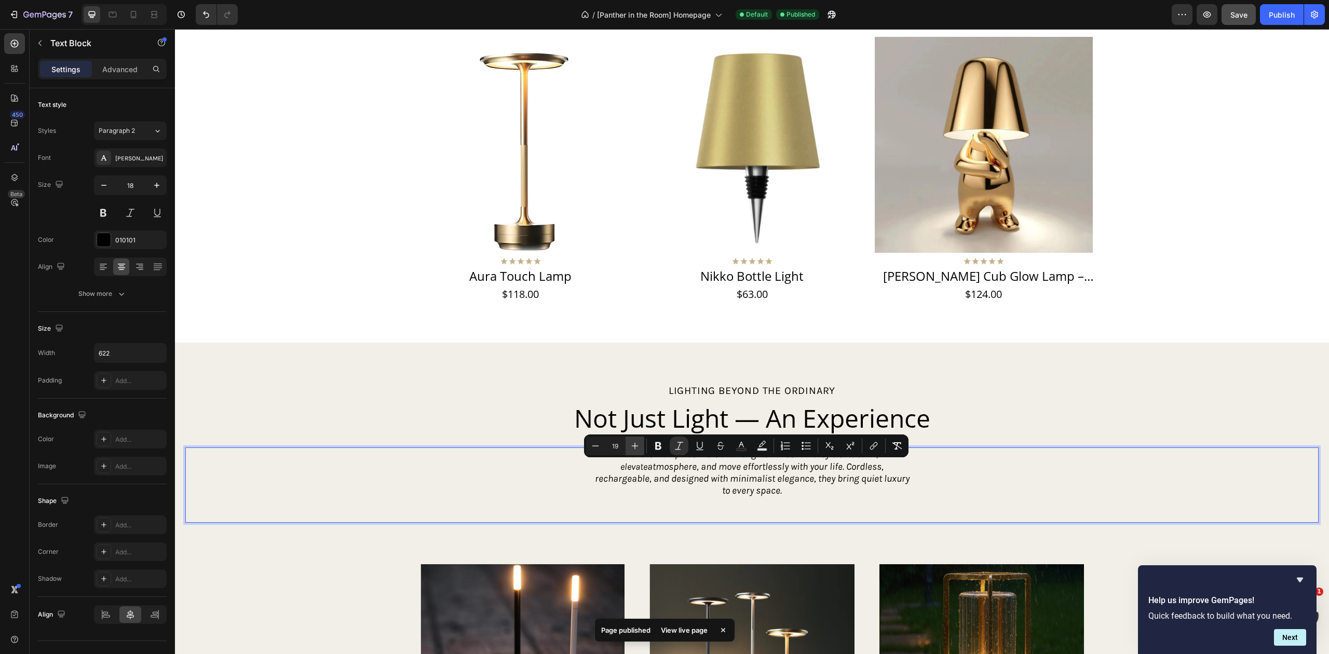
click at [636, 444] on icon "Editor contextual toolbar" at bounding box center [635, 446] width 10 height 10
click at [636, 445] on icon "Editor contextual toolbar" at bounding box center [635, 446] width 10 height 10
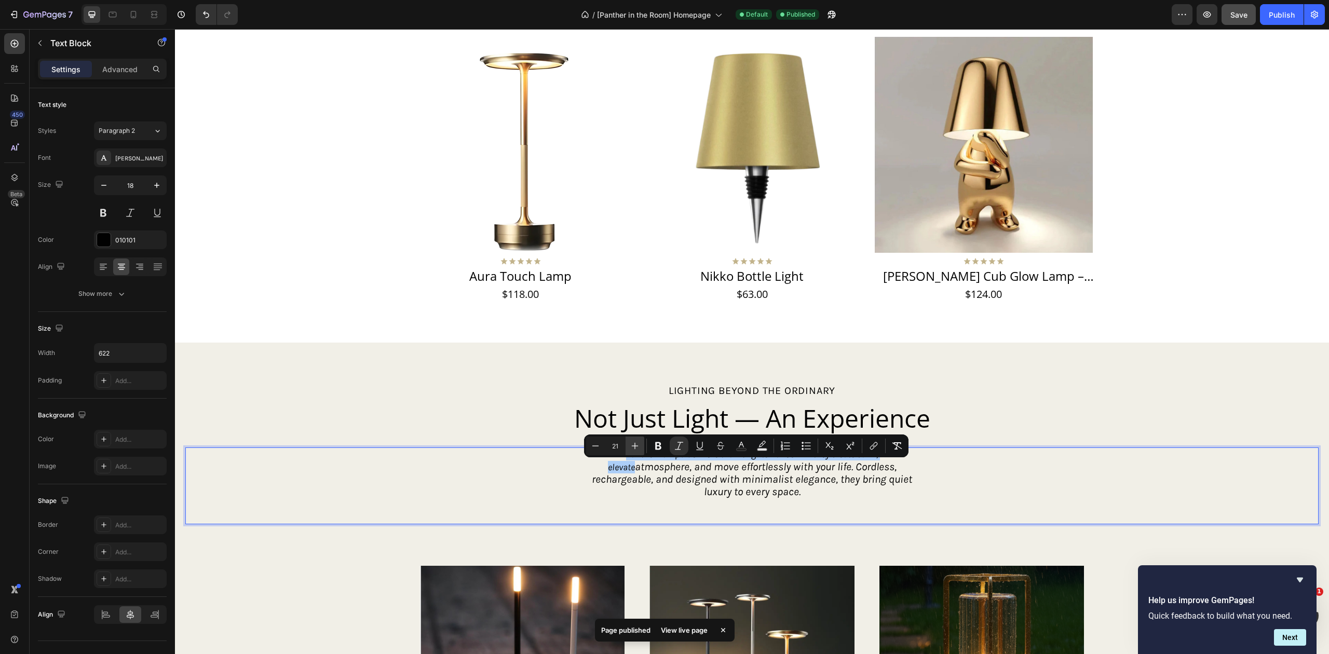
click at [636, 445] on icon "Editor contextual toolbar" at bounding box center [635, 446] width 10 height 10
type input "23"
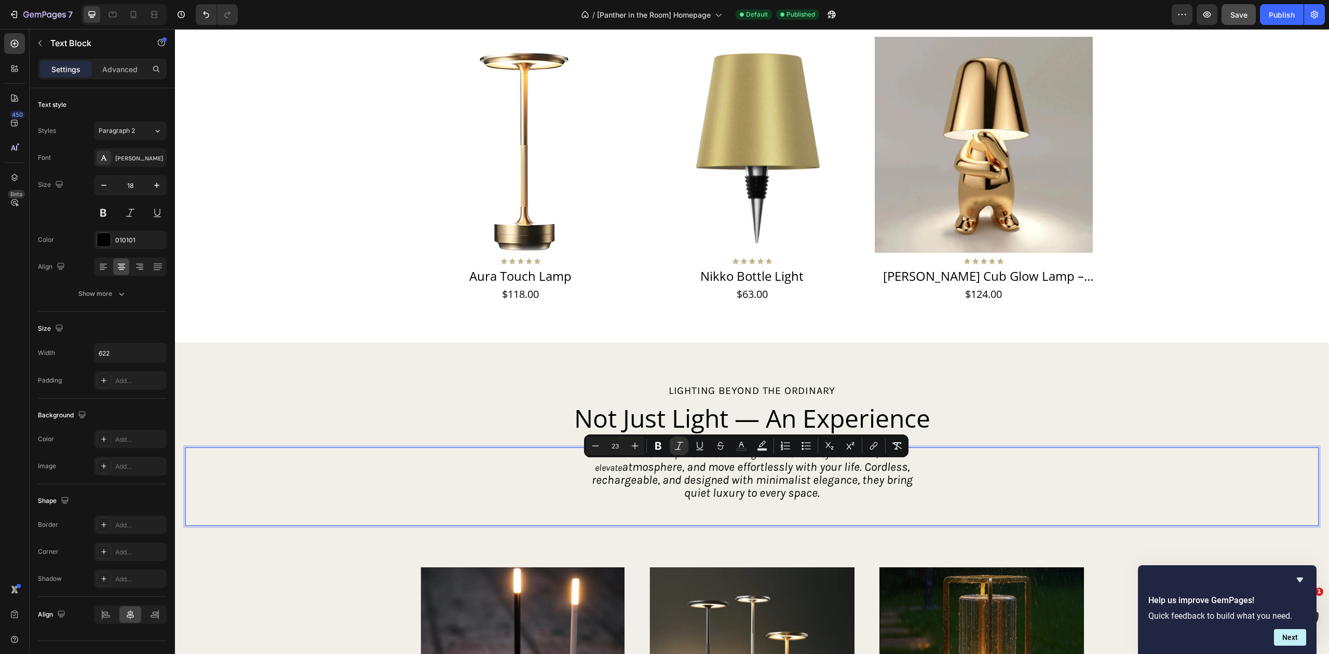
click at [949, 484] on div "Panther Lamps do more than brighten a room — they create calm, elevate atmosphe…" at bounding box center [751, 486] width 1133 height 78
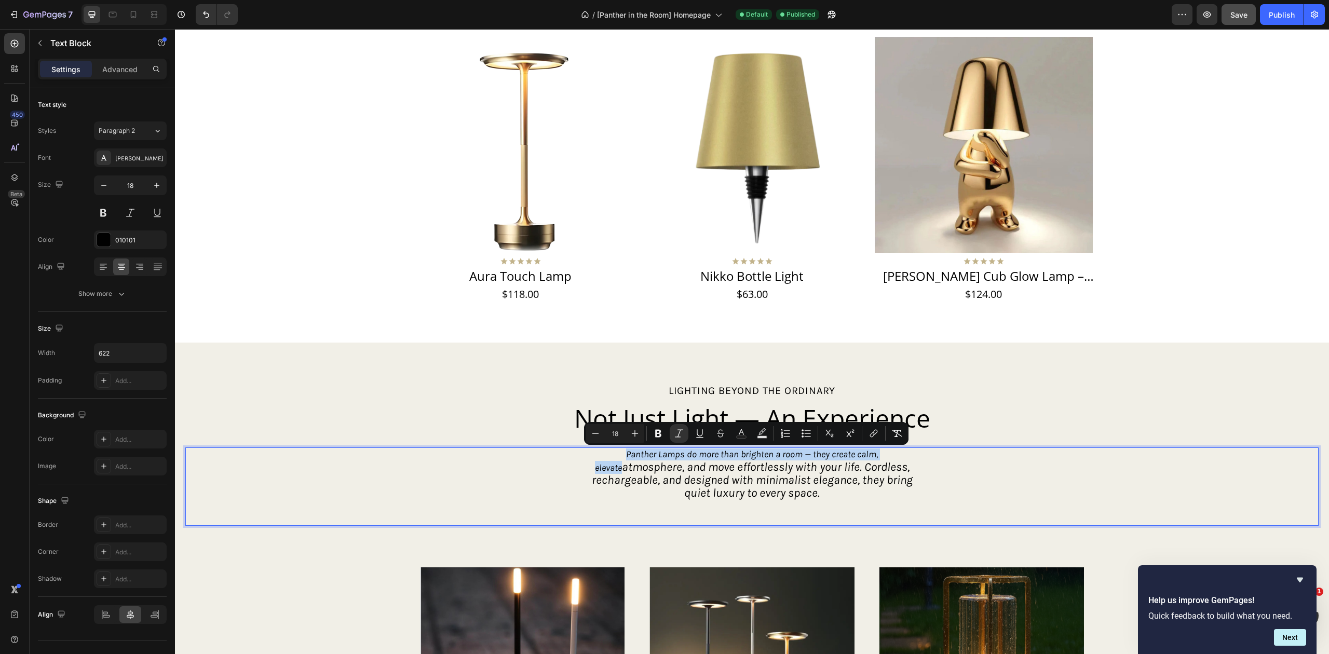
drag, startPoint x: 893, startPoint y: 455, endPoint x: 605, endPoint y: 453, distance: 288.0
click at [605, 453] on p "Panther Lamps do more than brighten a room — they create calm, elevate atmosphe…" at bounding box center [752, 474] width 321 height 52
click at [635, 431] on icon "Editor contextual toolbar" at bounding box center [635, 433] width 10 height 10
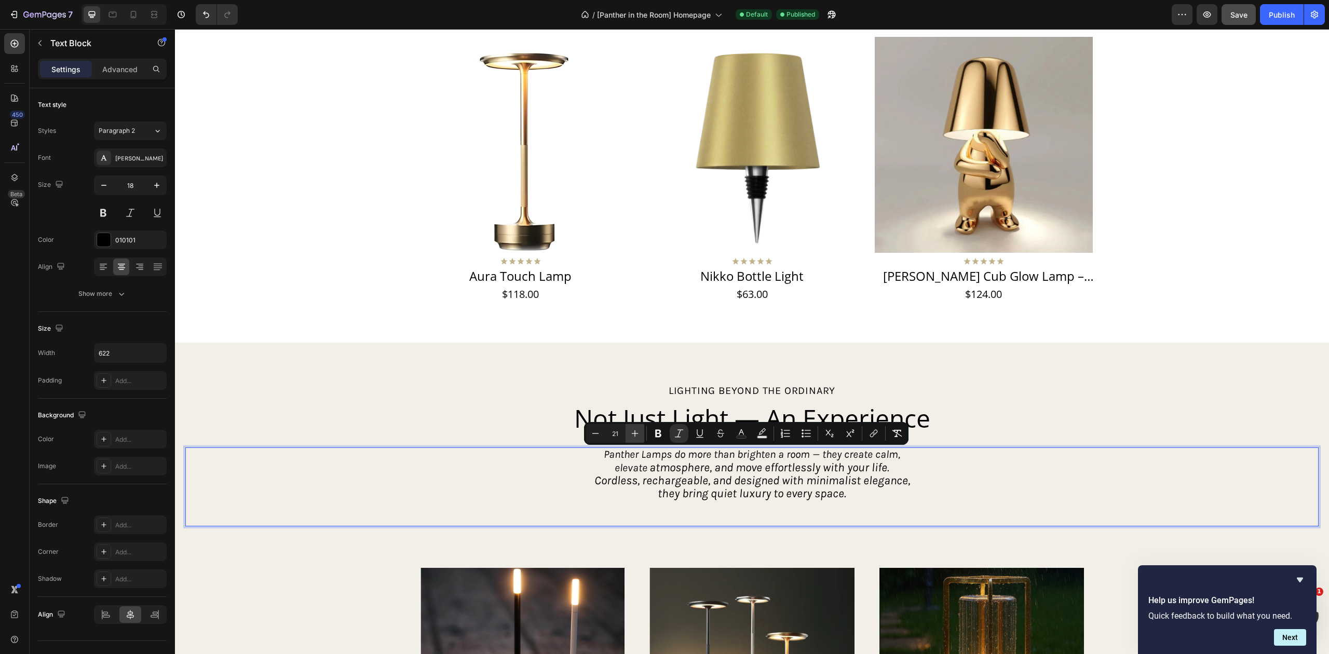
click at [635, 431] on icon "Editor contextual toolbar" at bounding box center [635, 433] width 10 height 10
type input "23"
click at [987, 493] on div "Panther Lamps do more than brighten a room — they create calm, elevate atmosphe…" at bounding box center [751, 486] width 1133 height 79
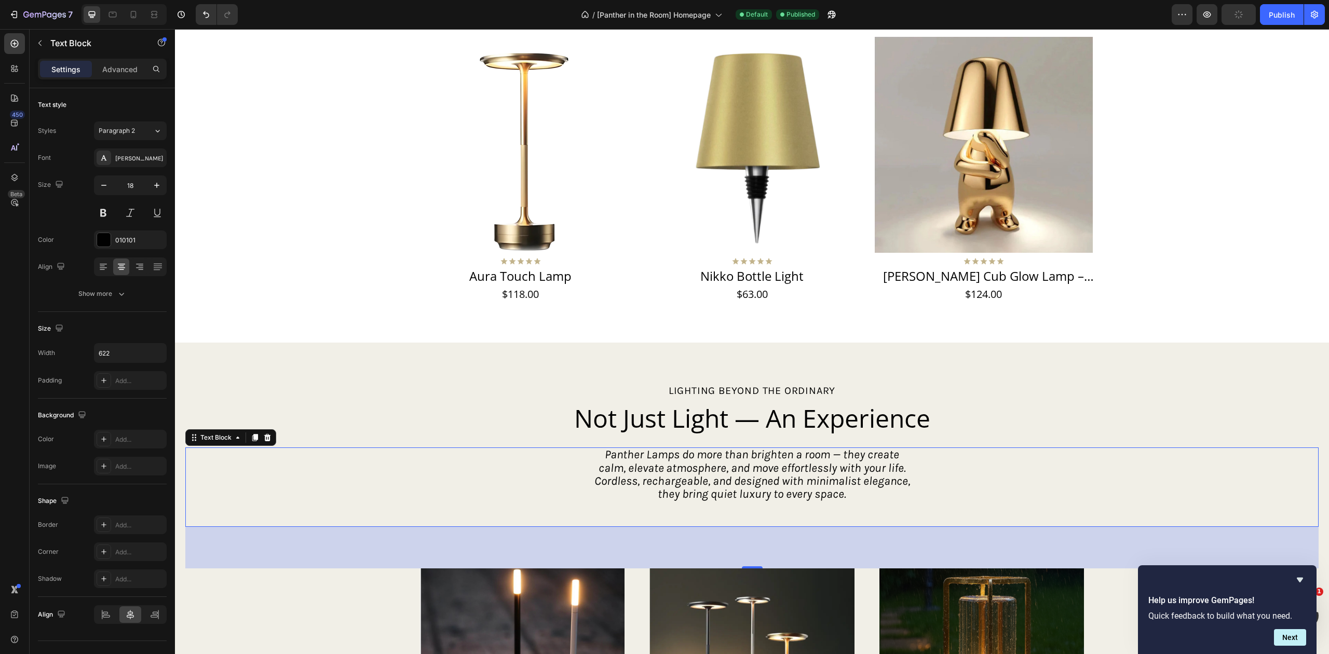
click at [886, 490] on p "Panther Lamps do more than brighten a room — they create calm, elevate atmosphe…" at bounding box center [752, 474] width 321 height 53
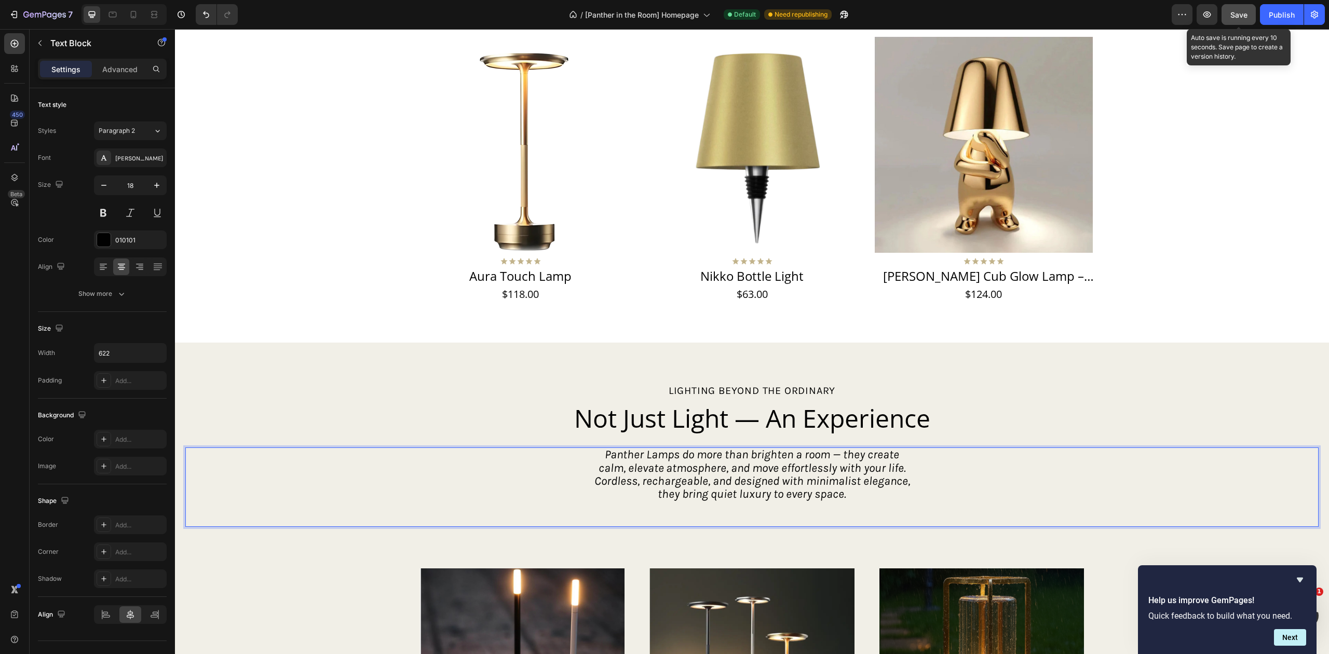
click at [1239, 12] on span "Save" at bounding box center [1238, 14] width 17 height 9
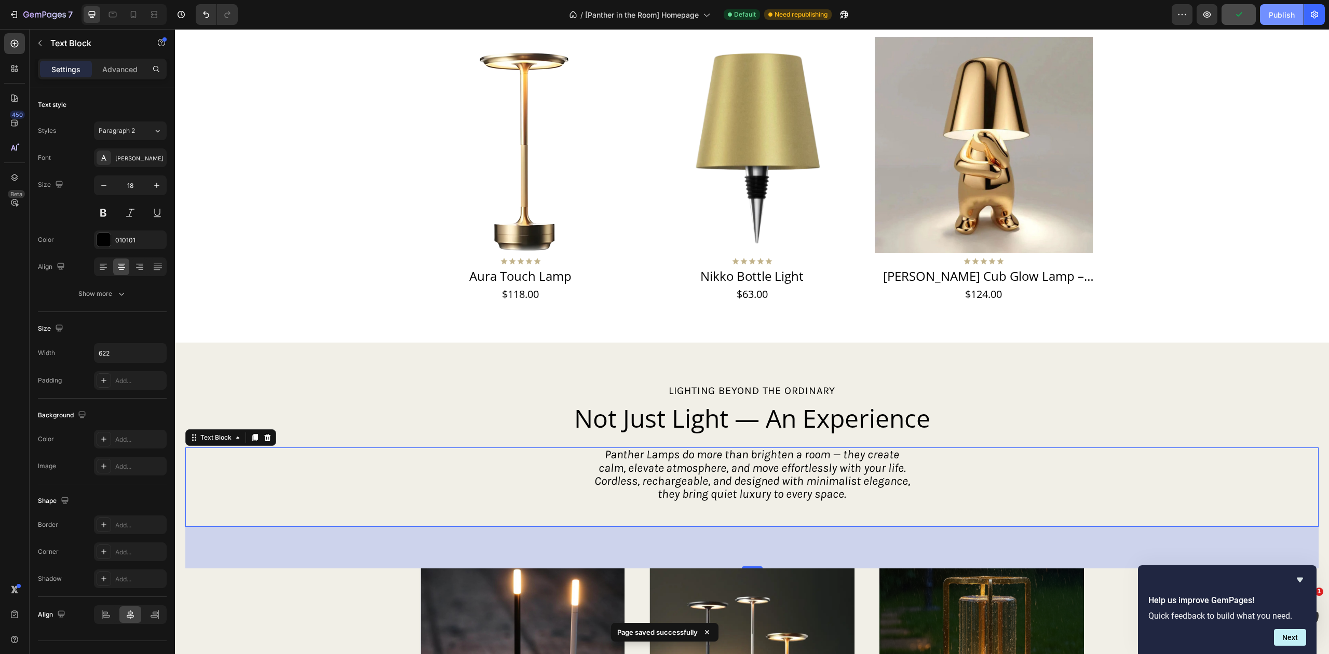
click at [1281, 17] on div "Publish" at bounding box center [1281, 14] width 26 height 11
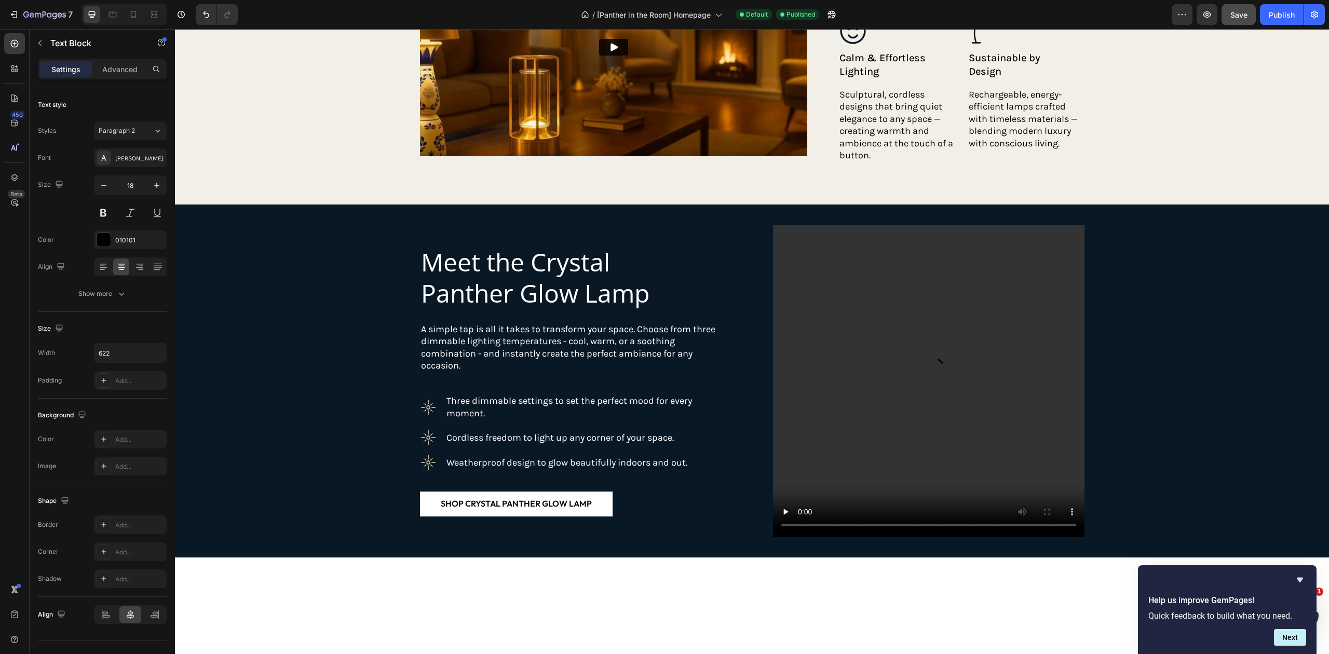
scroll to position [1443, 0]
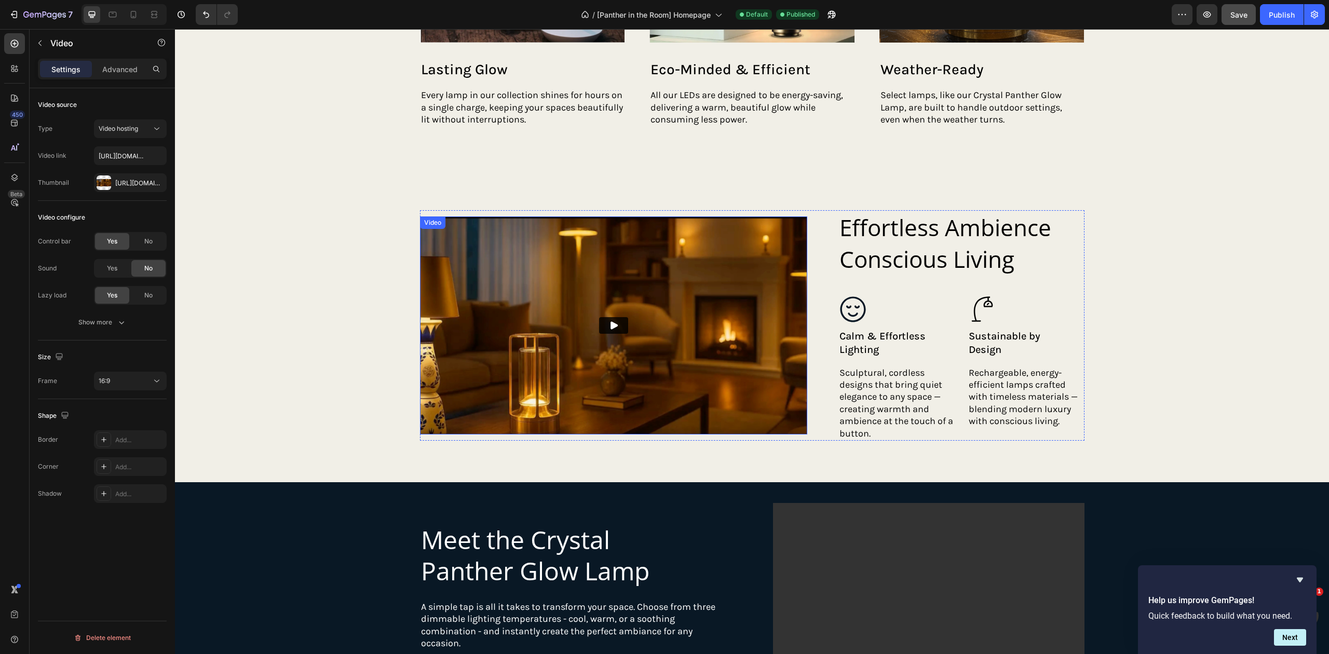
click at [640, 327] on img at bounding box center [614, 325] width 388 height 218
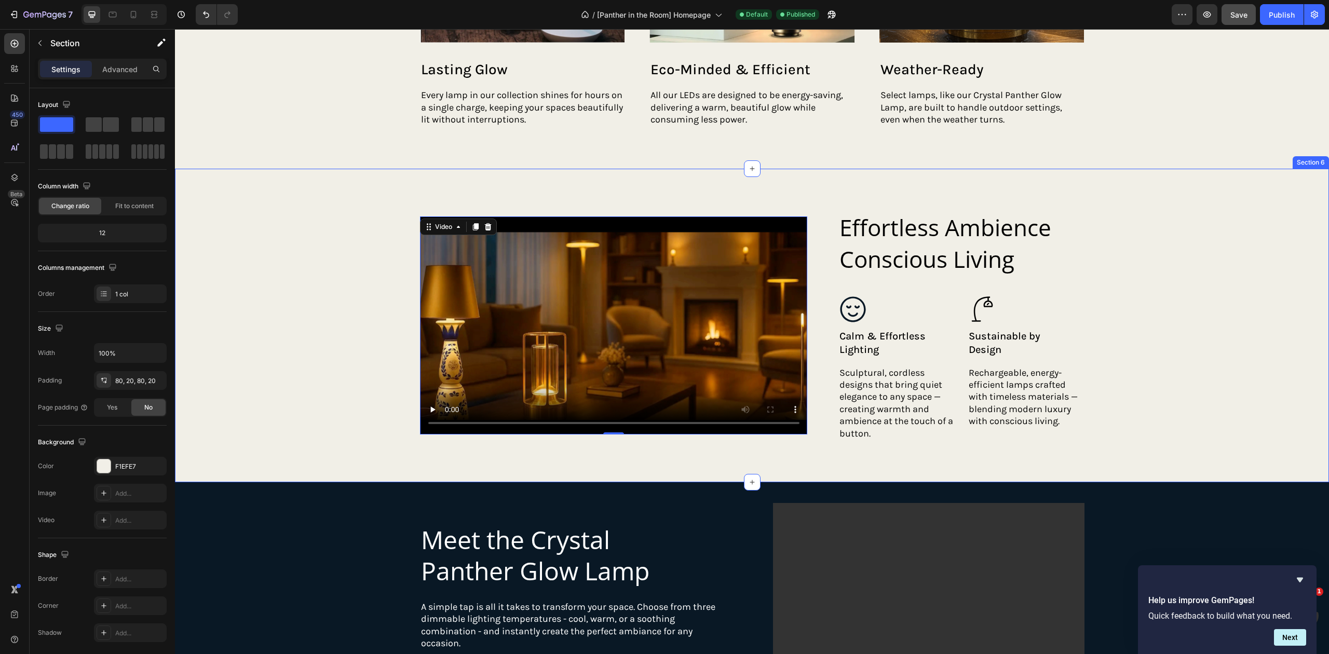
click at [1142, 324] on div "Video 0 Effortless Ambience Conscious Living Heading Icon Calm & Effortless Lig…" at bounding box center [751, 325] width 1133 height 230
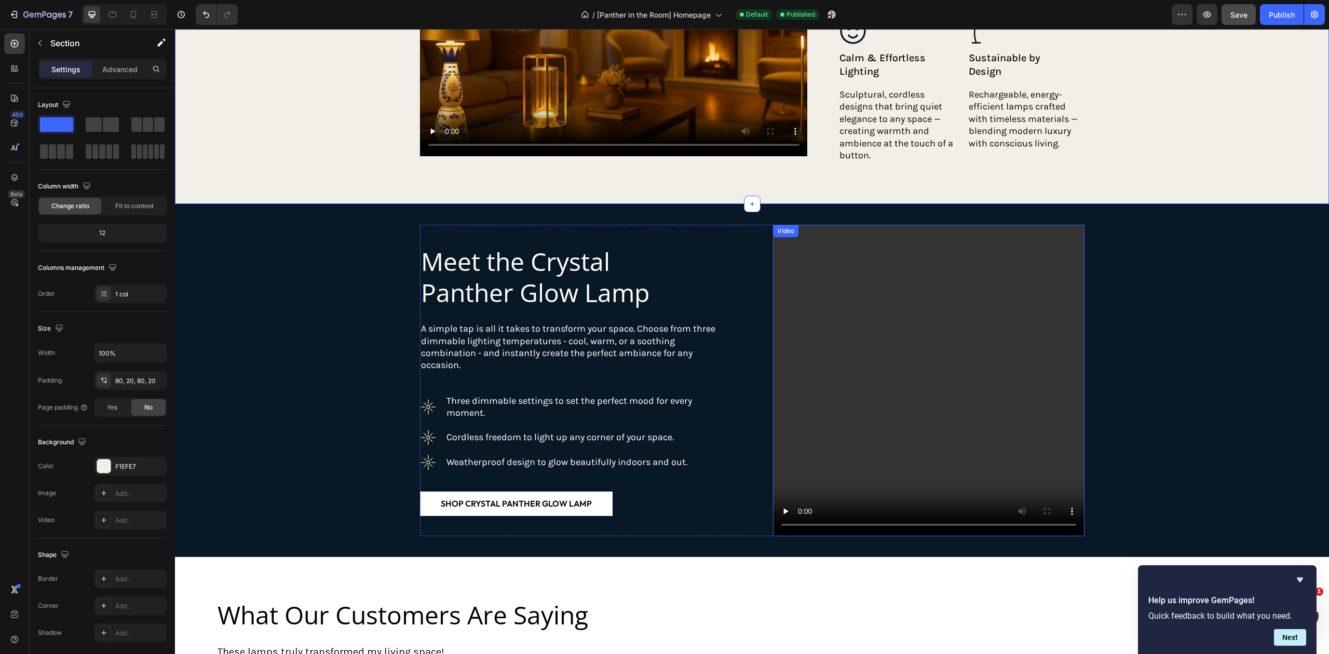
scroll to position [1997, 0]
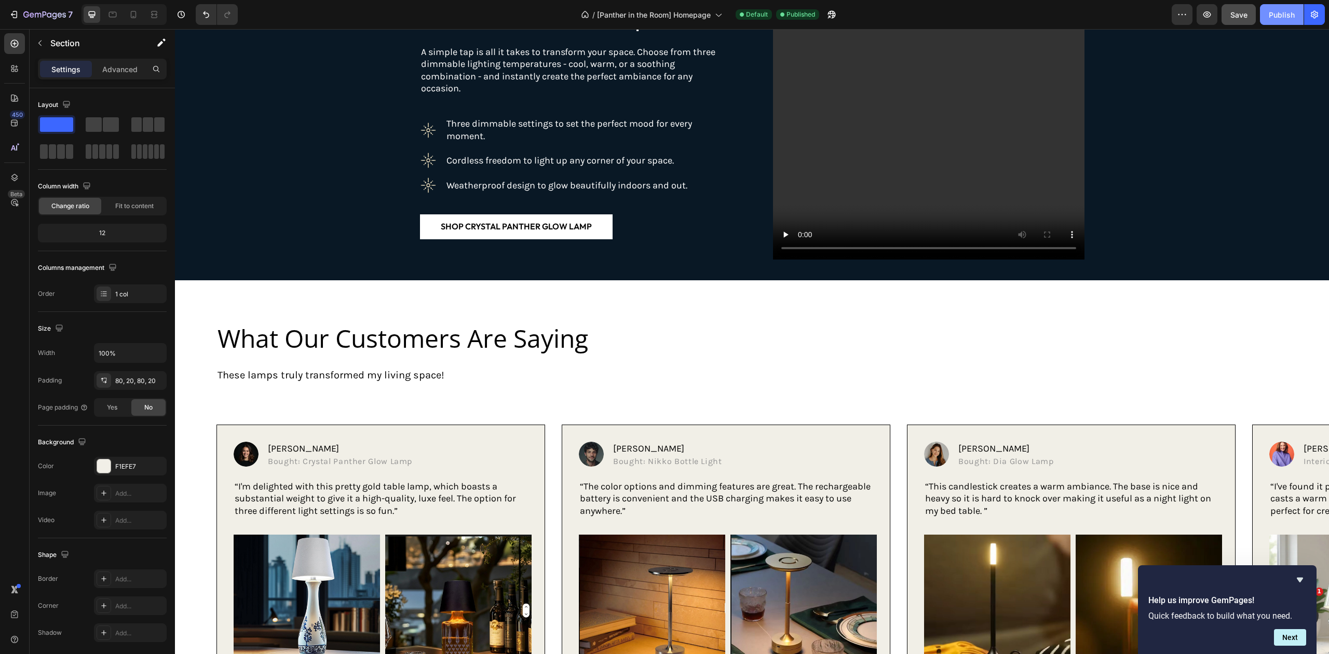
click at [1274, 12] on div "Publish" at bounding box center [1281, 14] width 26 height 11
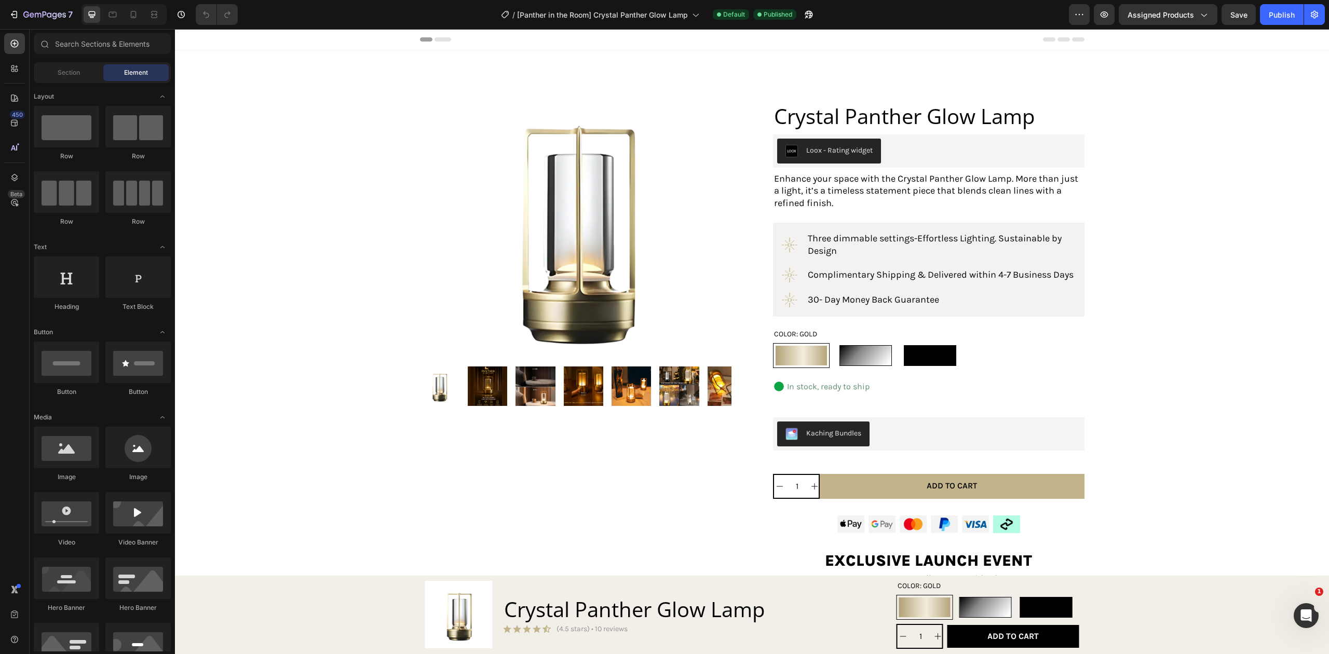
radio input "false"
